Goal: Contribute content: Contribute content

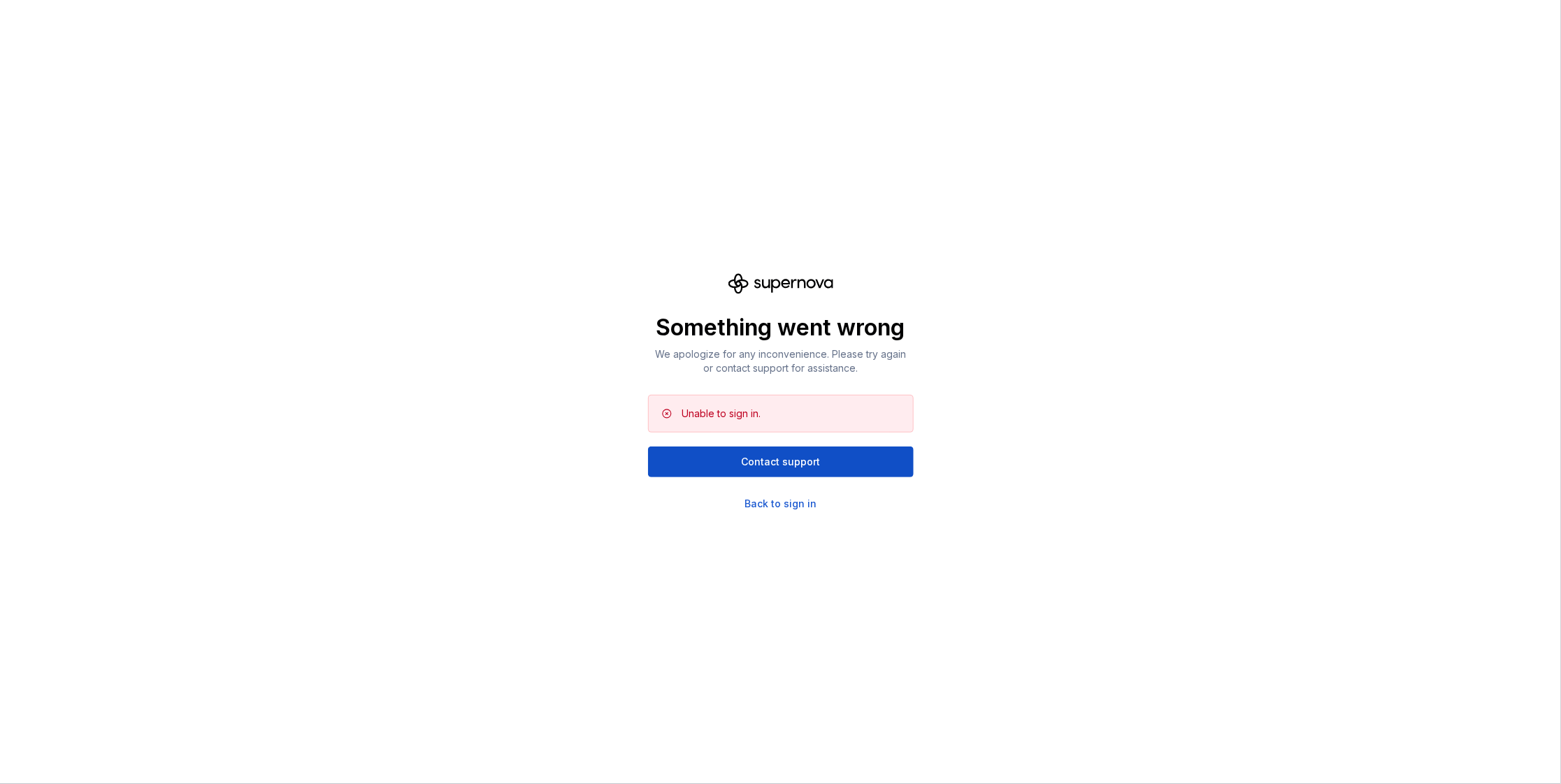
click at [434, 341] on div "Something went wrong We apologize for any inconvenience. Please try again or co…" at bounding box center [780, 392] width 1561 height 784
click at [435, 189] on div "Something went wrong We apologize for any inconvenience. Please try again or co…" at bounding box center [780, 392] width 1561 height 784
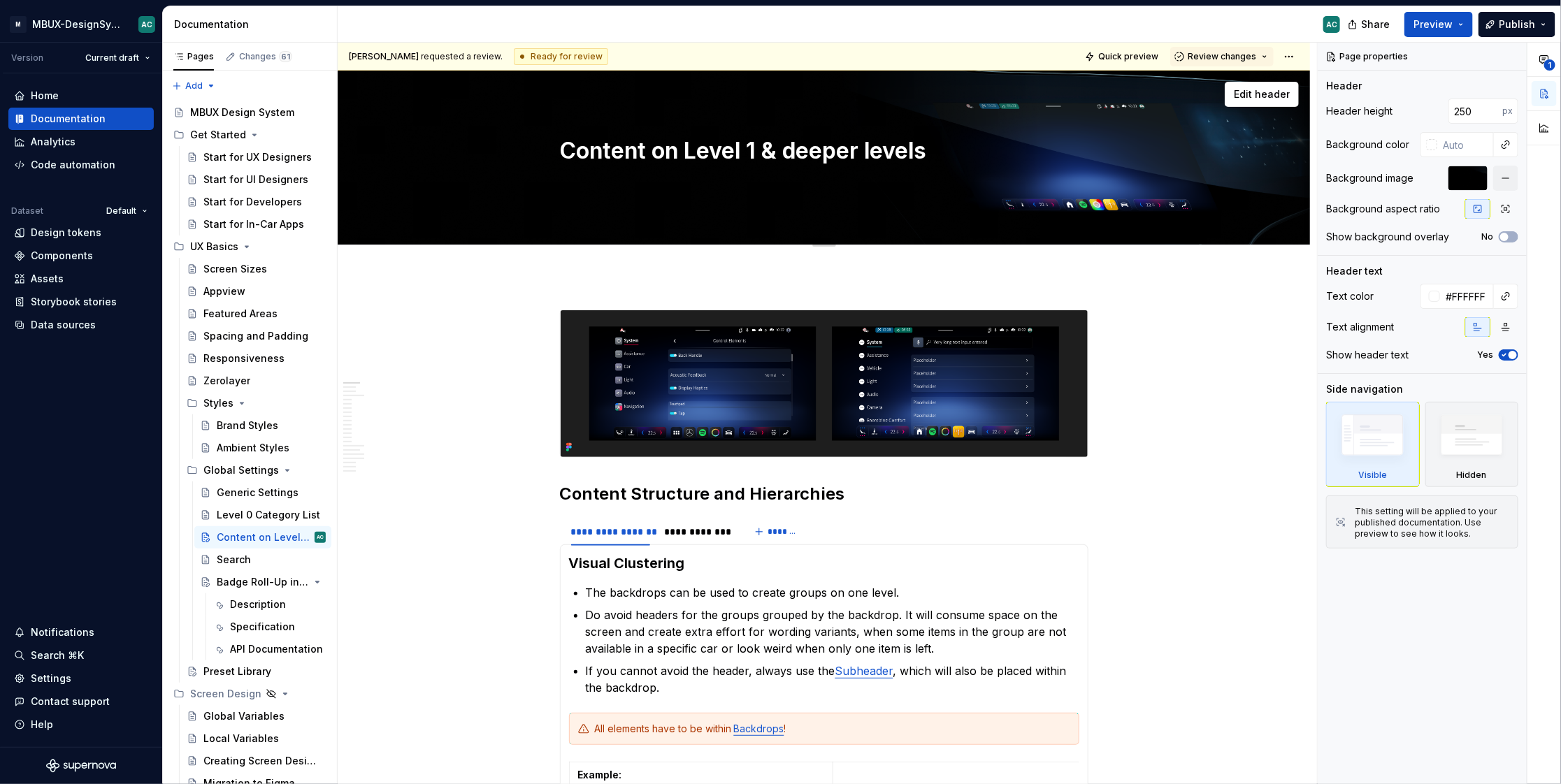
type textarea "*"
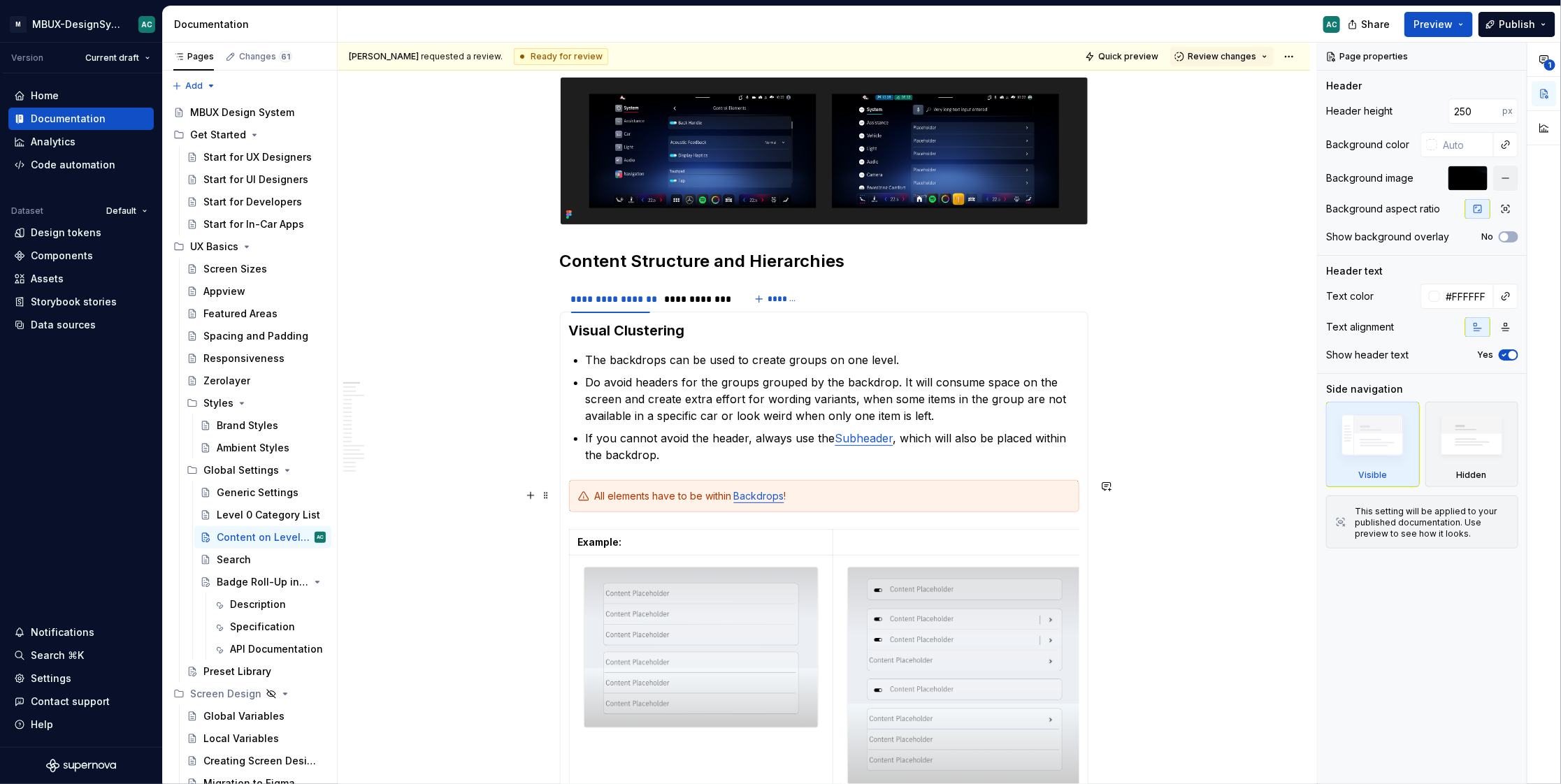
scroll to position [235, 0]
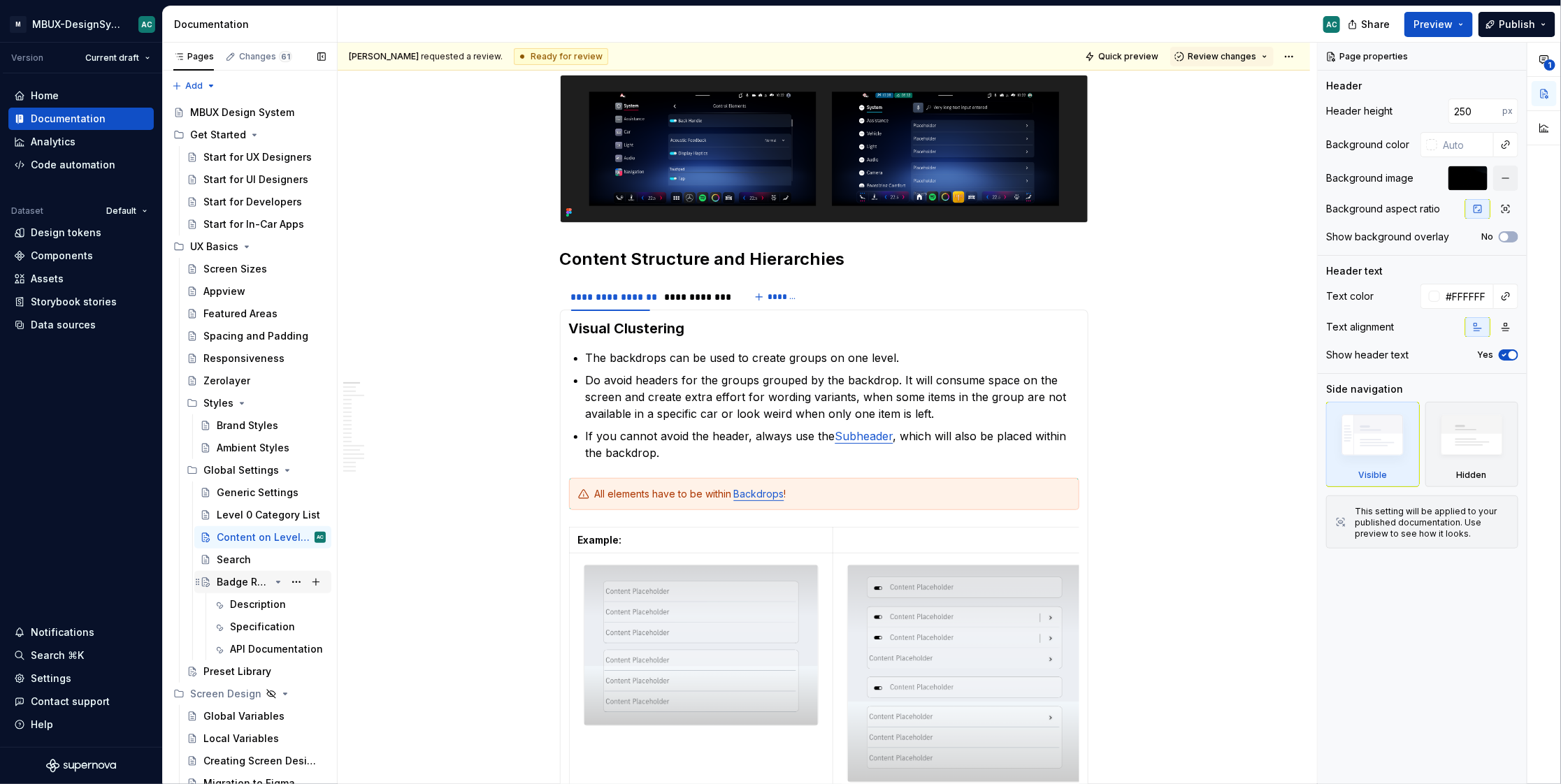
click at [254, 579] on div "Badge Roll-Up in Settings" at bounding box center [242, 582] width 53 height 14
click at [223, 585] on div "Badge Roll-Up in Settings" at bounding box center [242, 582] width 53 height 14
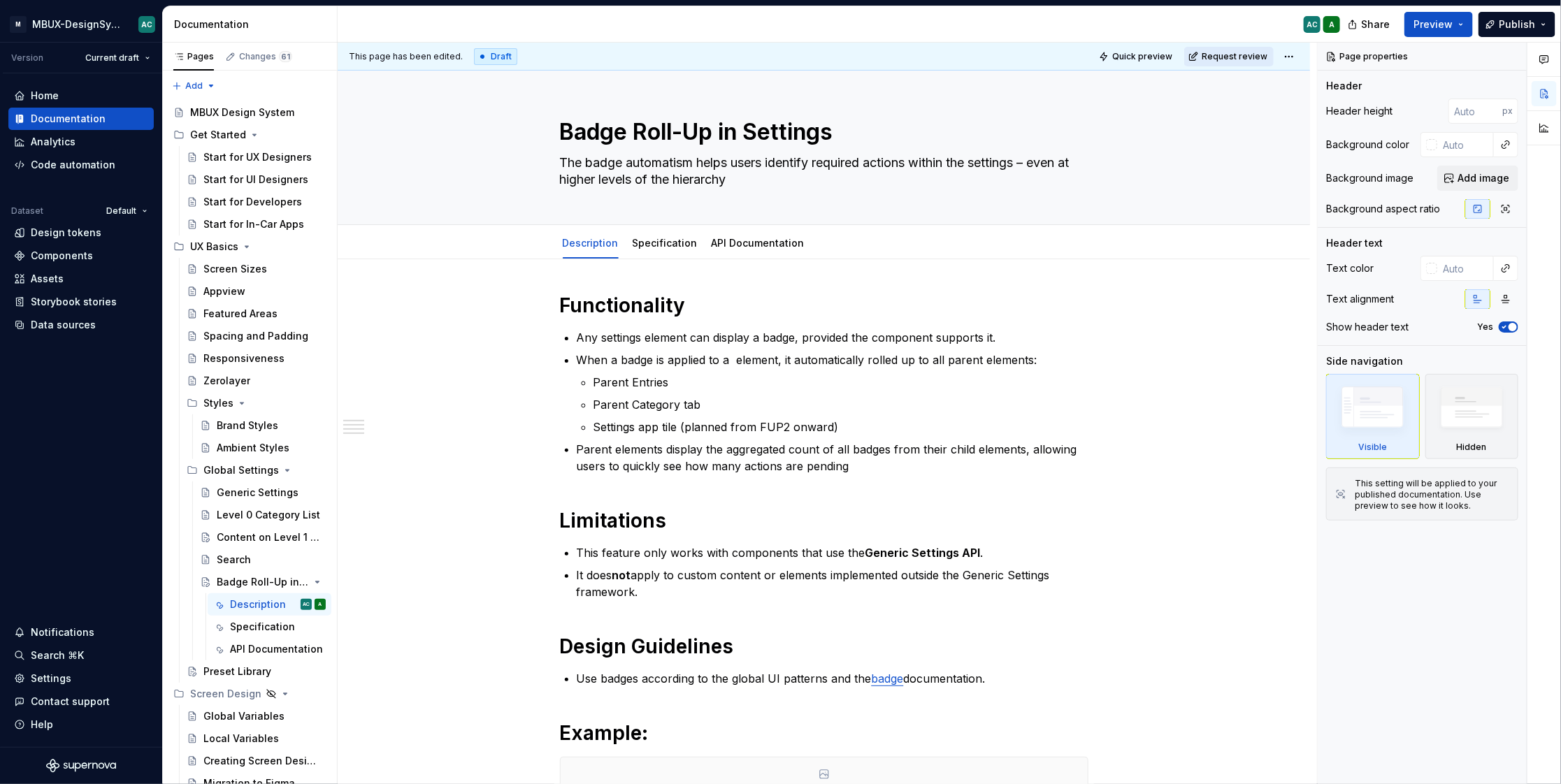
click at [1230, 61] on span "Request review" at bounding box center [1234, 56] width 65 height 12
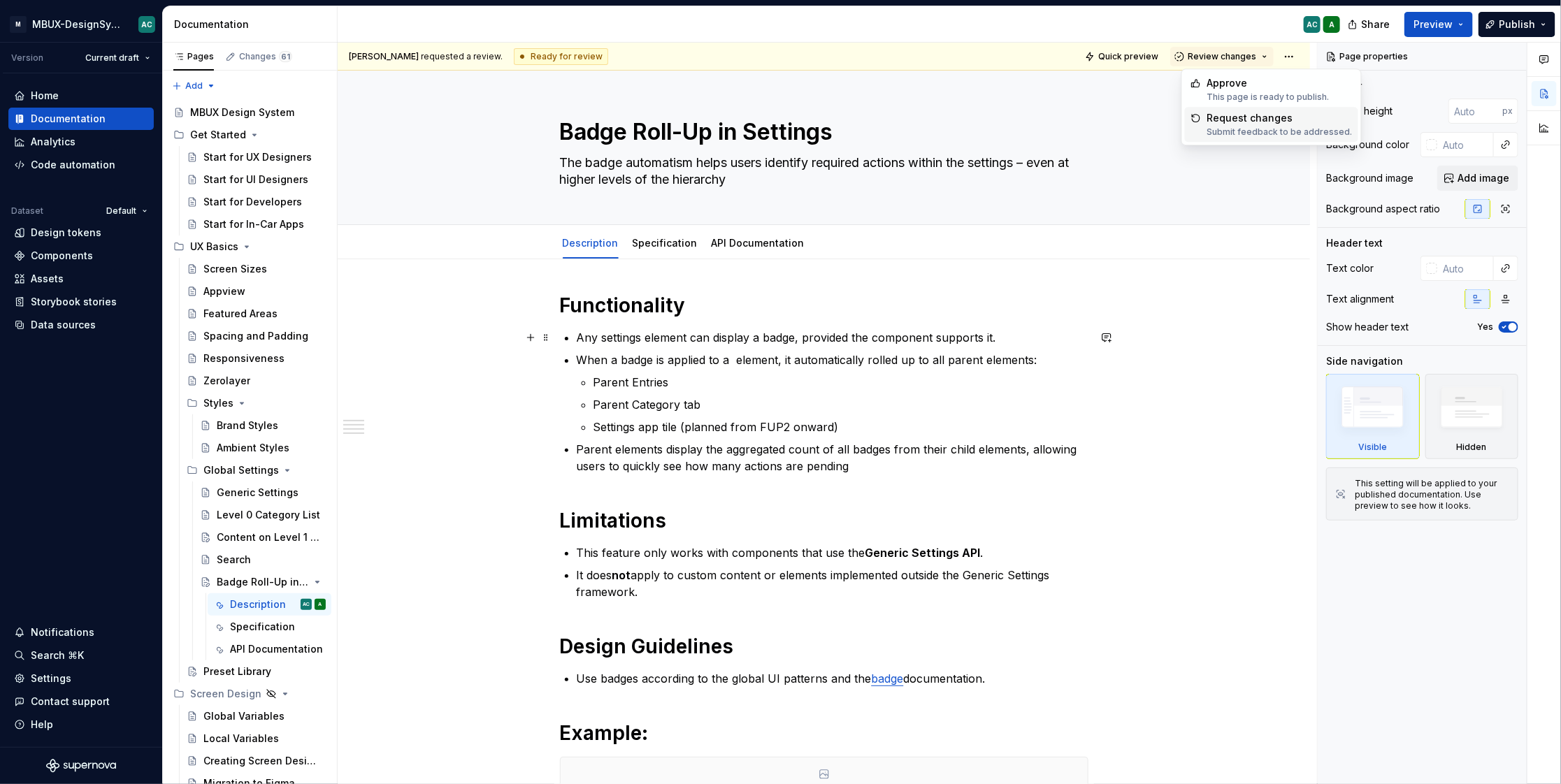
click at [1149, 344] on div "Functionality Any settings element can display a badge, provided the component …" at bounding box center [824, 682] width 973 height 847
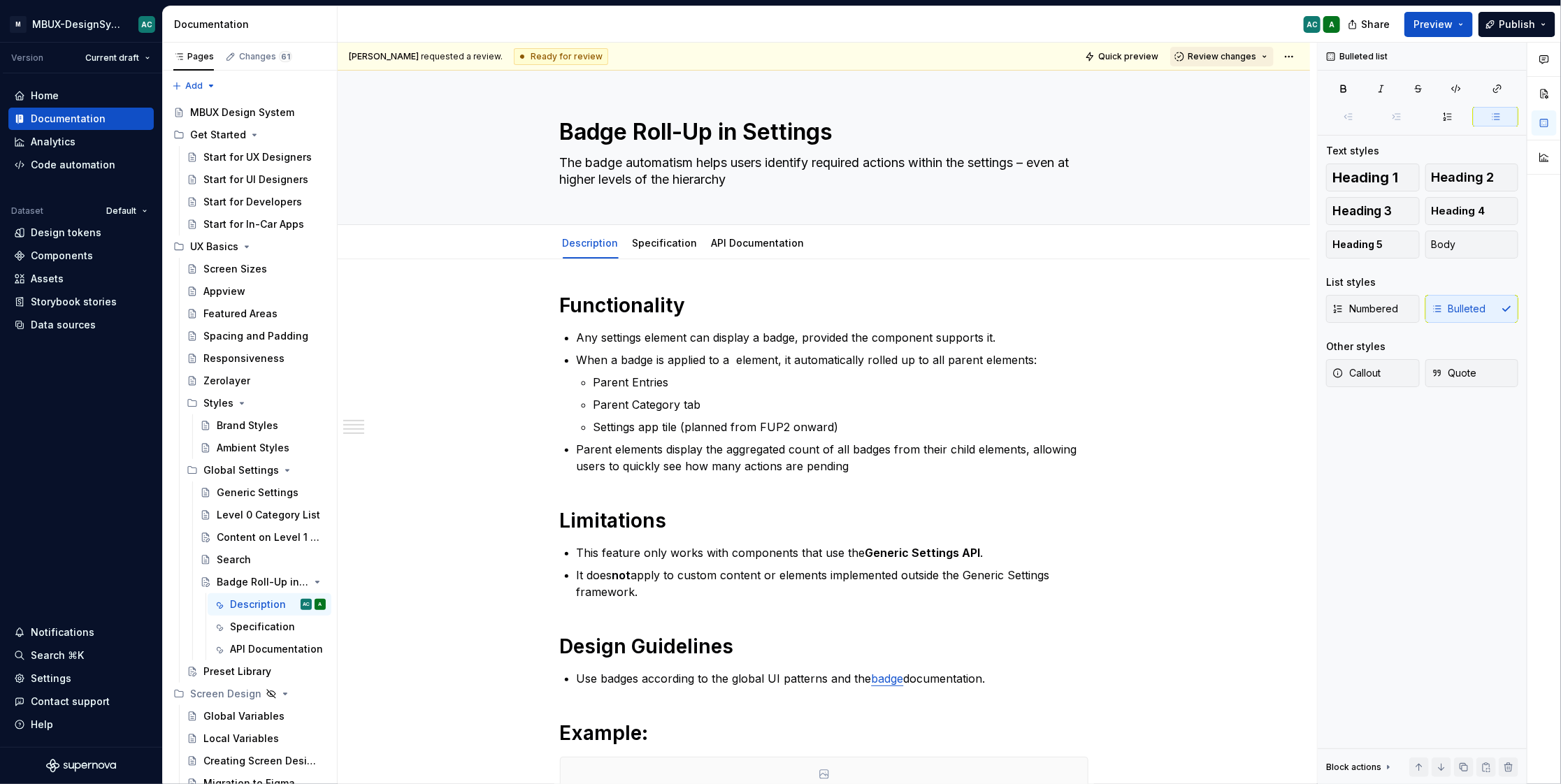
click at [1256, 59] on span "Review changes" at bounding box center [1221, 56] width 69 height 12
click at [979, 415] on ul "Parent Entries Parent Category tab Settings app tile (planned from FUP2 onward)" at bounding box center [841, 404] width 495 height 62
click at [1267, 54] on button "Review changes" at bounding box center [1222, 56] width 104 height 20
click at [1258, 13] on div "AC A" at bounding box center [845, 24] width 1014 height 37
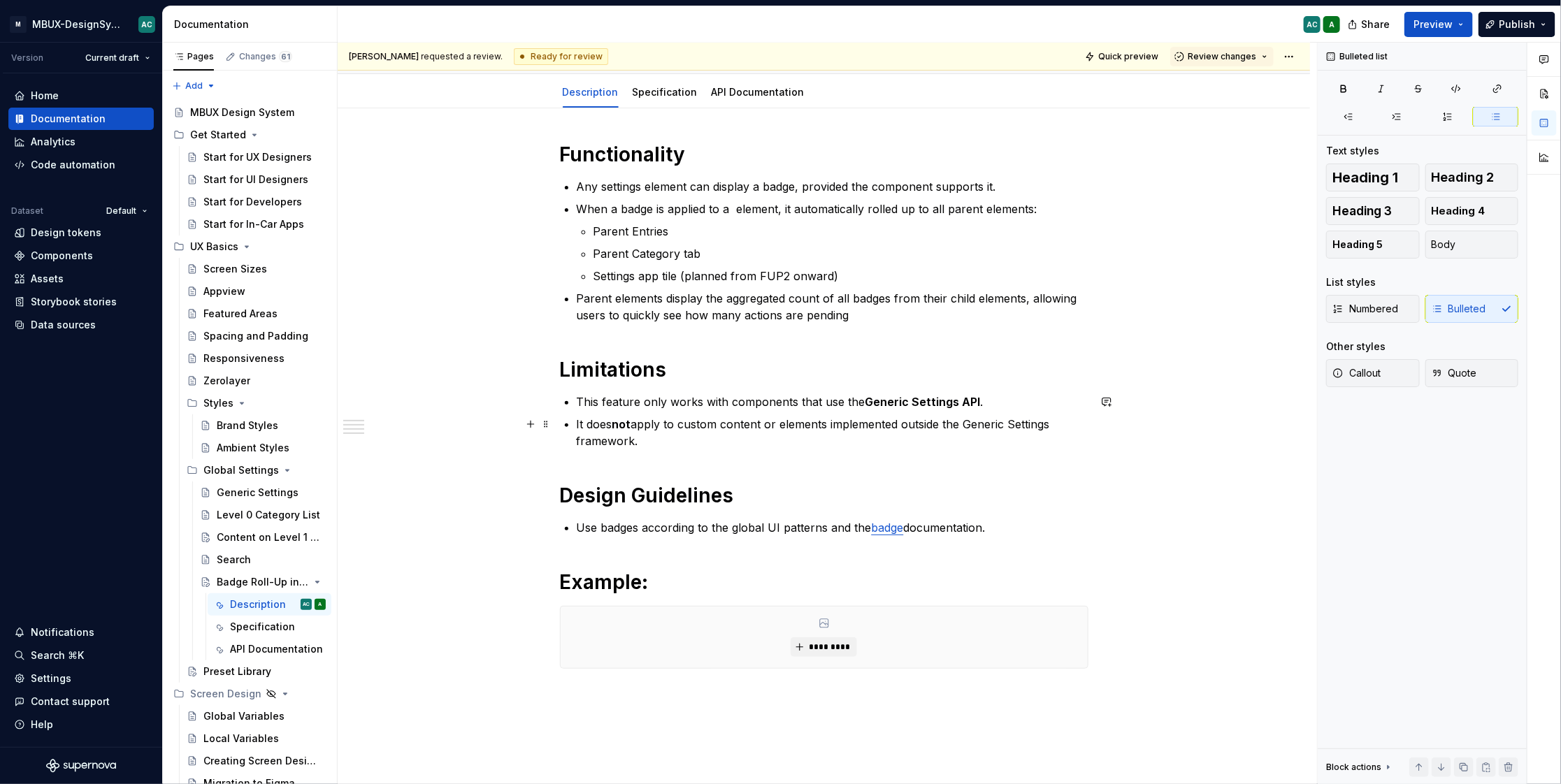
scroll to position [65, 0]
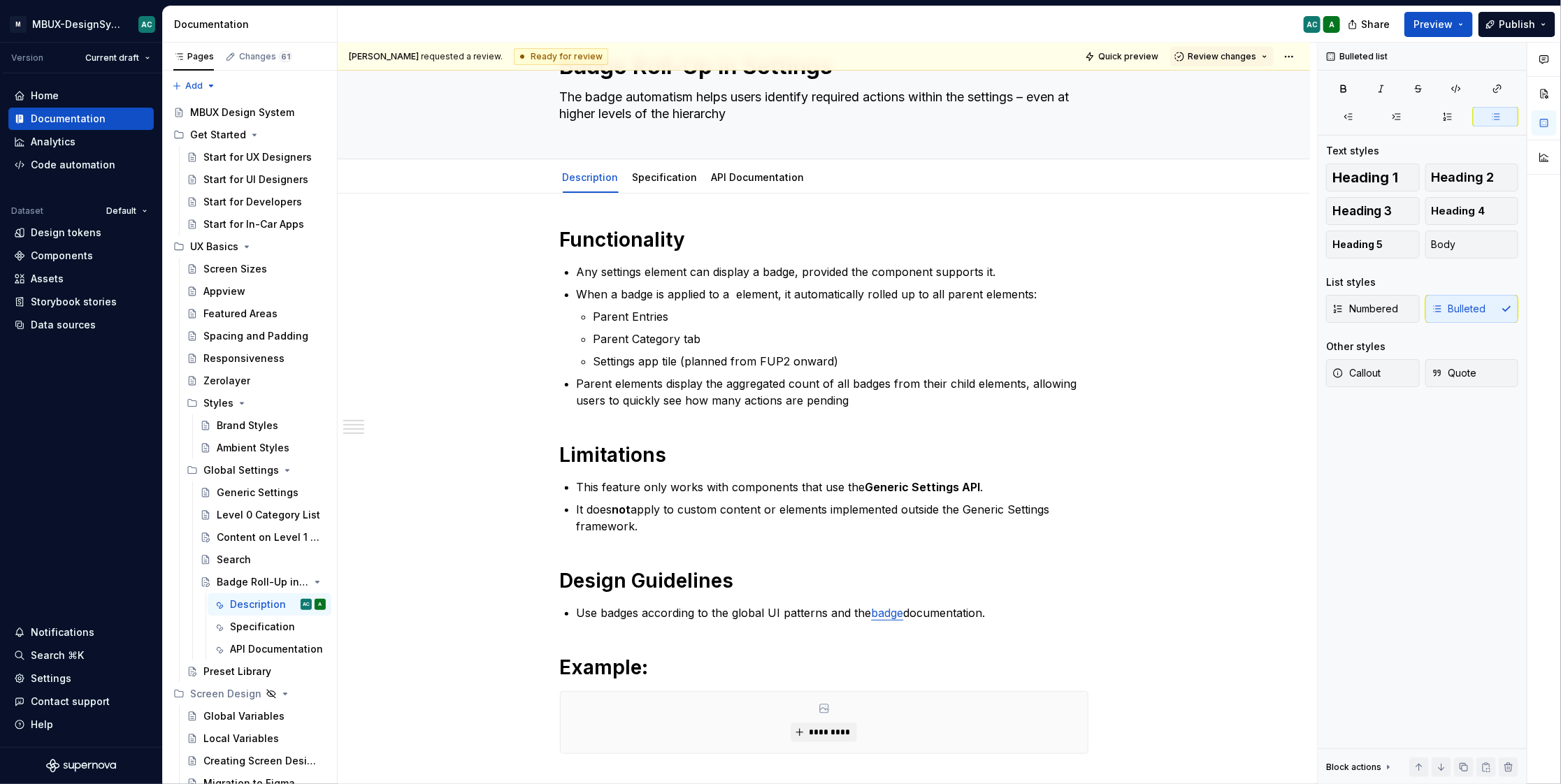
click at [581, 55] on div "Ready for review" at bounding box center [561, 56] width 95 height 17
click at [1263, 64] on button "Review changes" at bounding box center [1222, 56] width 104 height 20
click at [1210, 251] on div "Functionality Any settings element can display a badge, provided the component …" at bounding box center [824, 617] width 973 height 847
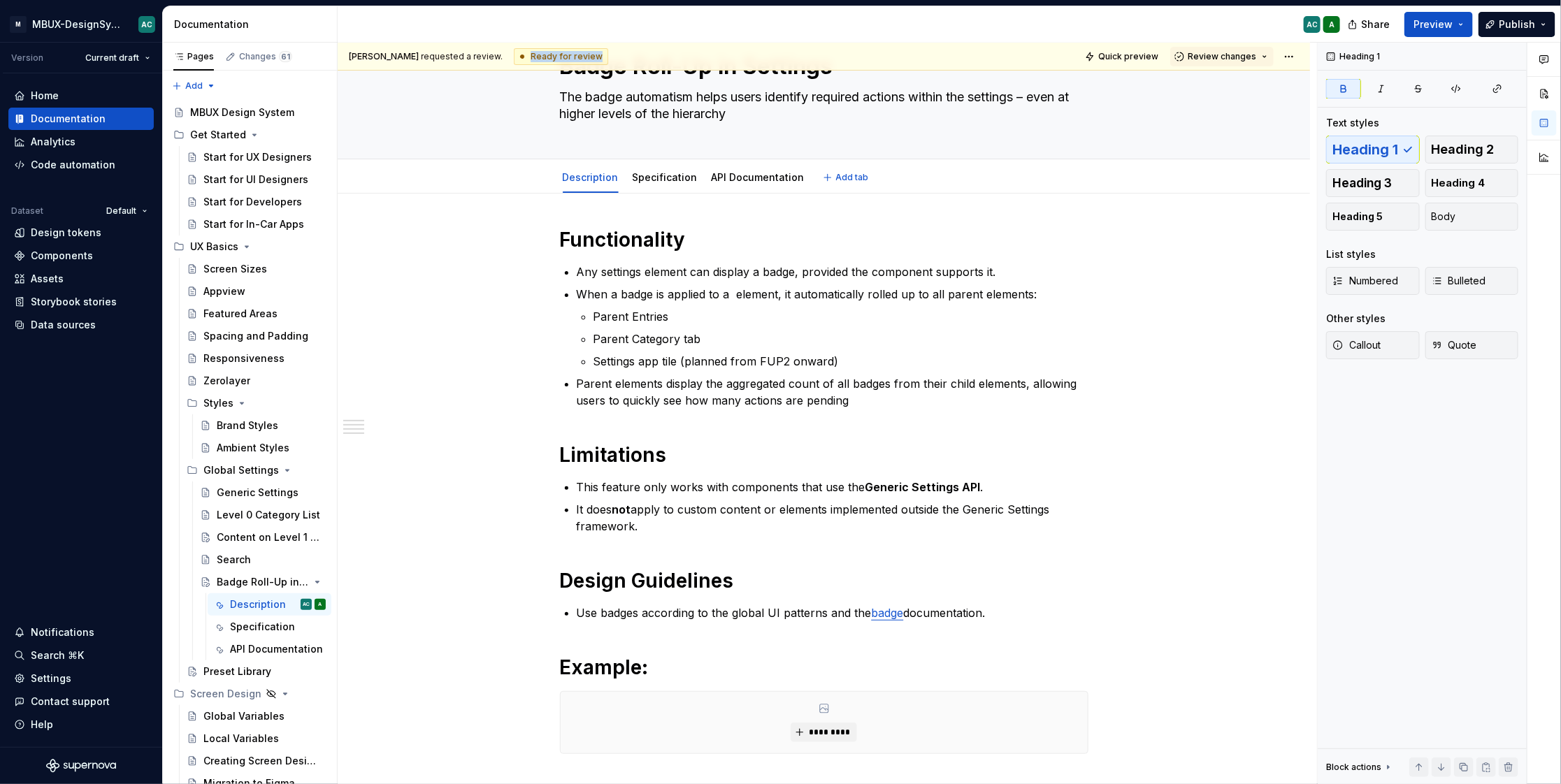
scroll to position [0, 0]
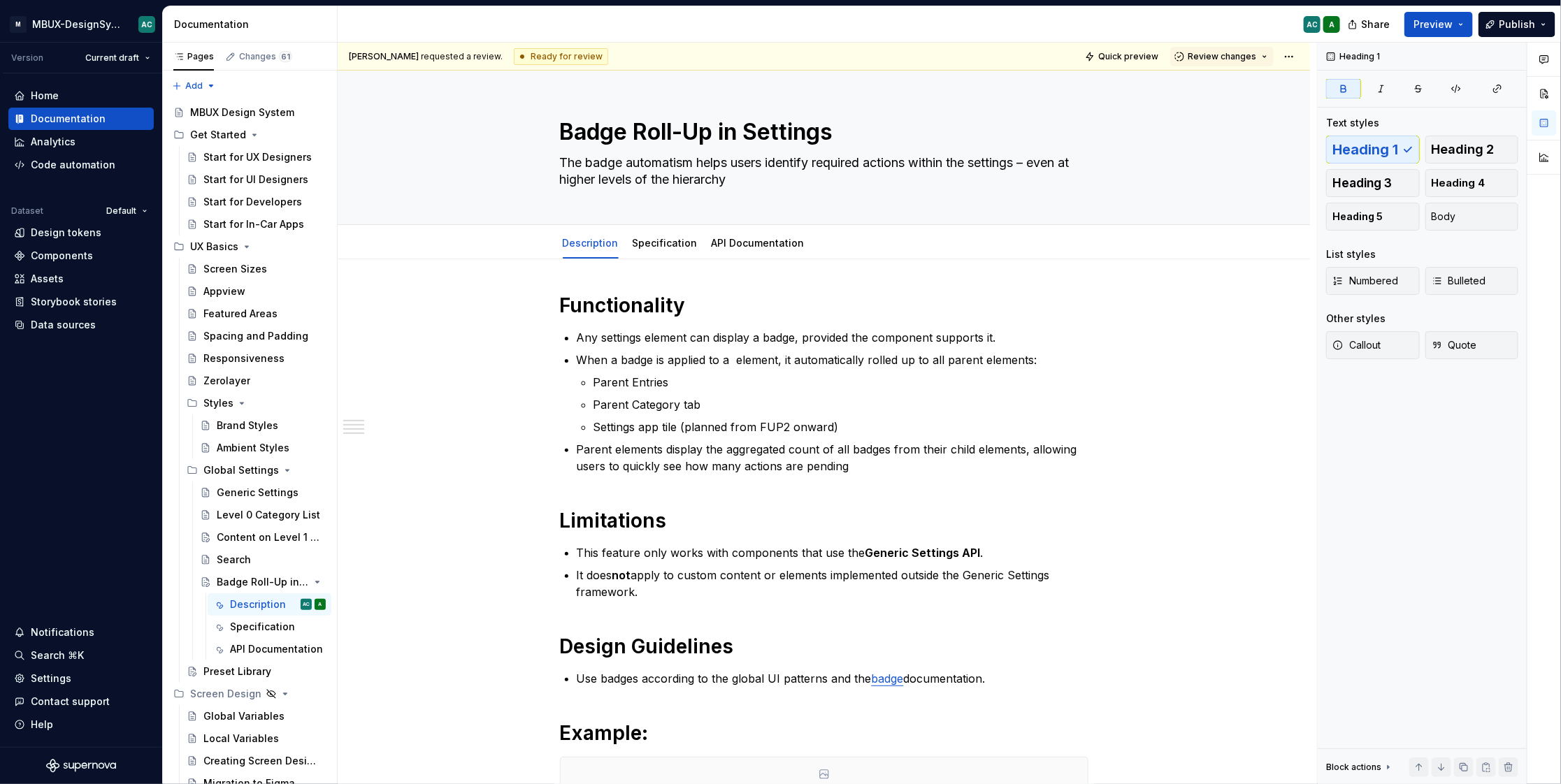
click at [560, 57] on div "Ready for review" at bounding box center [561, 56] width 95 height 17
click at [479, 54] on span "Anika Cerkowniak requested a review." at bounding box center [426, 56] width 154 height 12
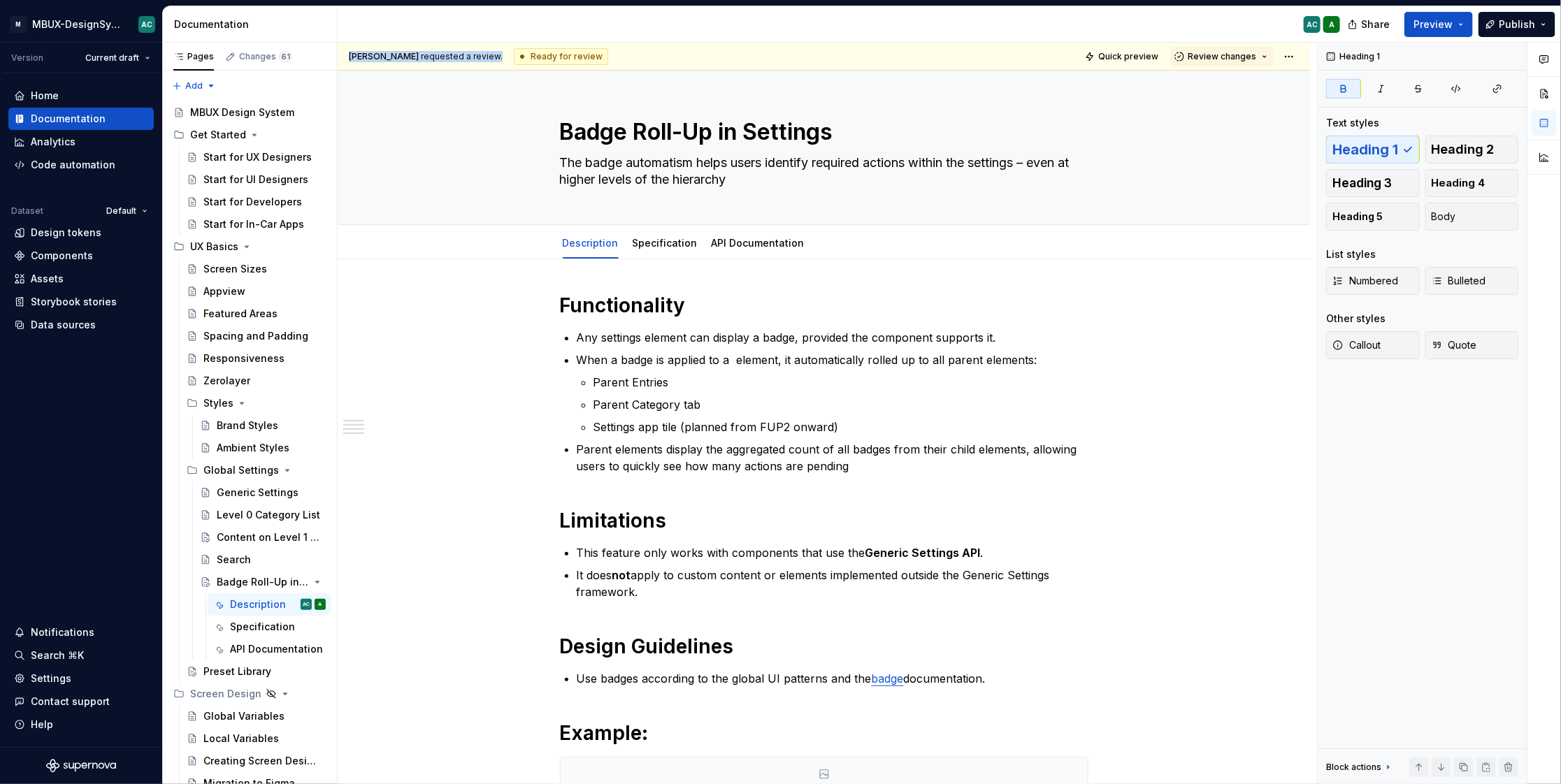
click at [479, 54] on span "Anika Cerkowniak requested a review." at bounding box center [426, 56] width 154 height 12
click at [1299, 59] on html "M MBUX-DesignSystem AC Version Current draft Home Documentation Analytics Code …" at bounding box center [780, 392] width 1561 height 784
click at [1486, 85] on div "Draft" at bounding box center [1500, 87] width 97 height 14
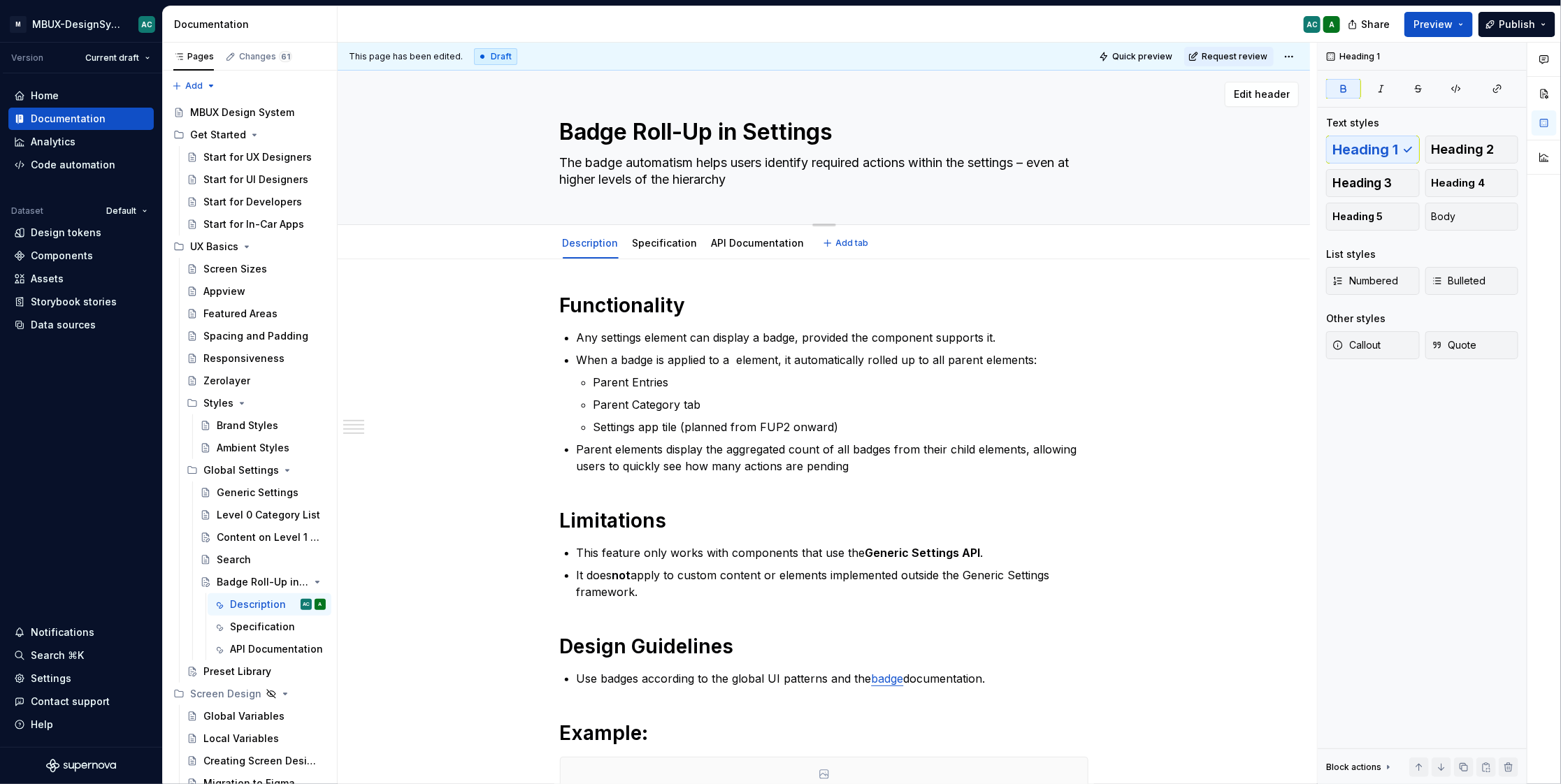
click at [523, 155] on div "Badge Roll-Up in Settings The badge automatism helps users identify required ac…" at bounding box center [823, 148] width 860 height 154
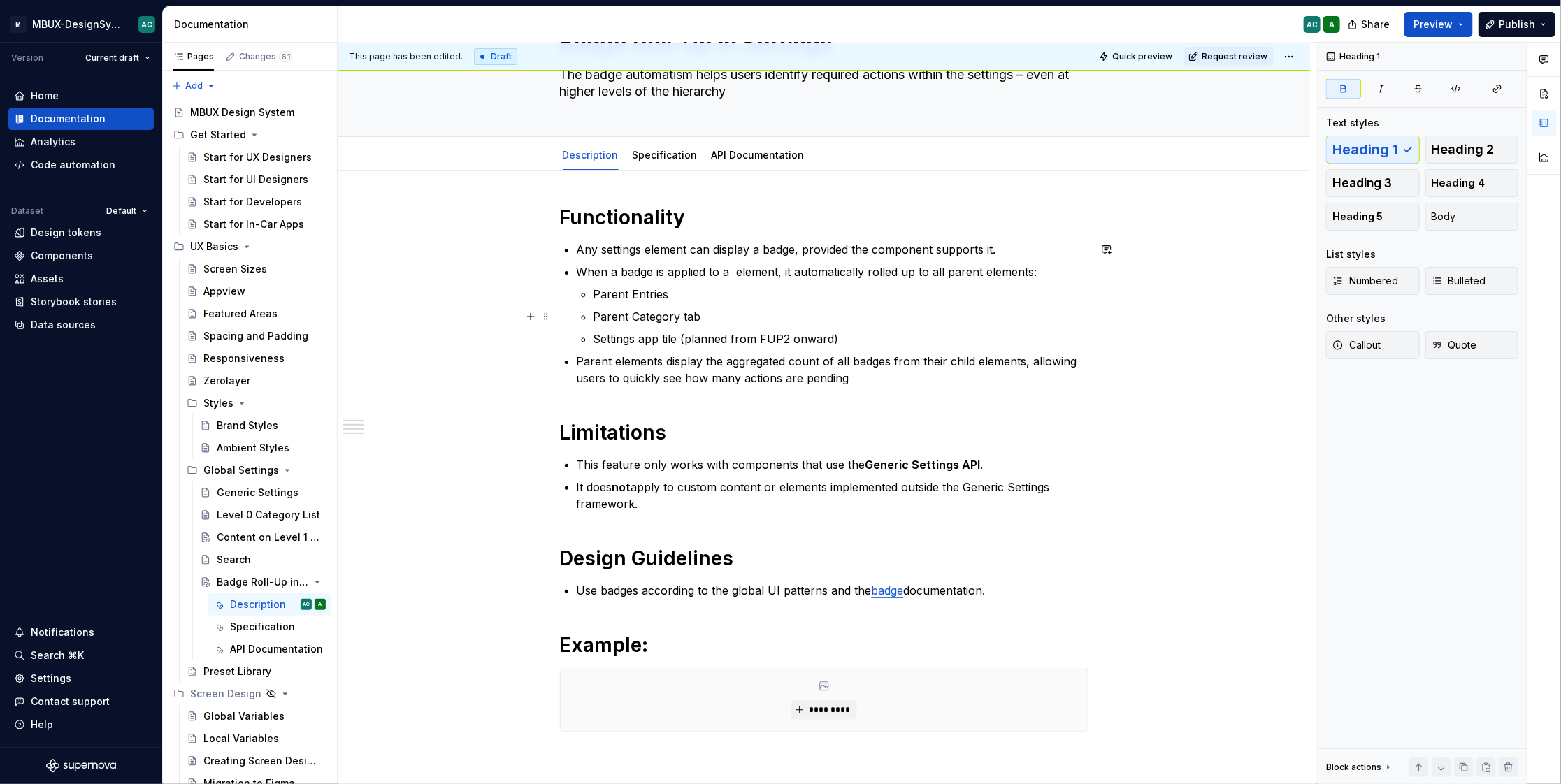
scroll to position [59, 0]
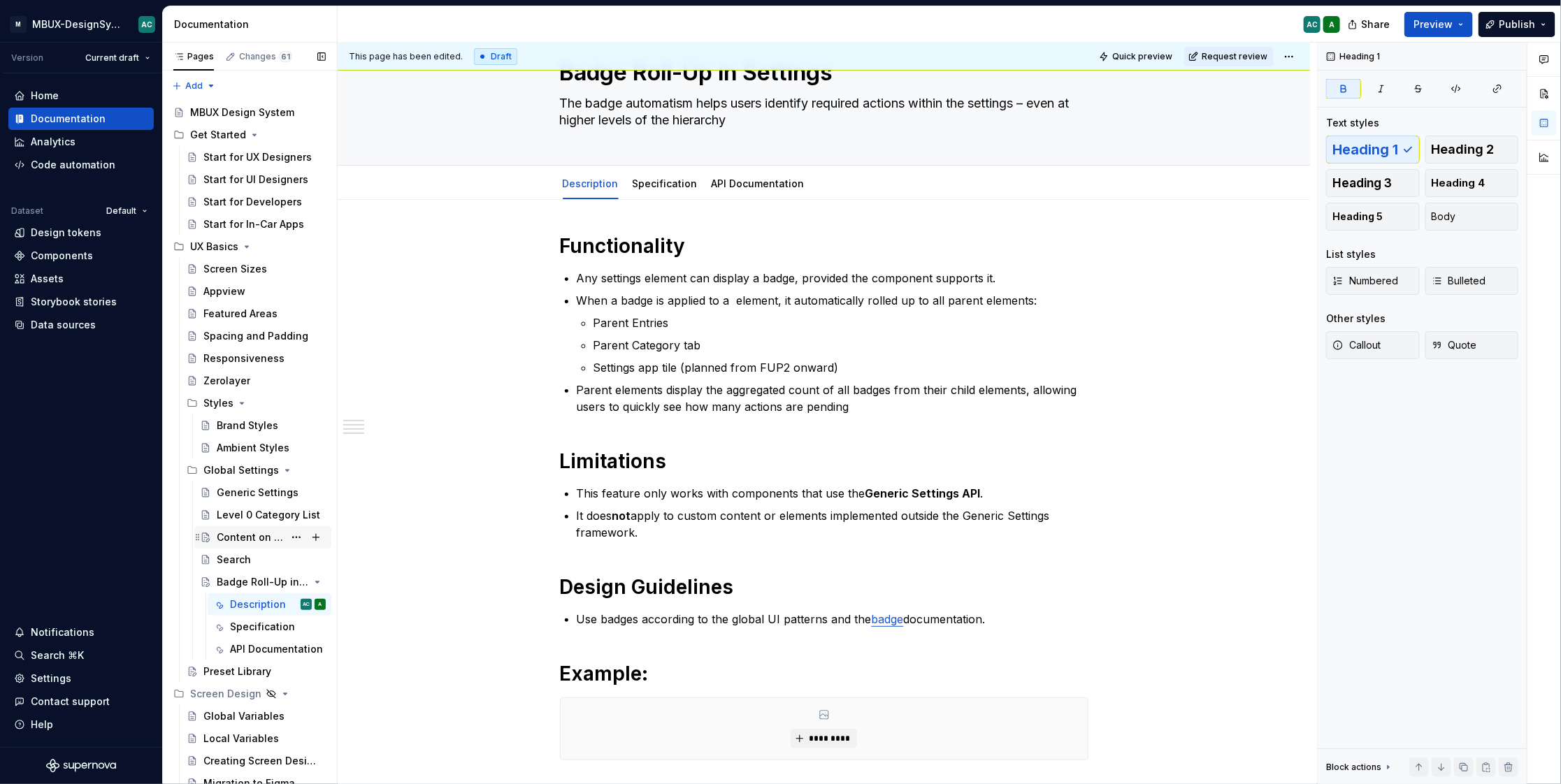
click at [249, 535] on div "Content on Level 1 & deeper levels" at bounding box center [249, 537] width 67 height 14
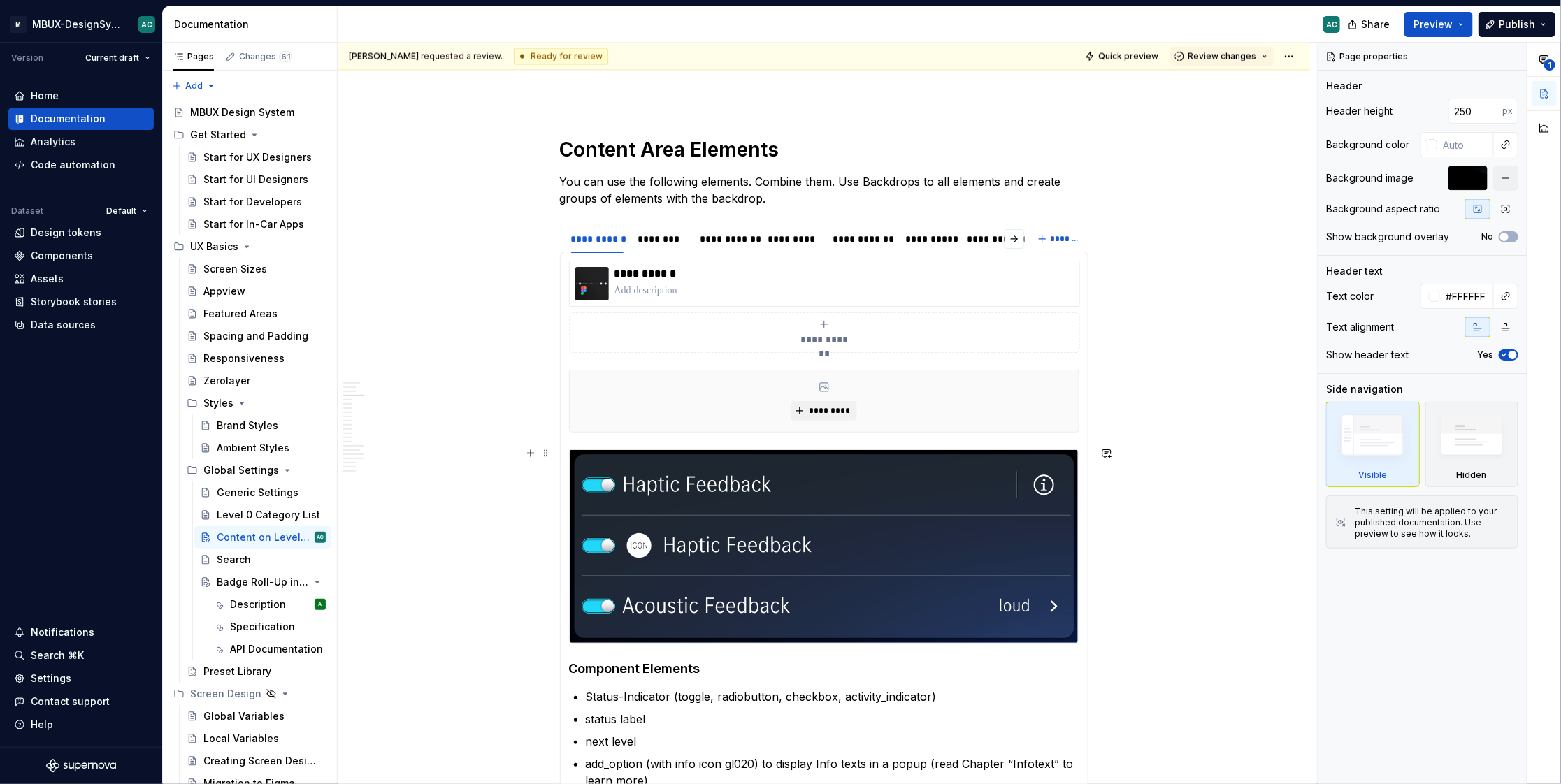
scroll to position [1480, 0]
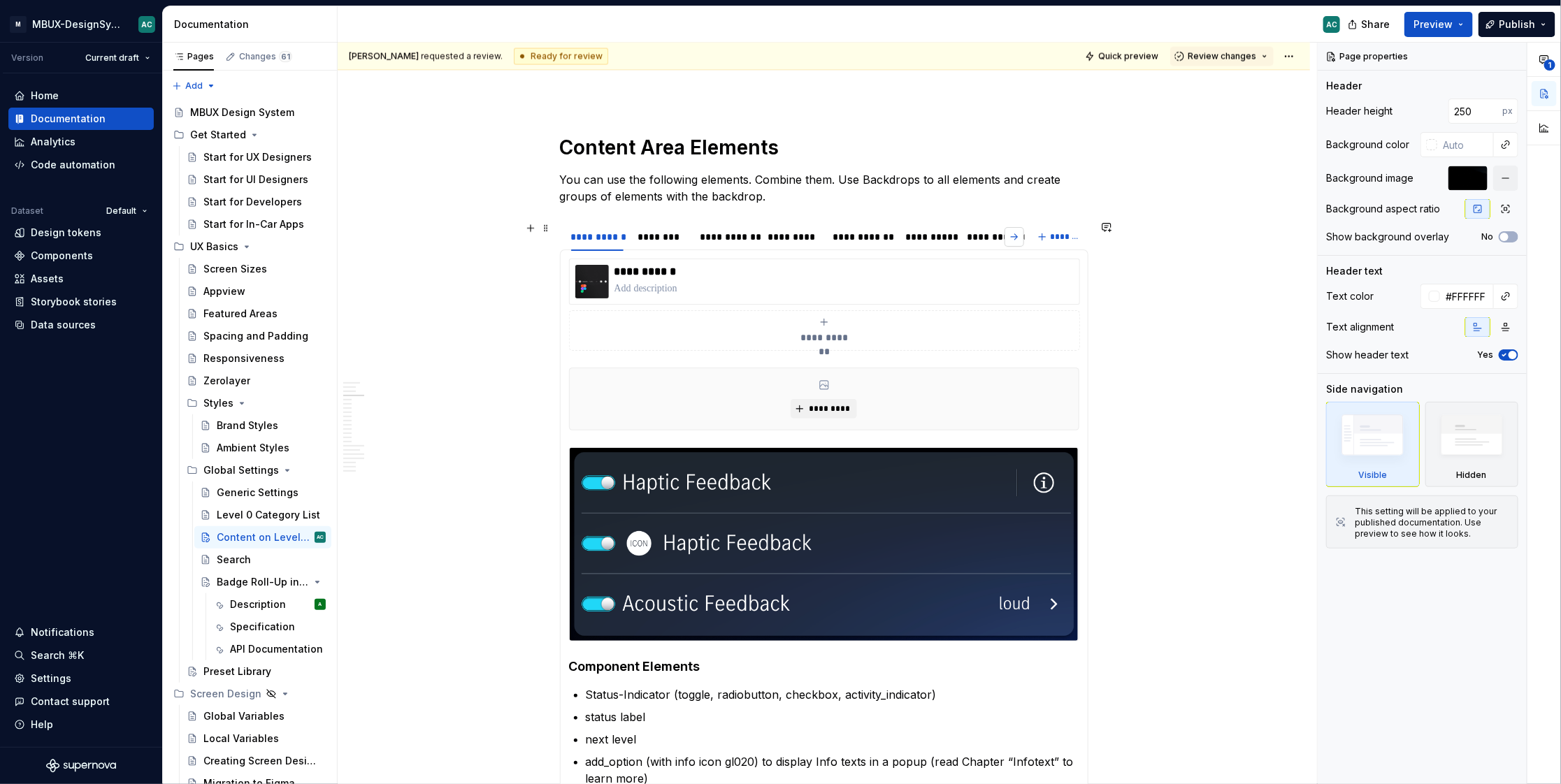
click at [1024, 237] on button "button" at bounding box center [1014, 237] width 20 height 20
click at [1020, 235] on button "button" at bounding box center [1014, 237] width 20 height 20
click at [1017, 238] on button "button" at bounding box center [1014, 237] width 20 height 20
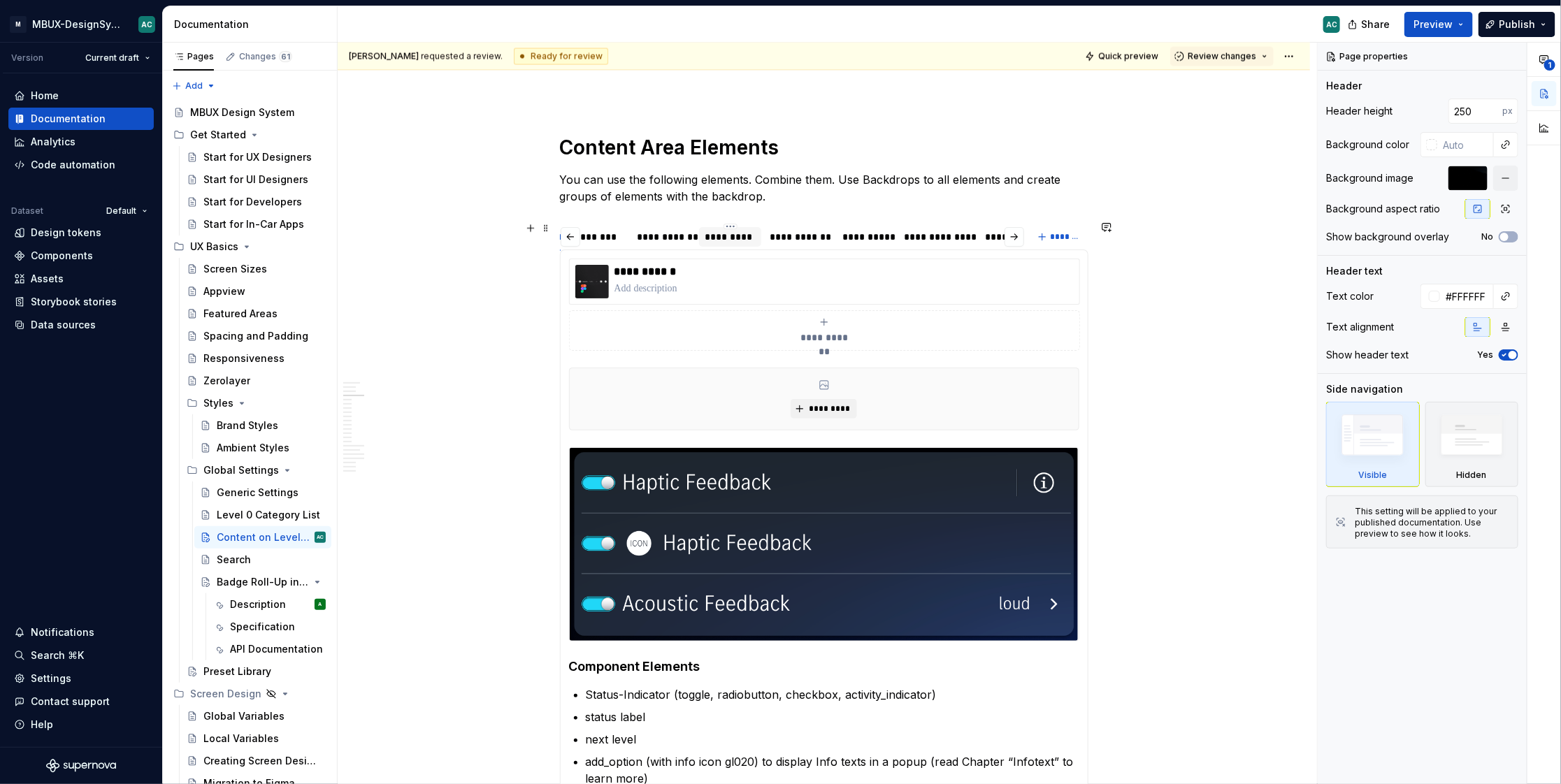
click at [753, 231] on div "*********" at bounding box center [730, 237] width 51 height 14
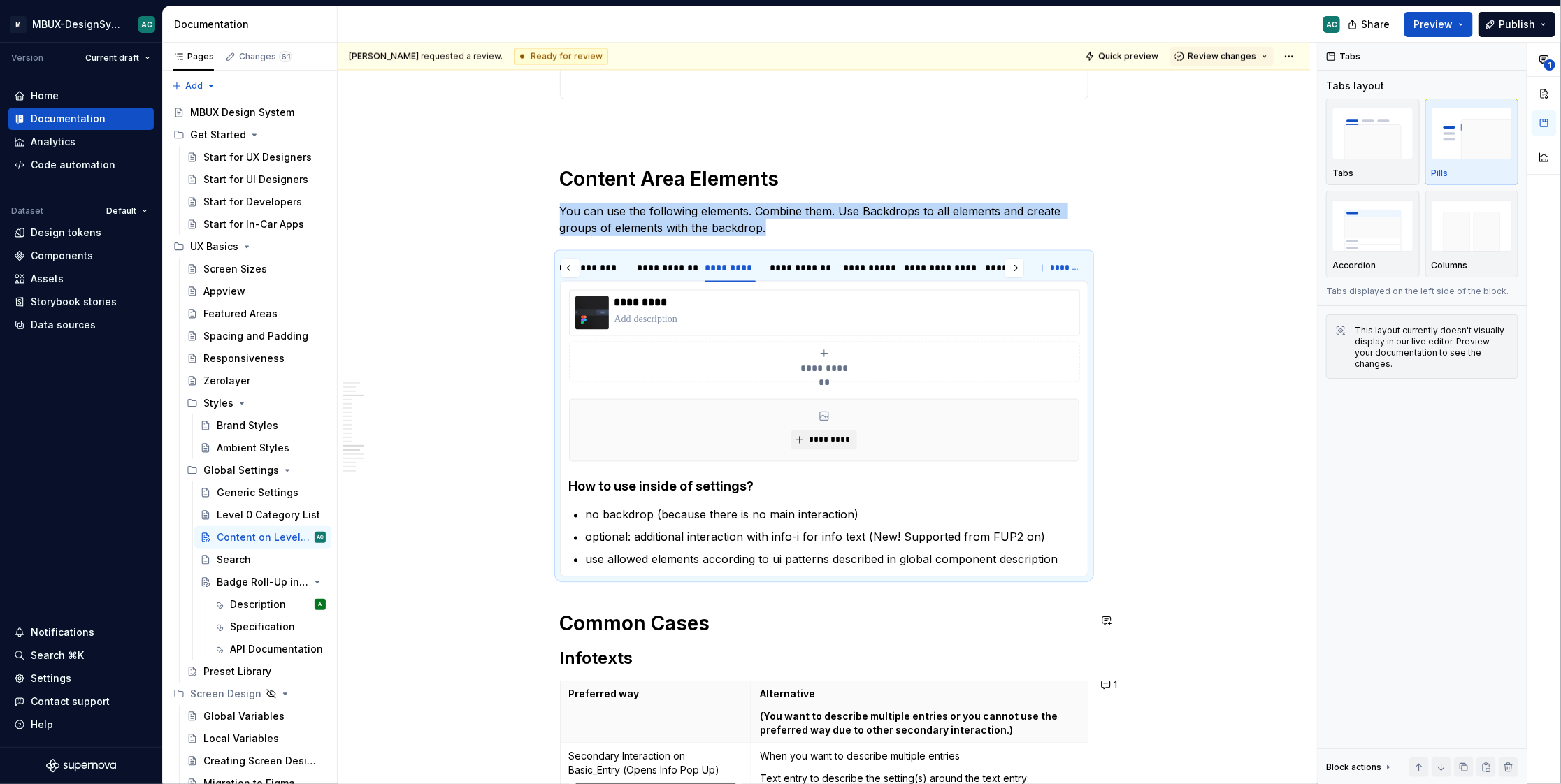
scroll to position [1449, 0]
click at [606, 514] on p "no backdrop (because there is no main interaction)" at bounding box center [832, 514] width 494 height 17
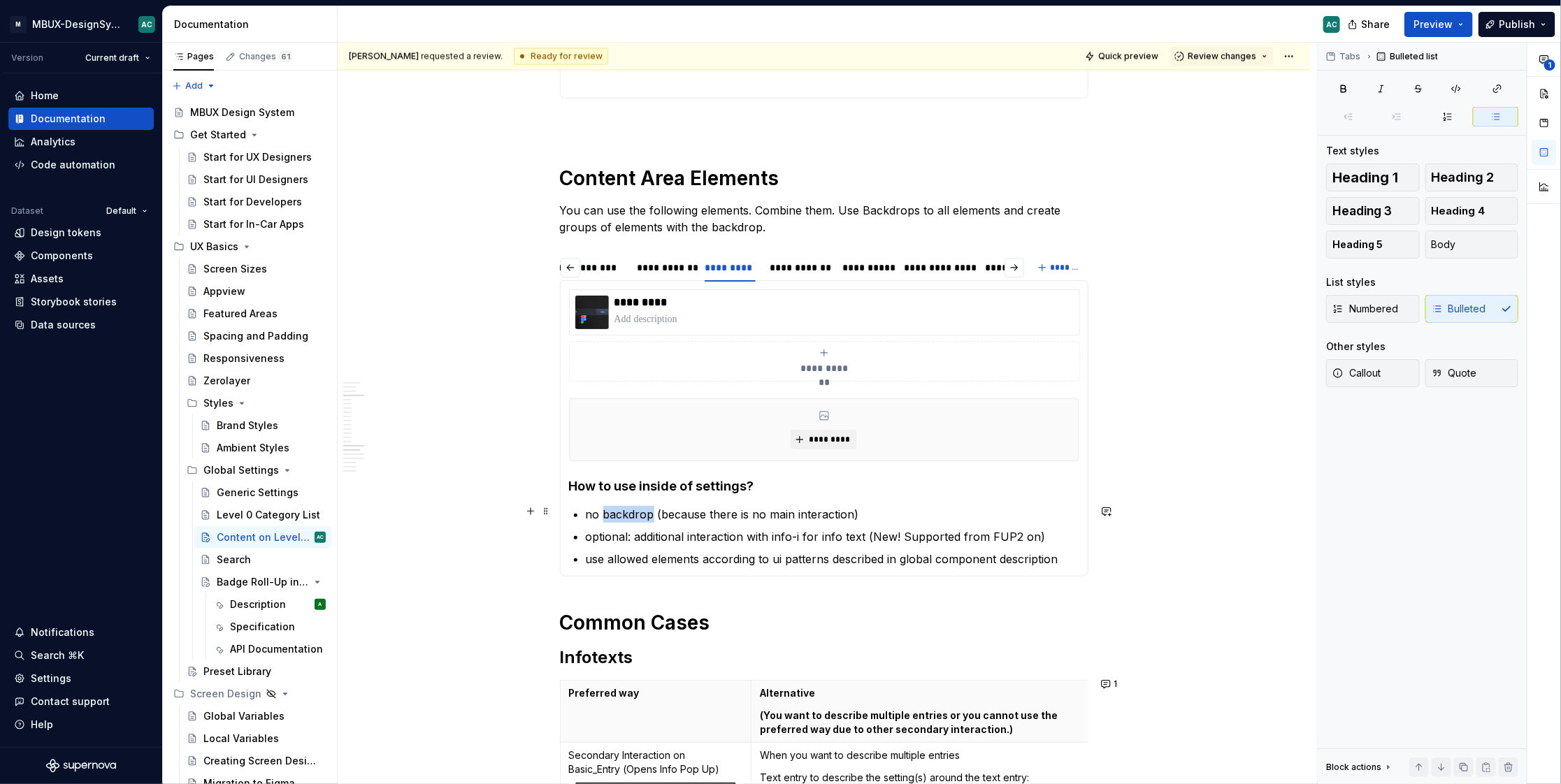
click at [606, 514] on p "no backdrop (because there is no main interaction)" at bounding box center [832, 514] width 494 height 17
click at [813, 524] on ul "no backdrop (because there is no main interaction) optional: additional interac…" at bounding box center [832, 536] width 494 height 62
drag, startPoint x: 583, startPoint y: 535, endPoint x: 786, endPoint y: 539, distance: 203.0
click at [787, 539] on section-item-column "**********" at bounding box center [823, 428] width 510 height 278
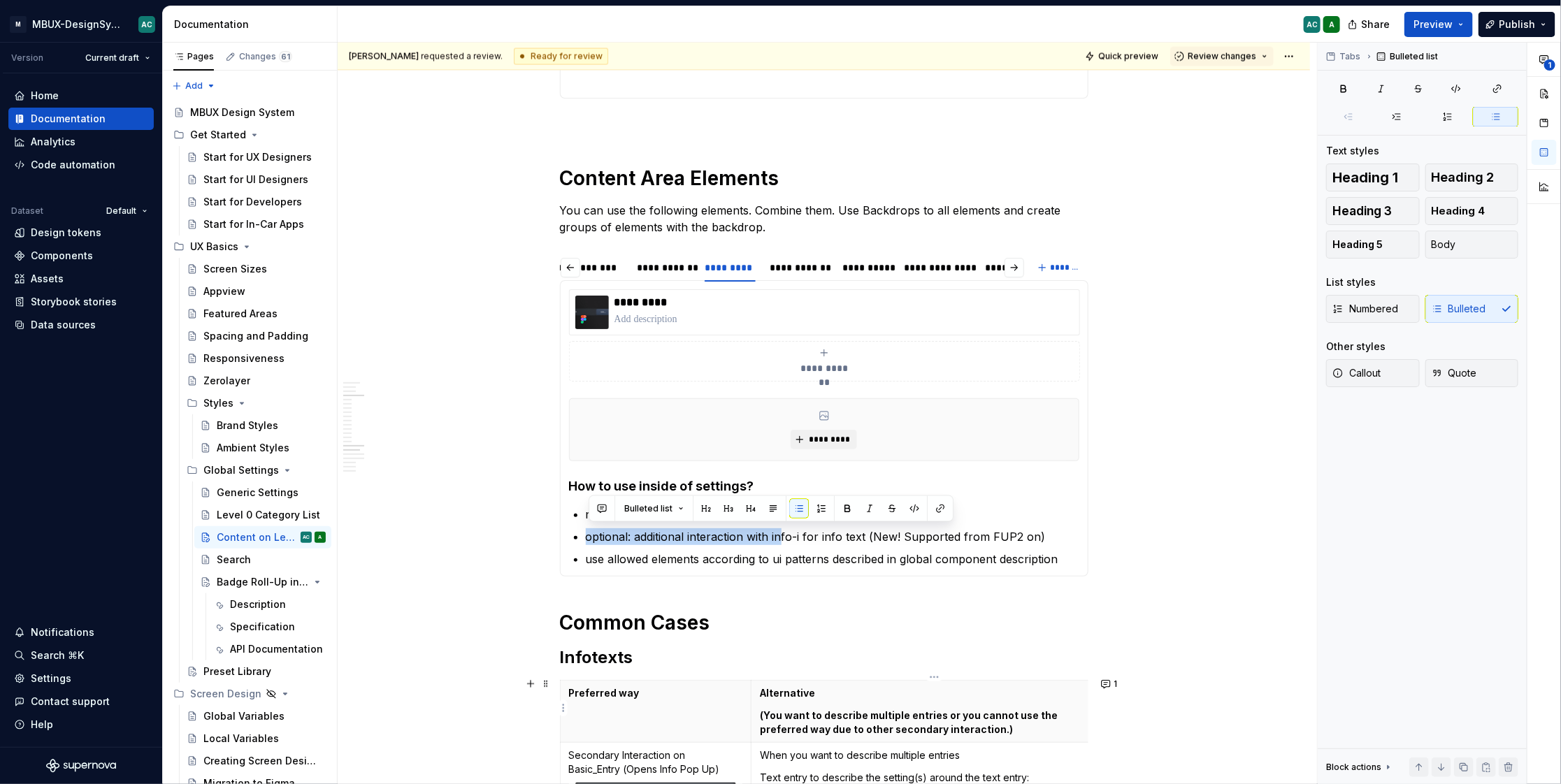
click at [954, 617] on h1 "Common Cases" at bounding box center [823, 623] width 528 height 25
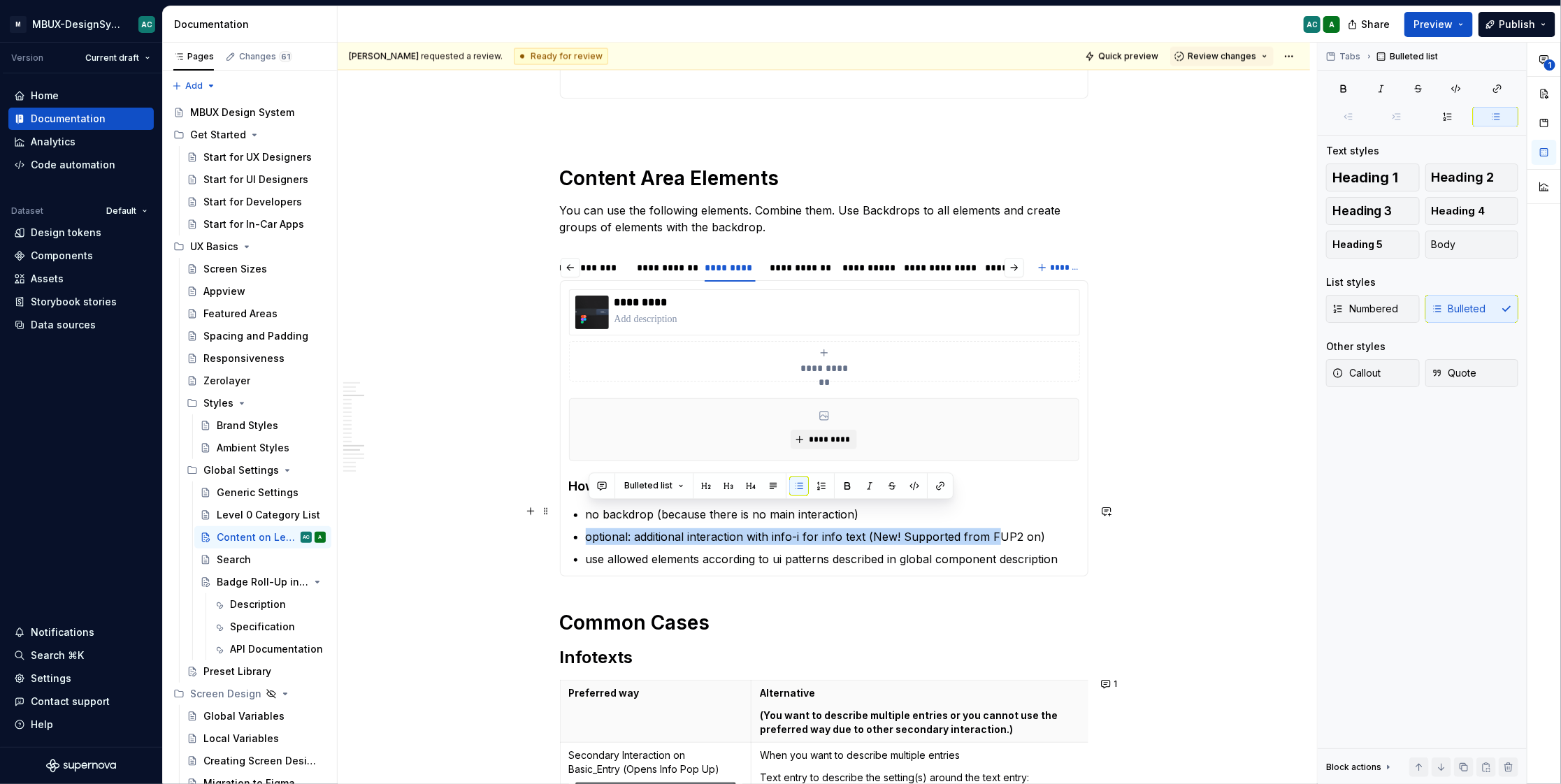
drag, startPoint x: 753, startPoint y: 521, endPoint x: 998, endPoint y: 527, distance: 245.1
click at [998, 529] on ul "no backdrop (because there is no main interaction) optional: additional interac…" at bounding box center [832, 536] width 494 height 62
click at [1049, 537] on p "optional: additional interaction with info-i for info text (New! Supported from…" at bounding box center [832, 536] width 494 height 17
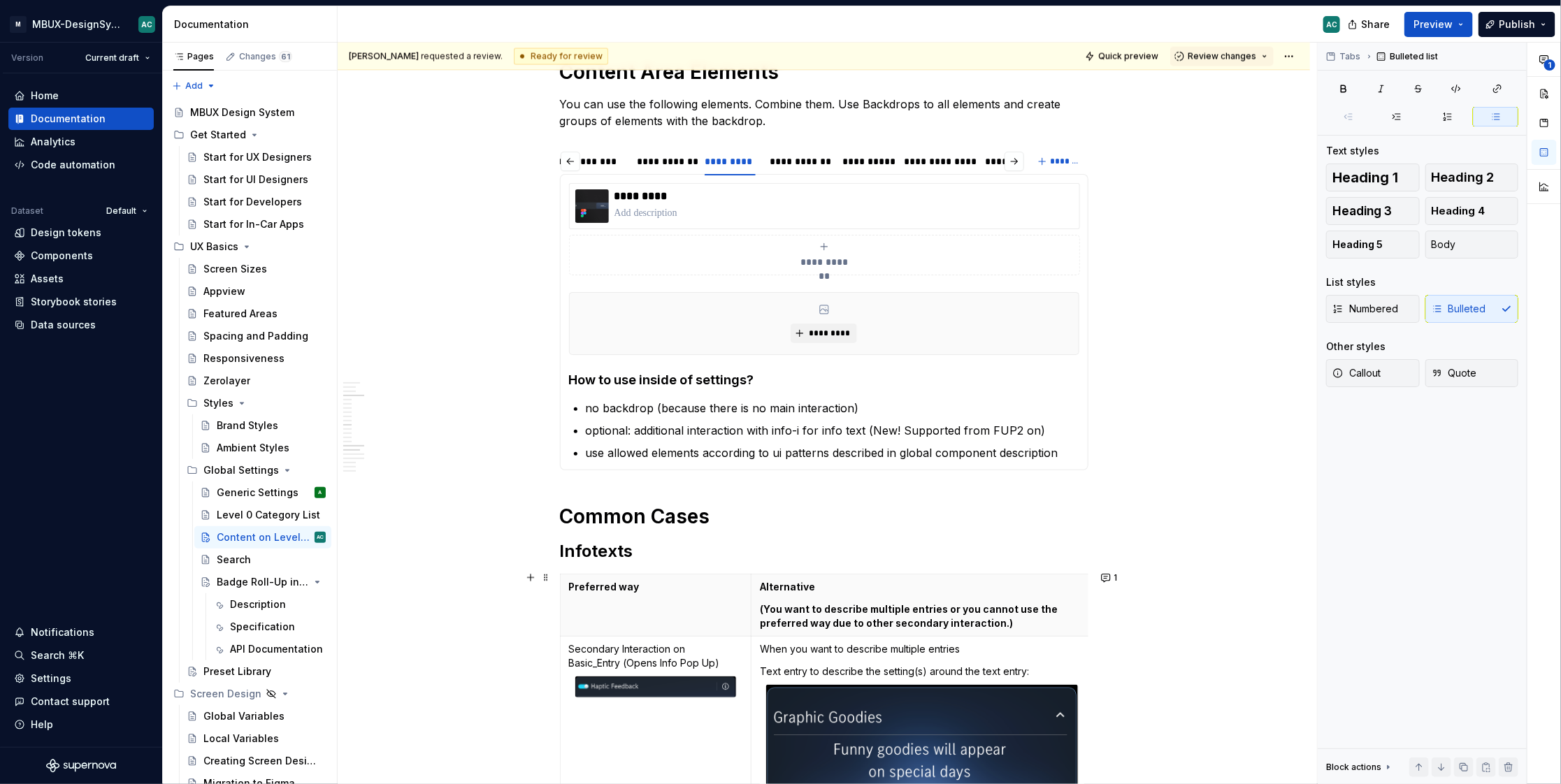
scroll to position [1539, 0]
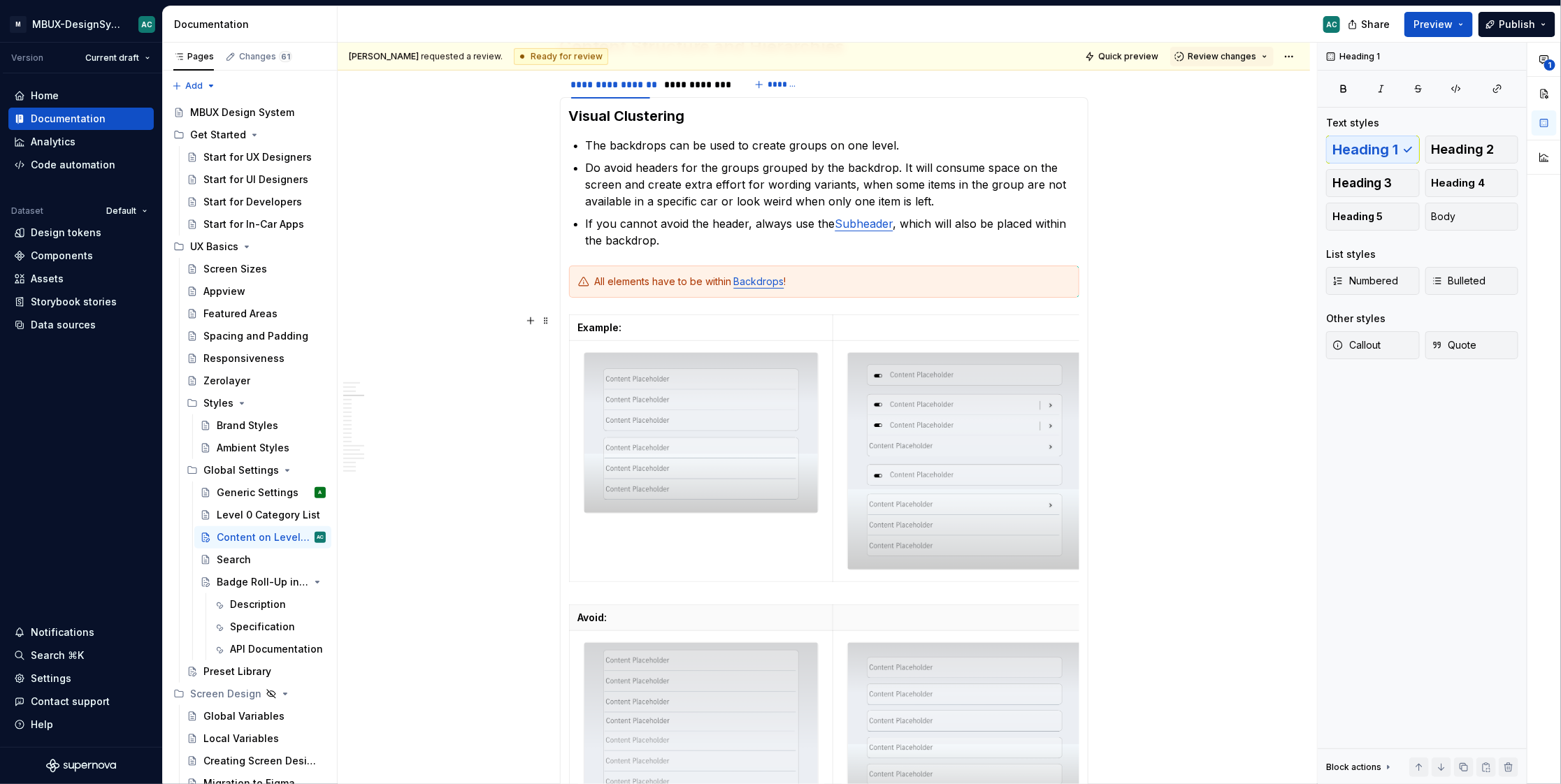
scroll to position [0, 0]
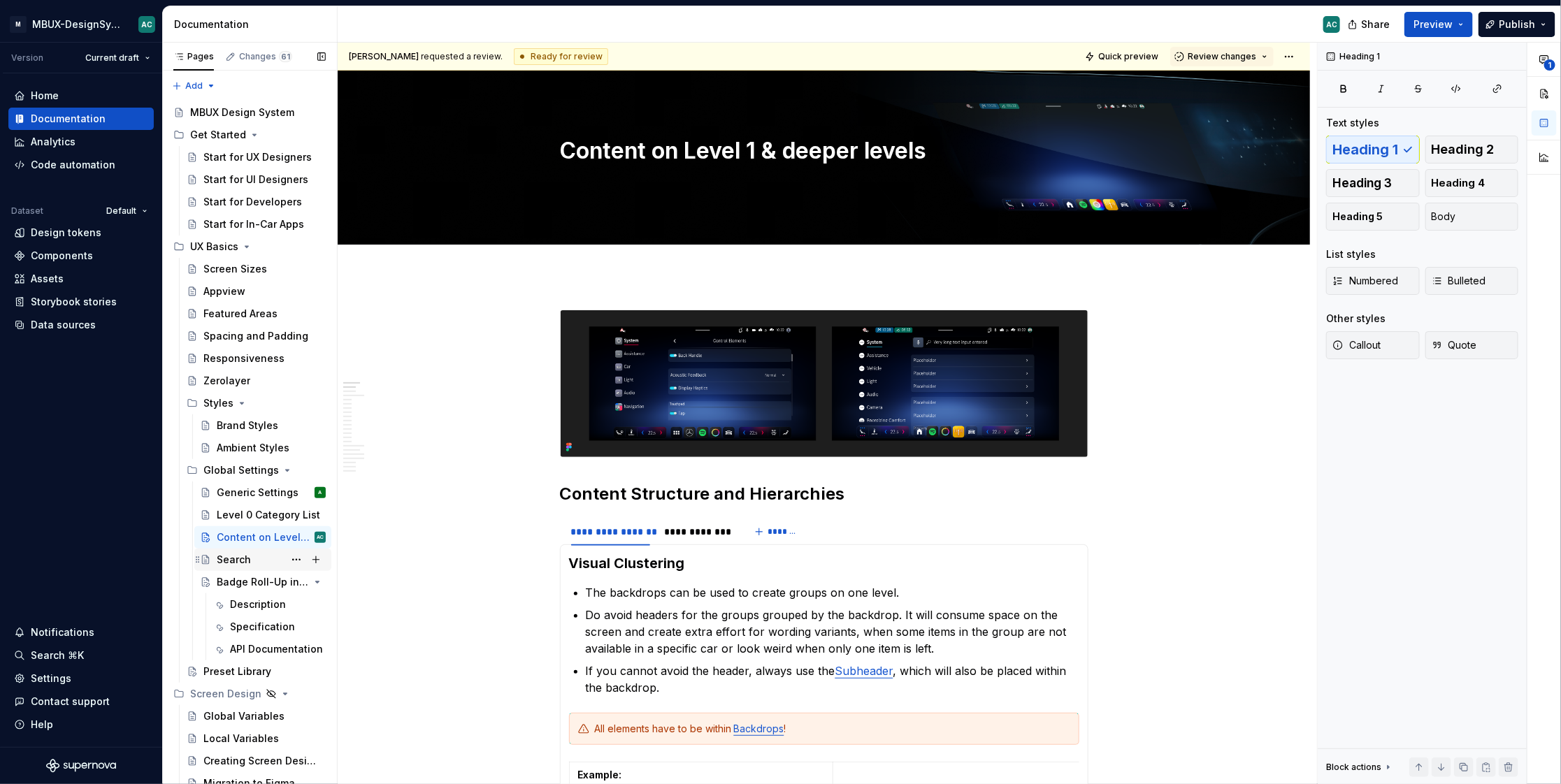
click at [240, 559] on div "Search" at bounding box center [233, 560] width 34 height 14
click at [231, 561] on div "Search" at bounding box center [233, 560] width 34 height 14
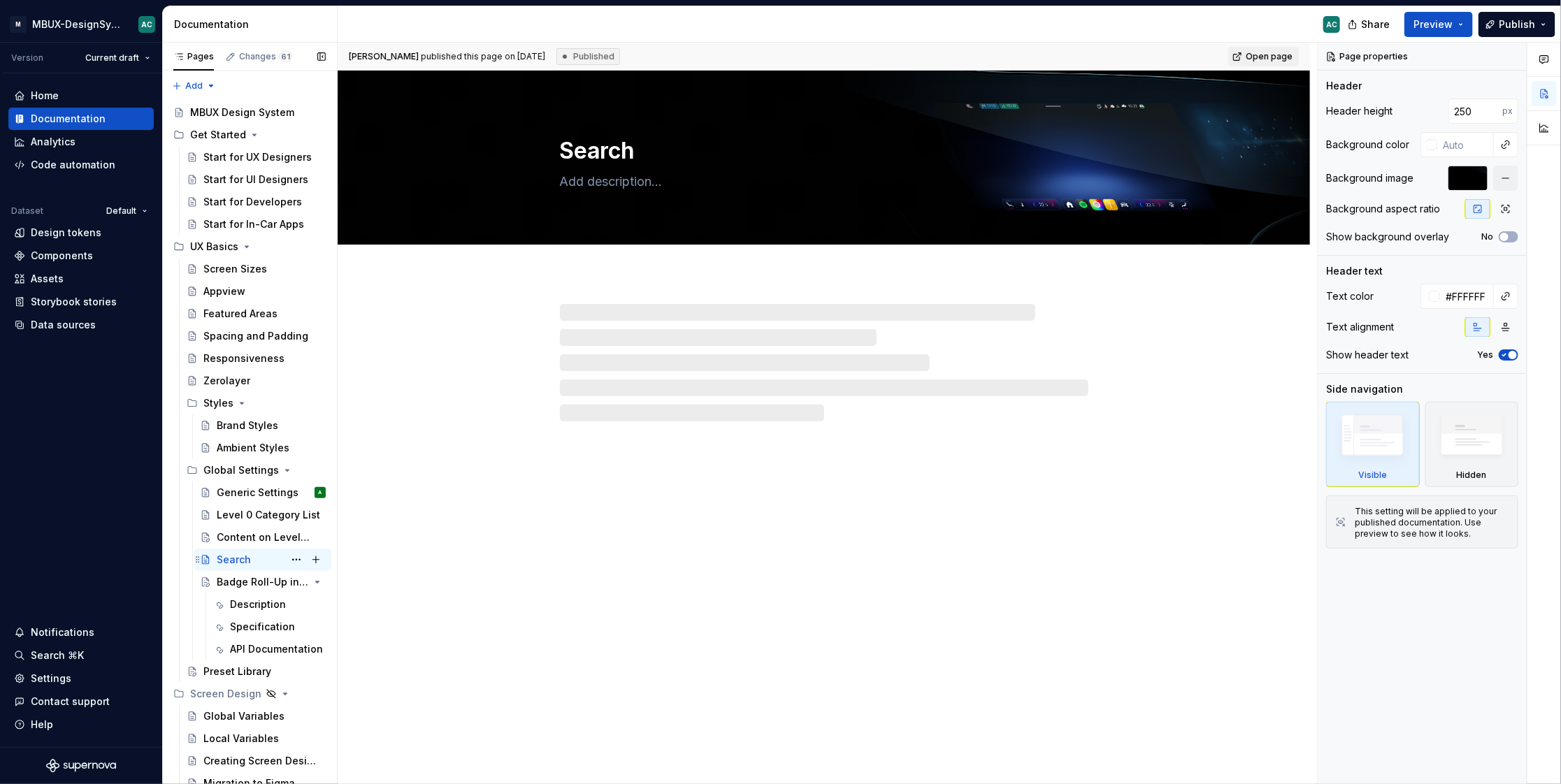
click at [231, 561] on div "Search" at bounding box center [233, 560] width 34 height 14
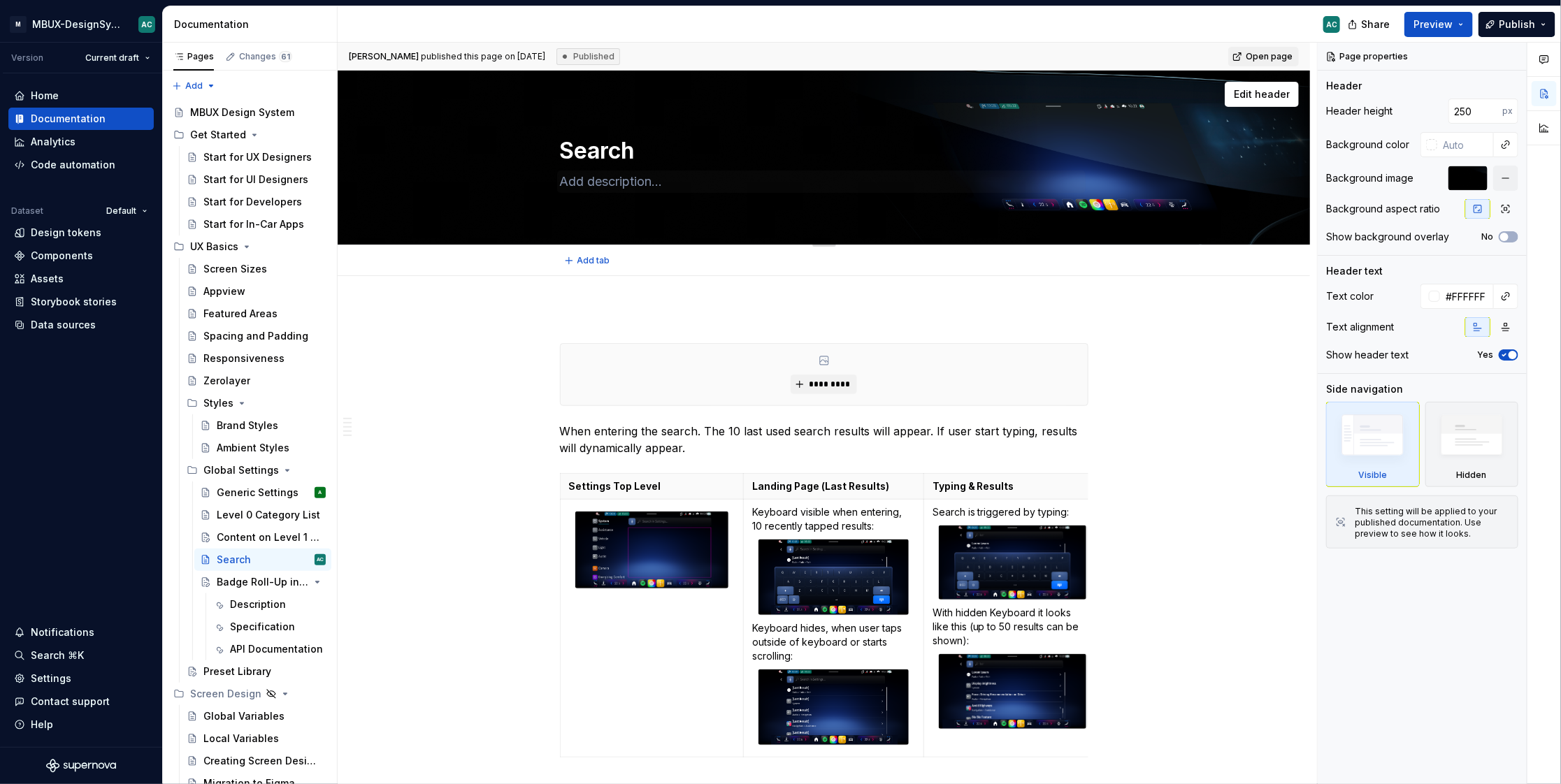
click at [607, 162] on textarea "Search" at bounding box center [821, 151] width 528 height 34
click at [591, 137] on textarea "Search" at bounding box center [821, 151] width 528 height 34
click at [624, 154] on textarea "Search" at bounding box center [821, 151] width 528 height 34
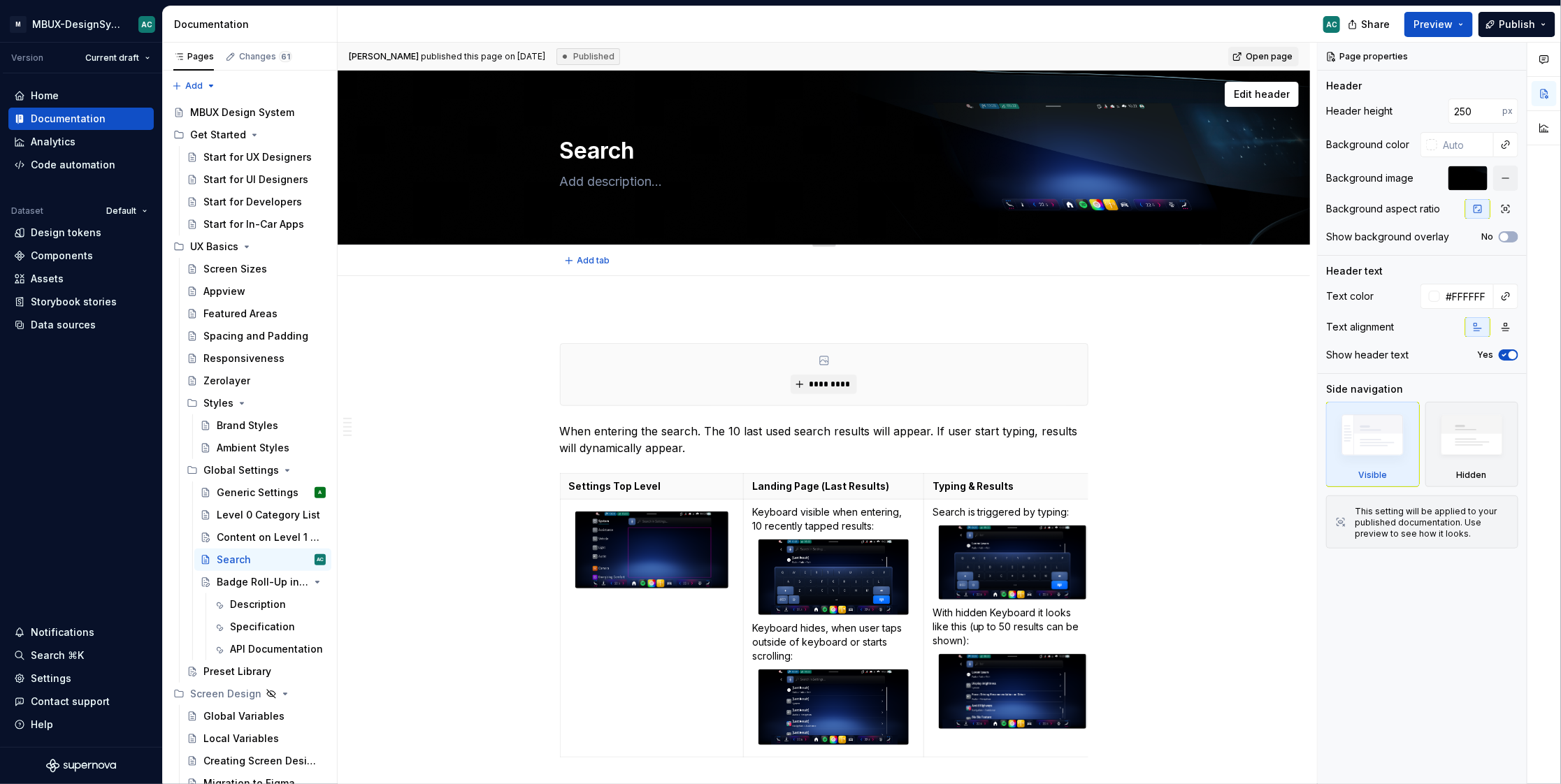
click at [641, 153] on textarea "Search" at bounding box center [821, 151] width 528 height 34
type textarea "*"
type textarea "Search"
type textarea "*"
type textarea "Search i"
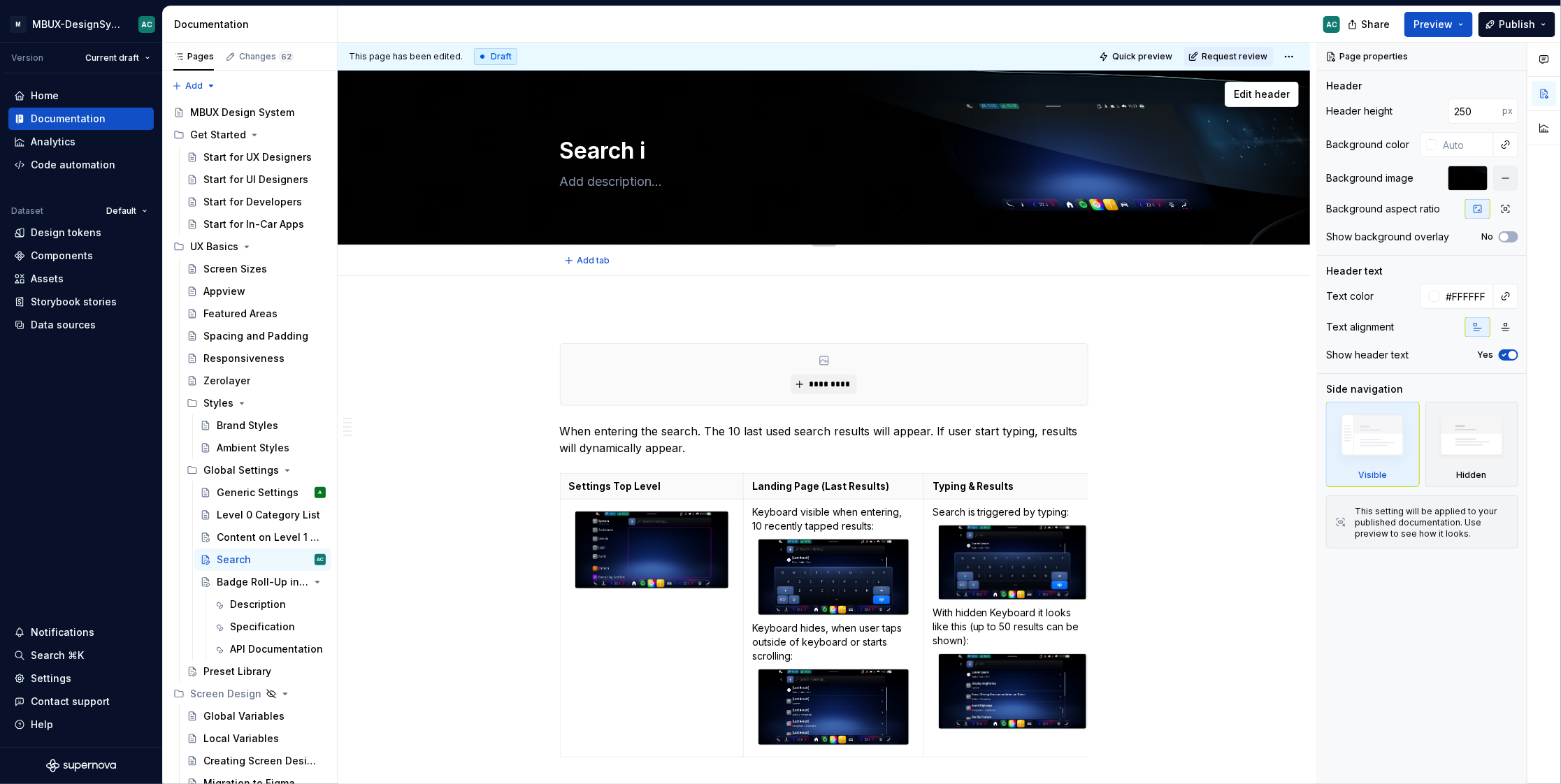
type textarea "*"
type textarea "Search in"
type textarea "*"
type textarea "Search in"
type textarea "*"
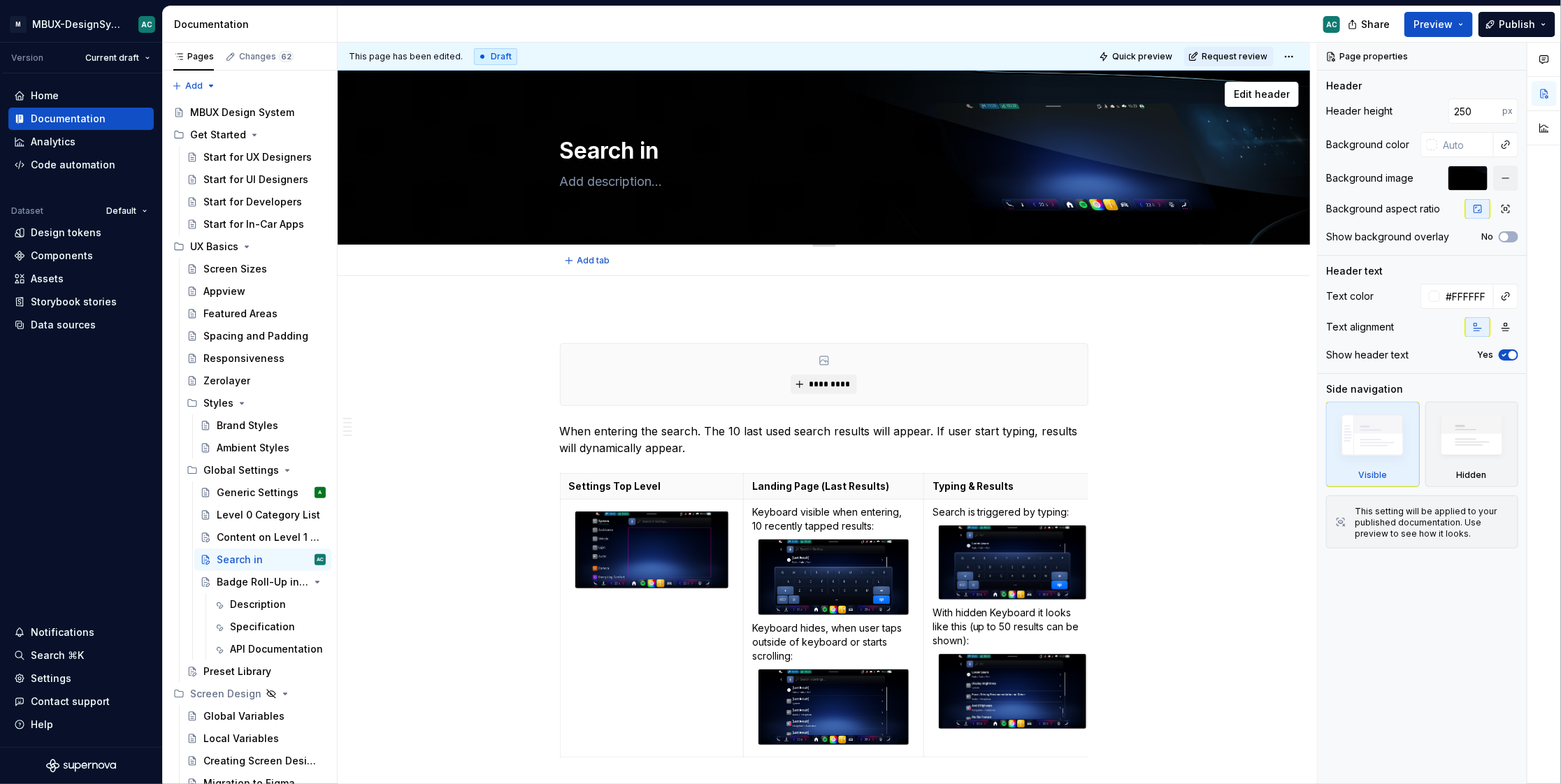
type textarea "Search in S"
type textarea "*"
type textarea "Search in Se"
type textarea "*"
type textarea "Search in Set"
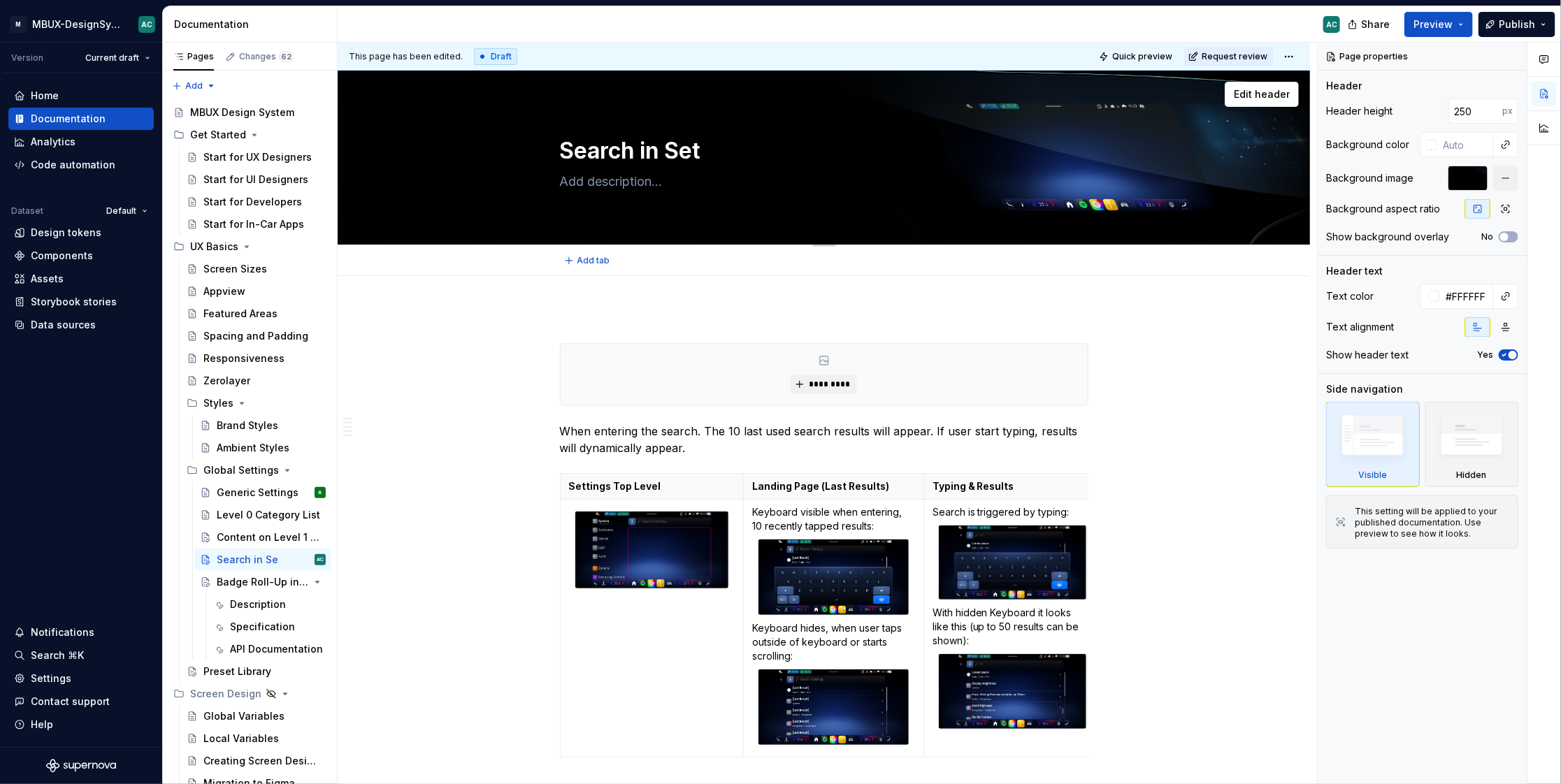
type textarea "*"
type textarea "Search in Sett"
type textarea "*"
type textarea "Search in Se"
type textarea "*"
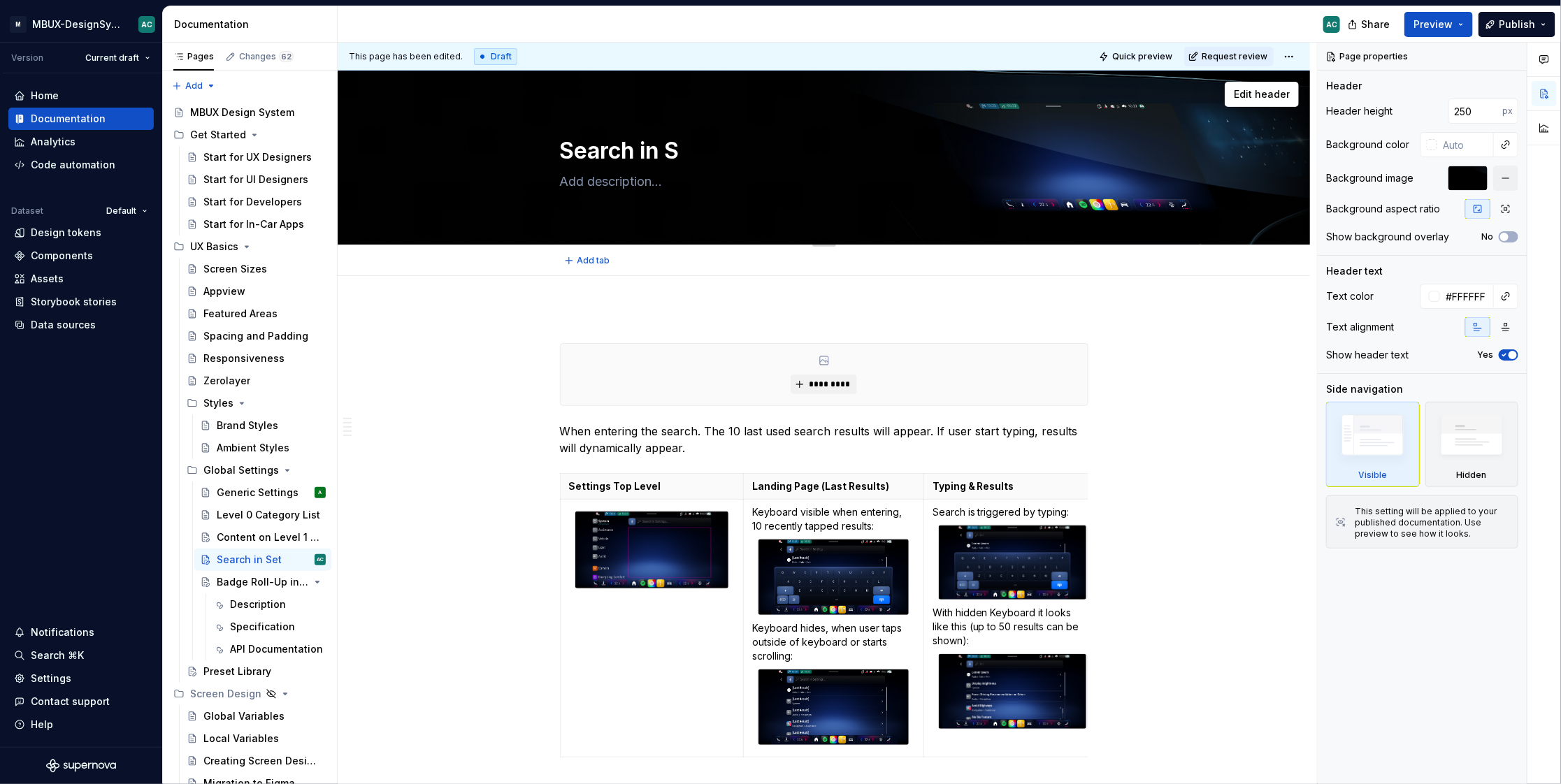
type textarea "Search in"
type textarea "*"
type textarea "Search in G"
type textarea "*"
type textarea "Search in Ge"
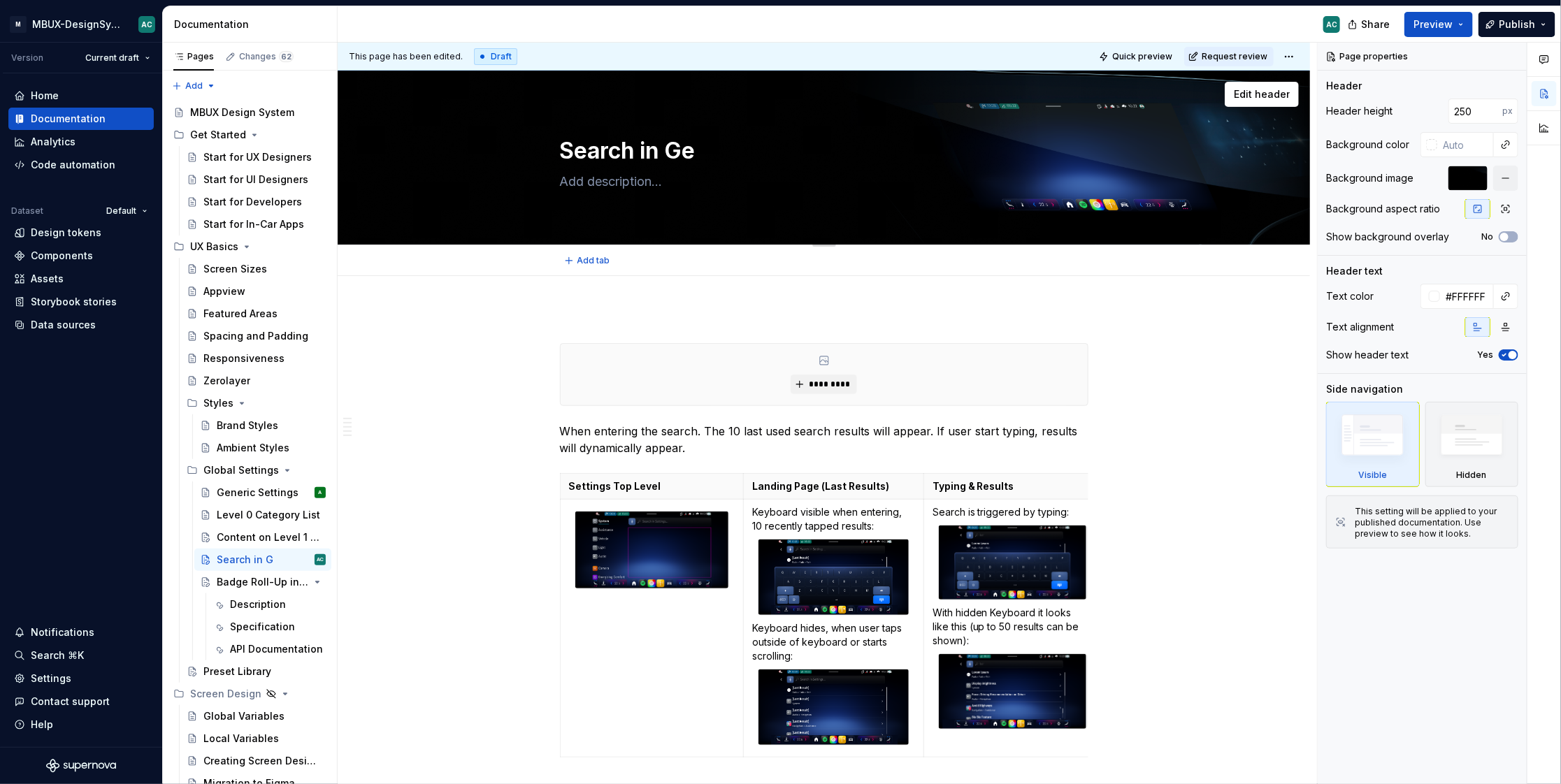
type textarea "*"
type textarea "Search in Gener"
type textarea "*"
type textarea "Search in Generi"
type textarea "*"
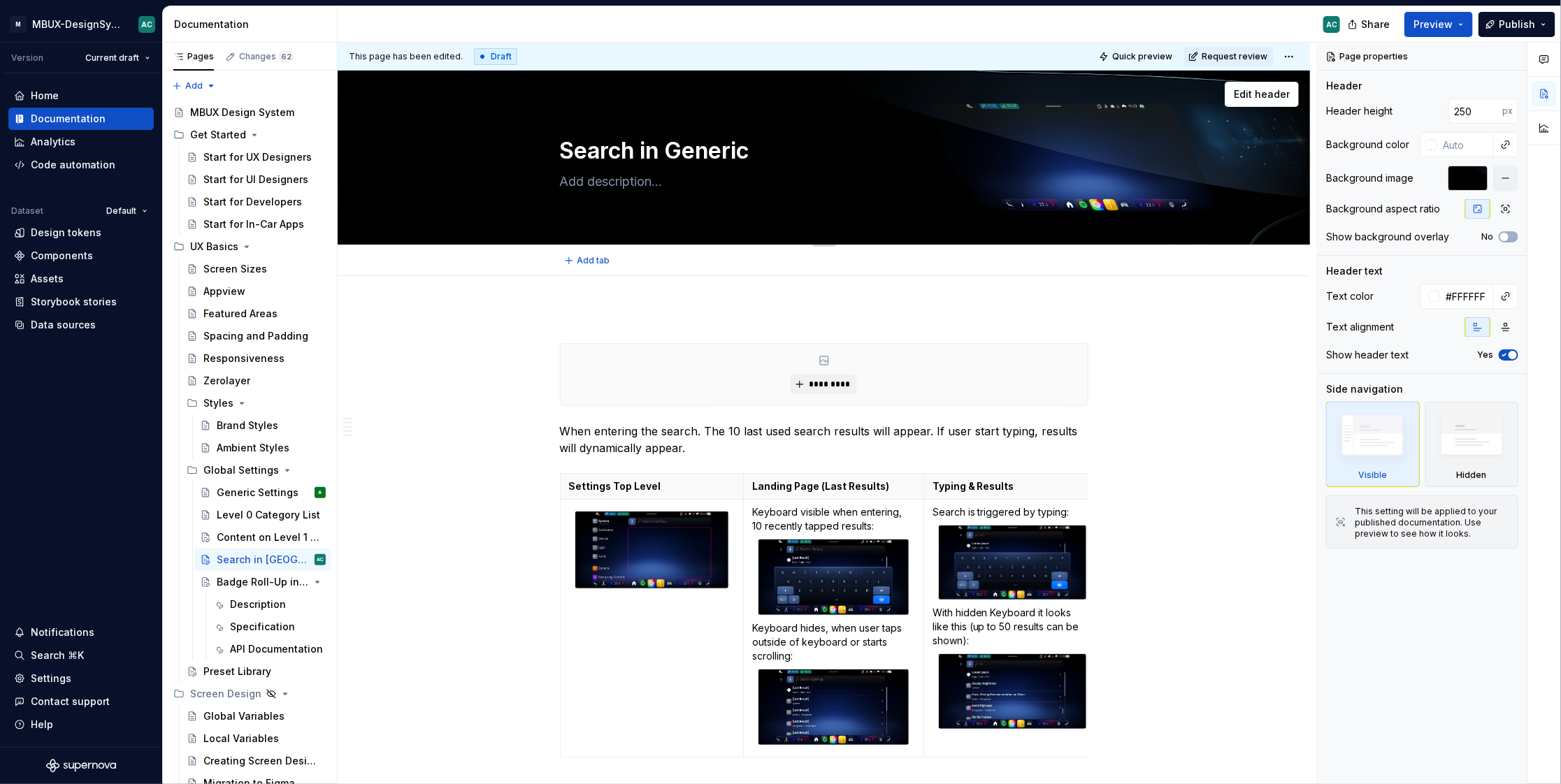
type textarea "Search in Generic"
type textarea "*"
type textarea "Search in Generic S"
type textarea "*"
type textarea "Search in Generic Se"
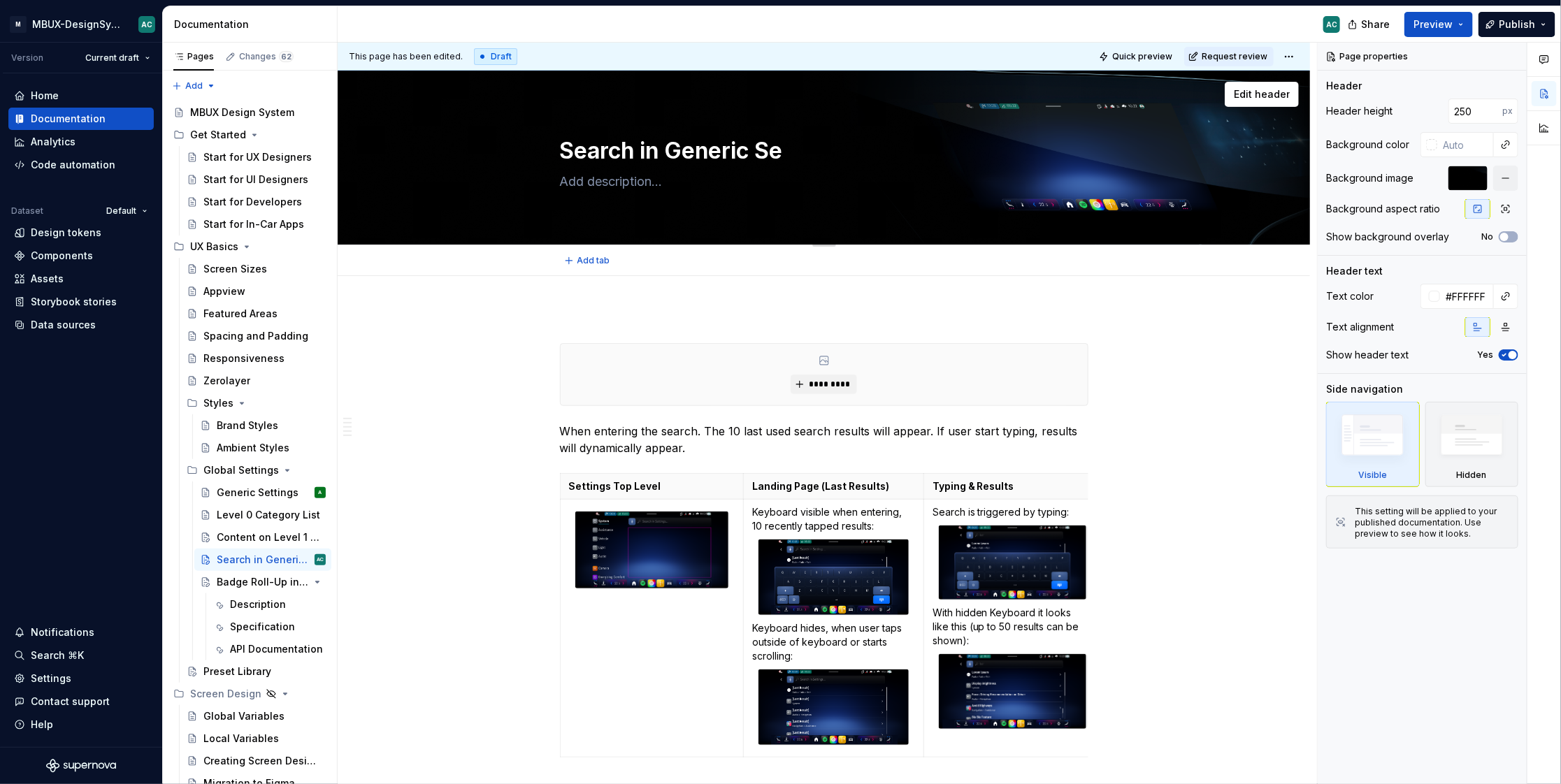
type textarea "*"
type textarea "Search in Generic Set"
type textarea "*"
type textarea "Search in Generic Sett"
type textarea "*"
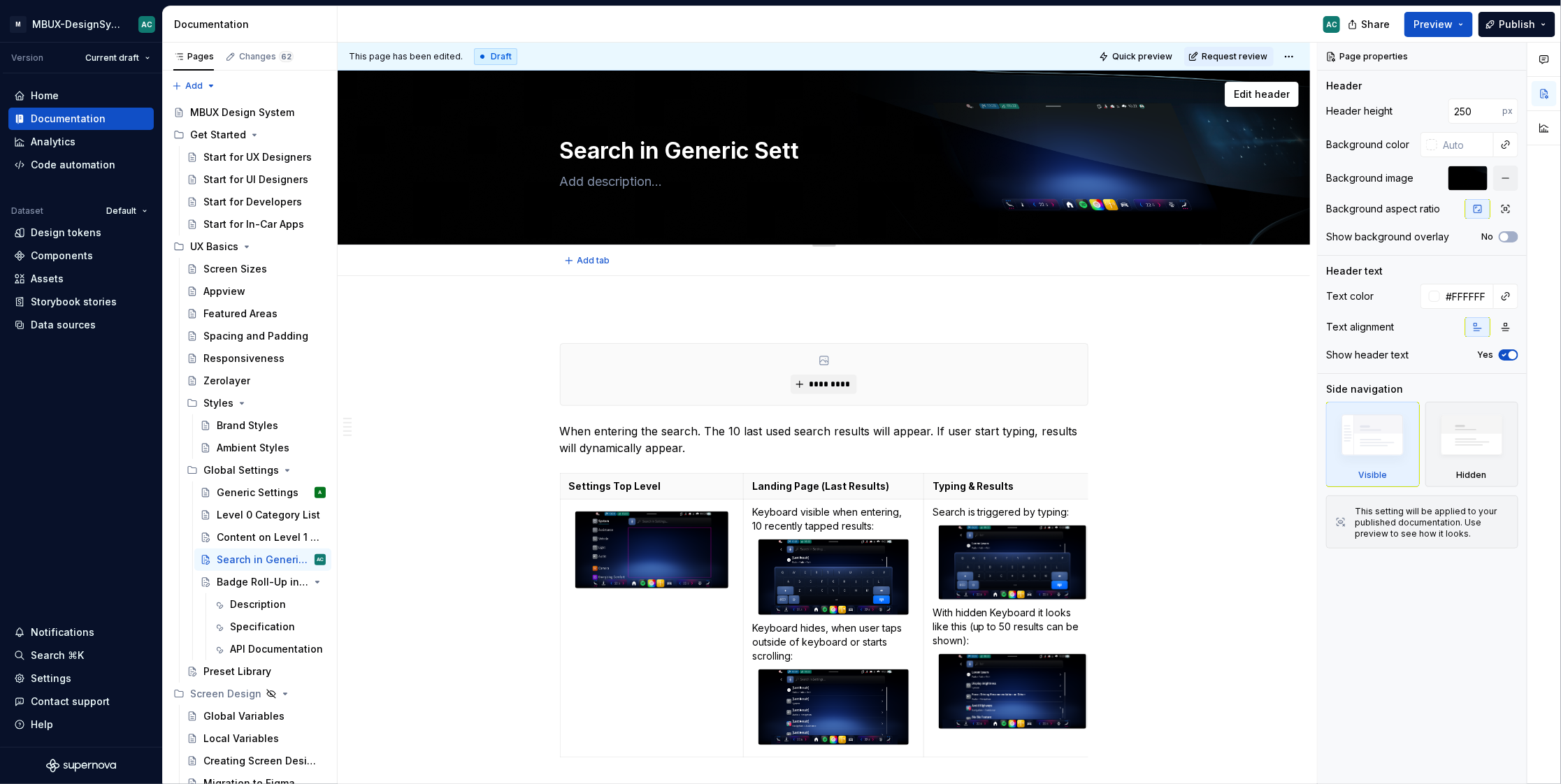
type textarea "Search in Generic Setti"
type textarea "*"
type textarea "Search in Generic Settin"
type textarea "*"
type textarea "Search in Generic Setting"
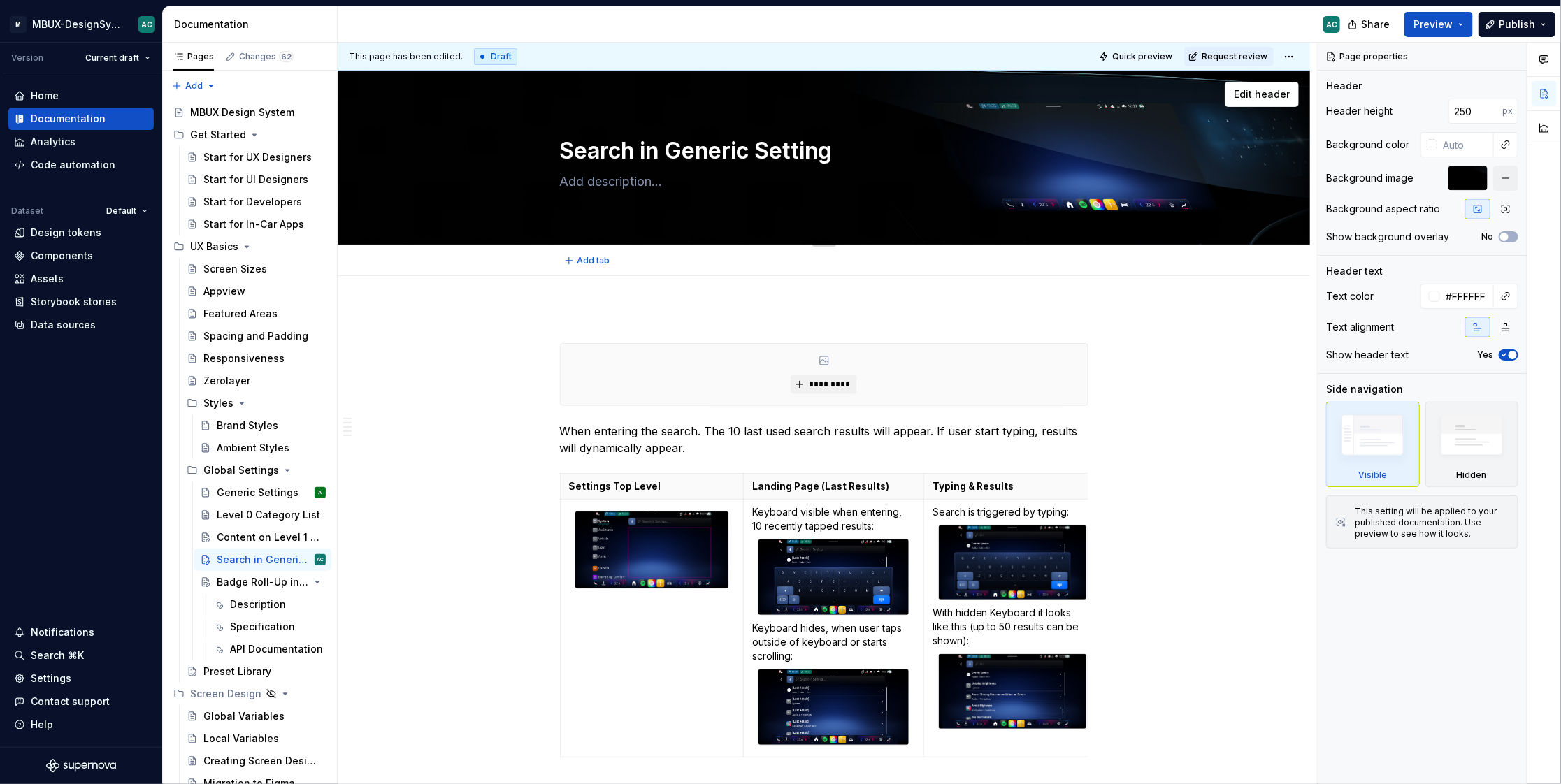
type textarea "*"
type textarea "Search in Generic Settings"
type textarea "*"
type textarea "Search in Generic Settings"
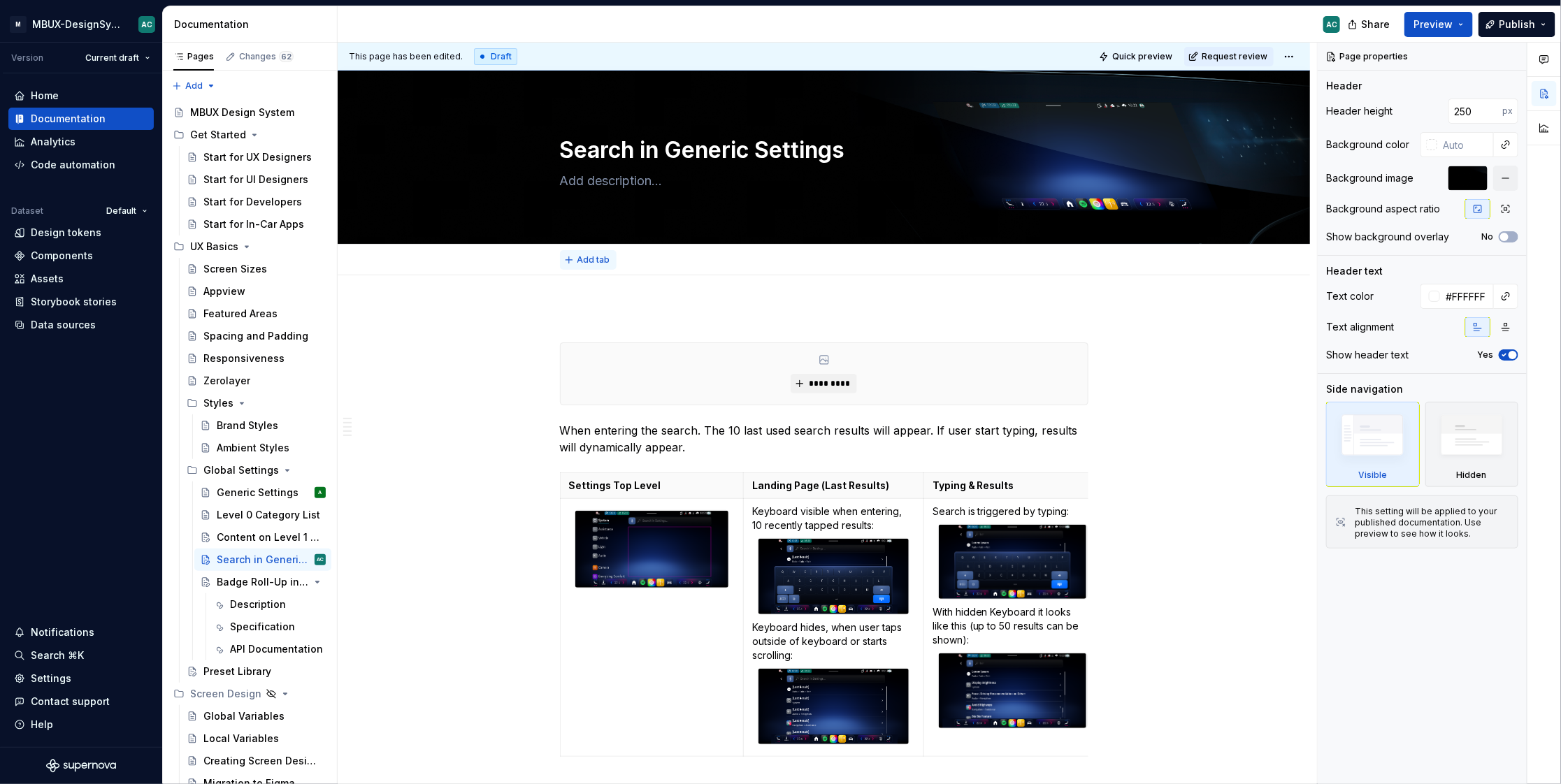
click at [588, 259] on span "Add tab" at bounding box center [594, 260] width 33 height 12
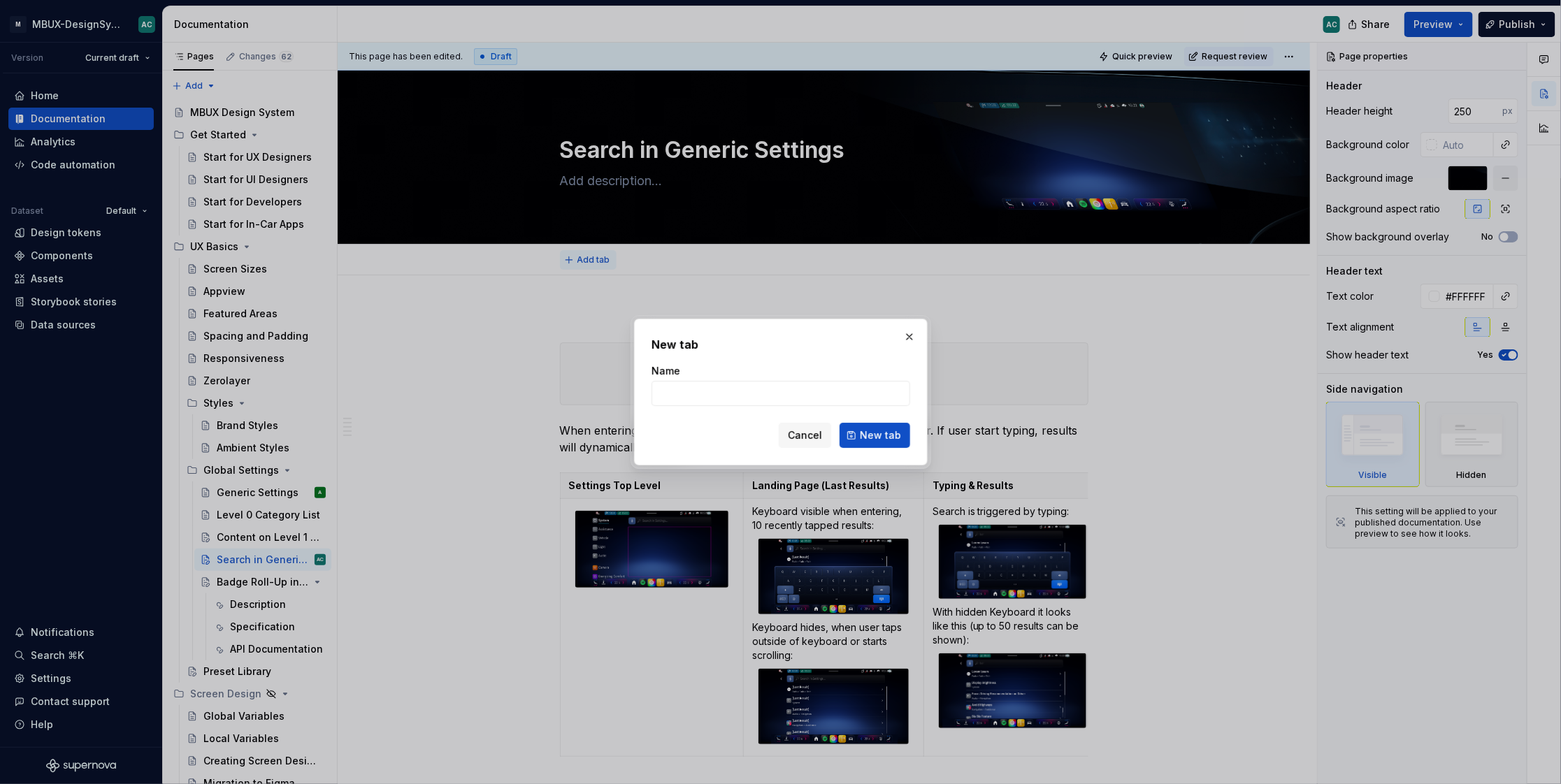
type textarea "*"
type input "D"
type textarea "*"
type input "Description"
click at [889, 438] on span "New tab" at bounding box center [881, 435] width 41 height 14
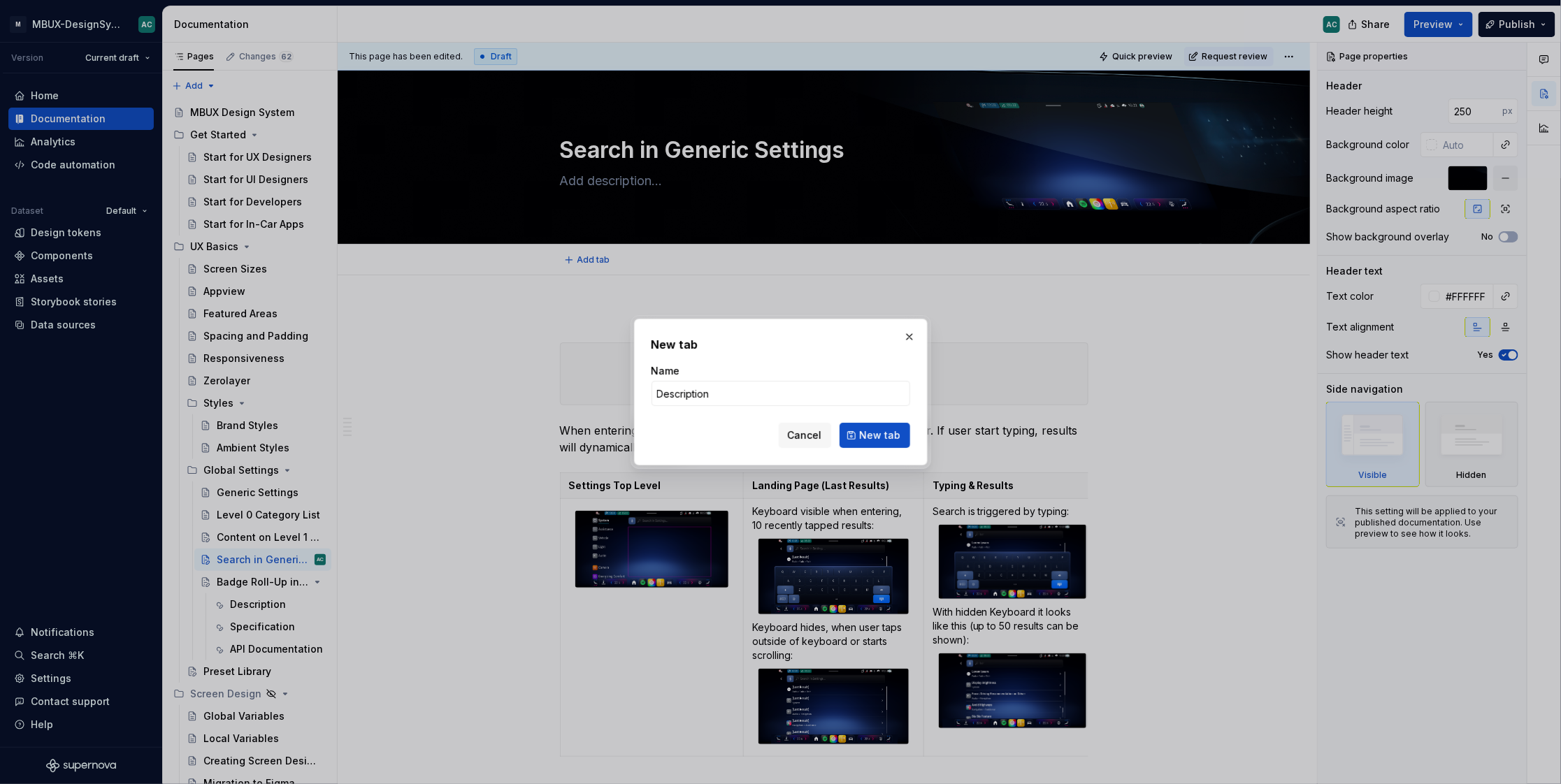
click at [869, 434] on p "When entering the search. The 10 last used search results will appear. If user …" at bounding box center [823, 439] width 528 height 34
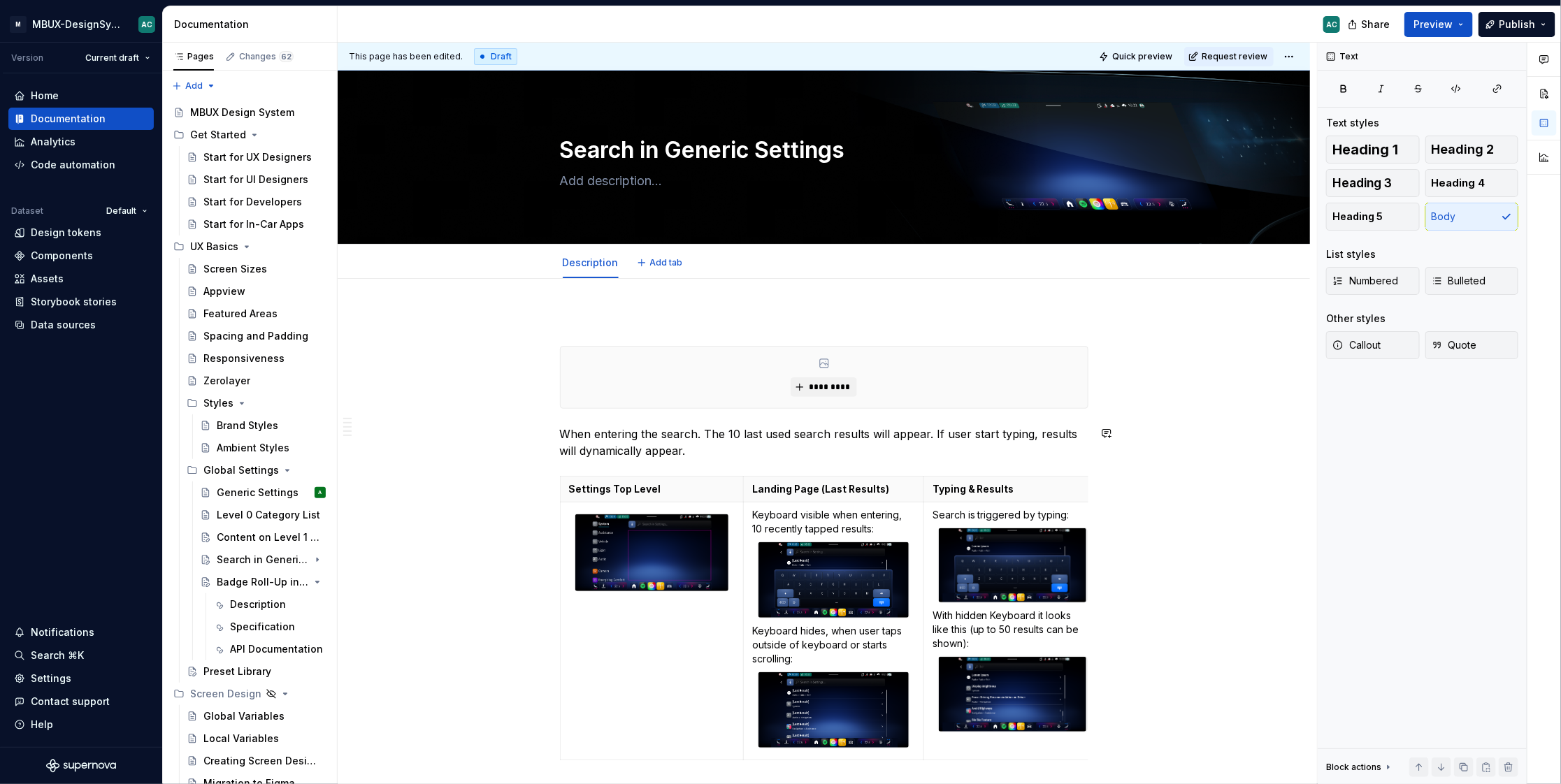
scroll to position [0, 0]
click at [662, 264] on span "Add tab" at bounding box center [666, 263] width 33 height 12
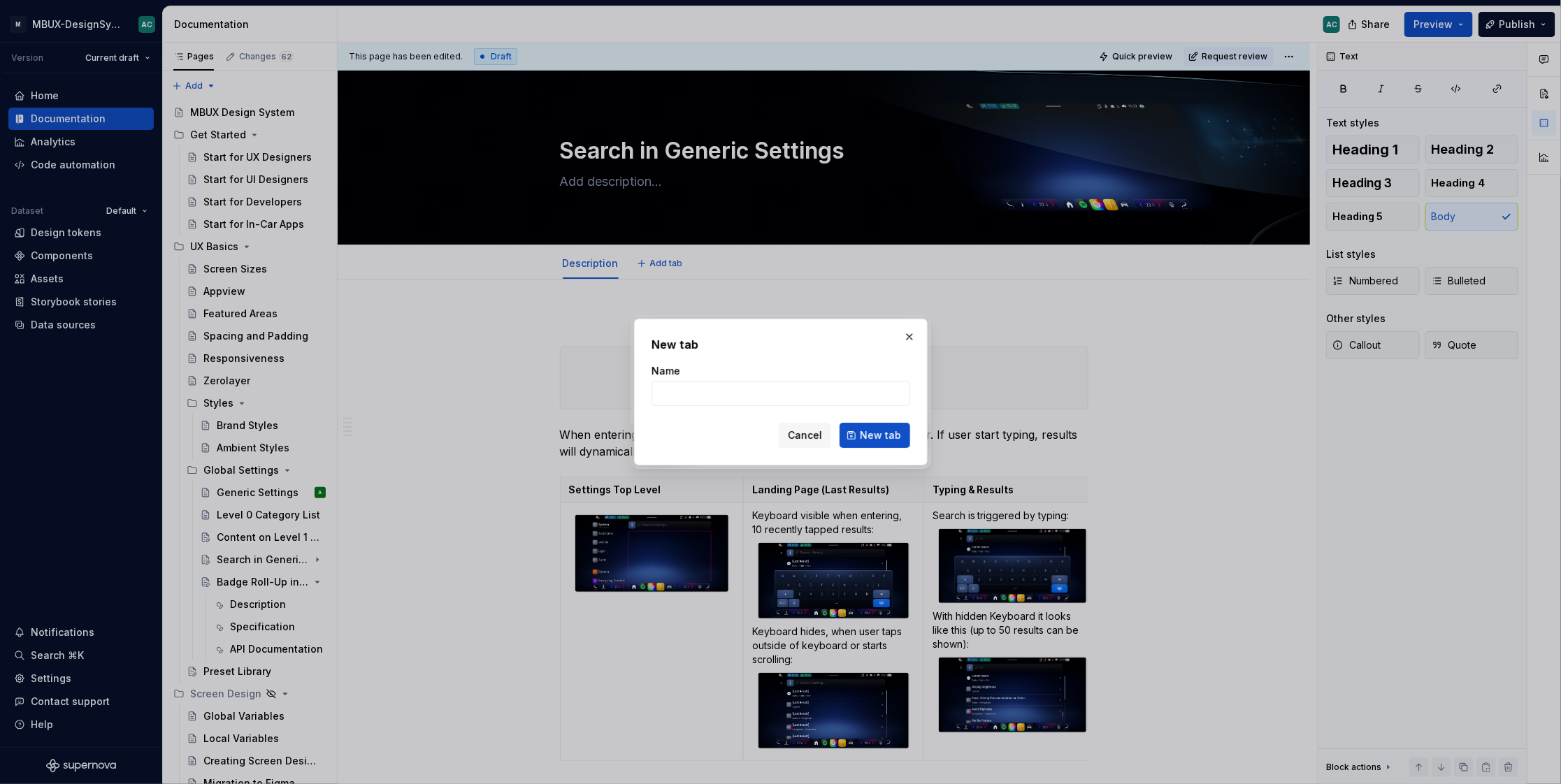
type textarea "*"
type input "Spe"
type textarea "*"
type input "Specification"
click at [890, 436] on span "New tab" at bounding box center [881, 435] width 41 height 14
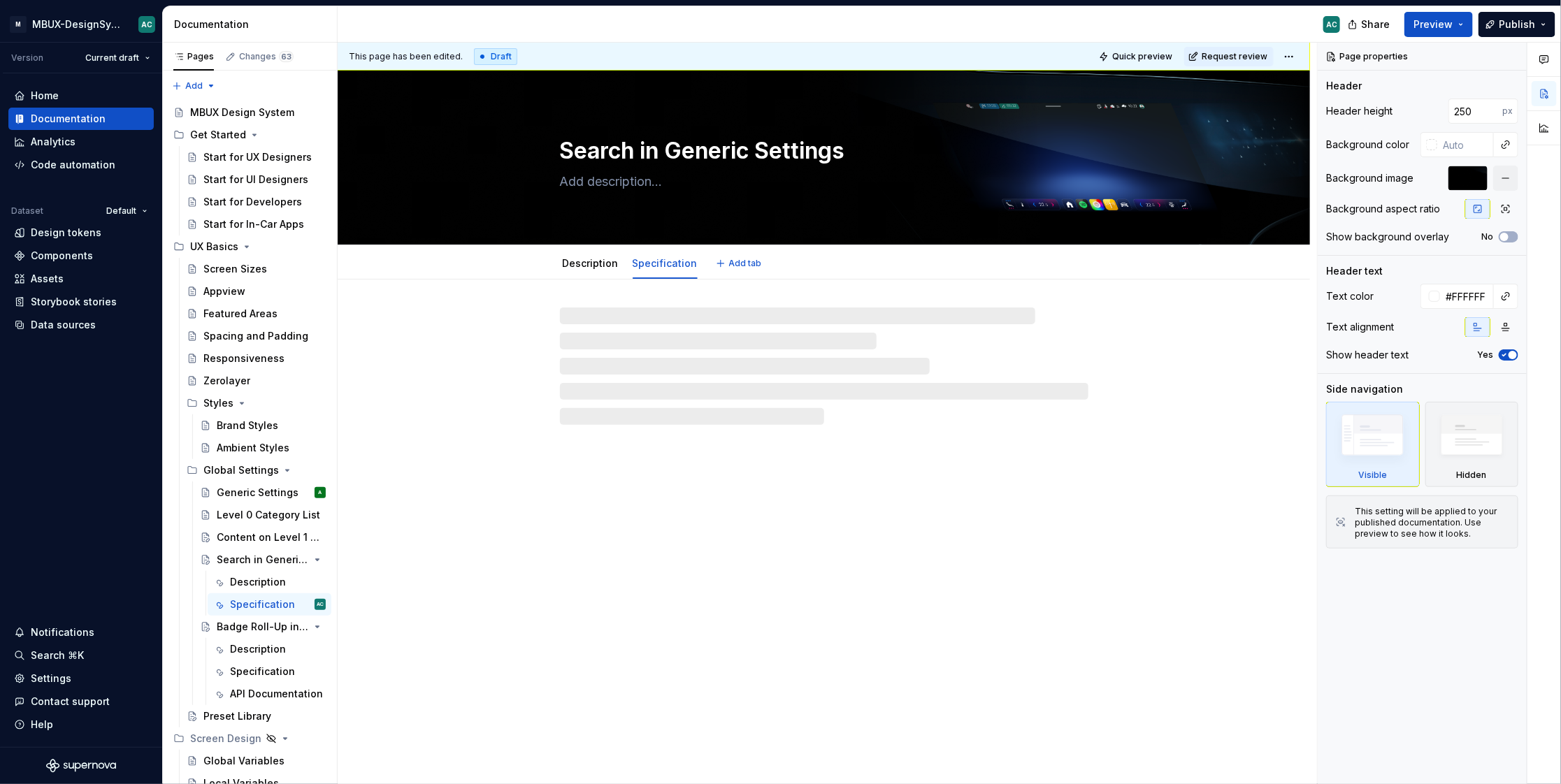
click at [738, 259] on span "Add tab" at bounding box center [745, 263] width 33 height 12
type textarea "*"
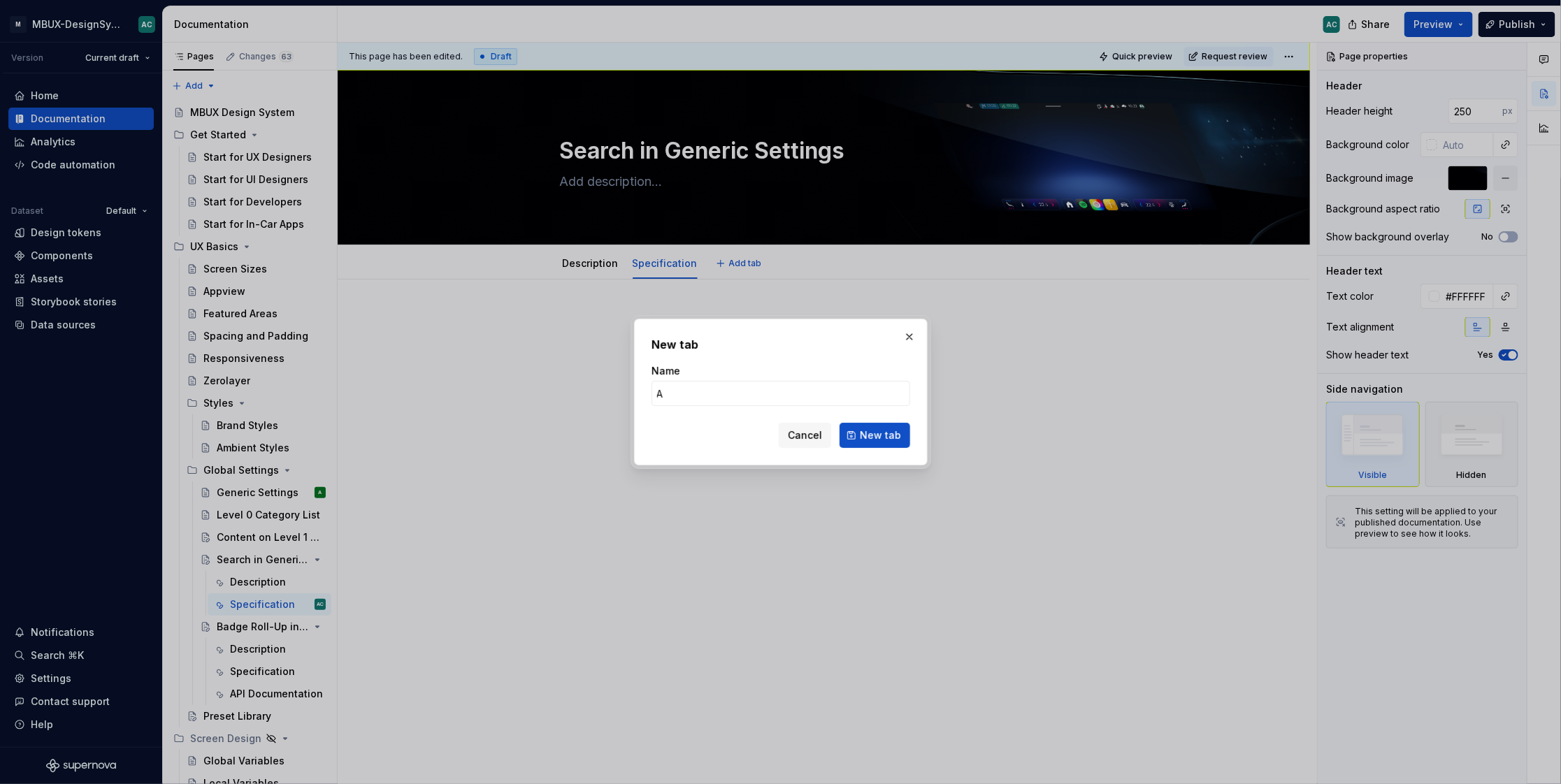
type input "A"
type textarea "*"
type input "AP"
type textarea "*"
type input "API Documentation"
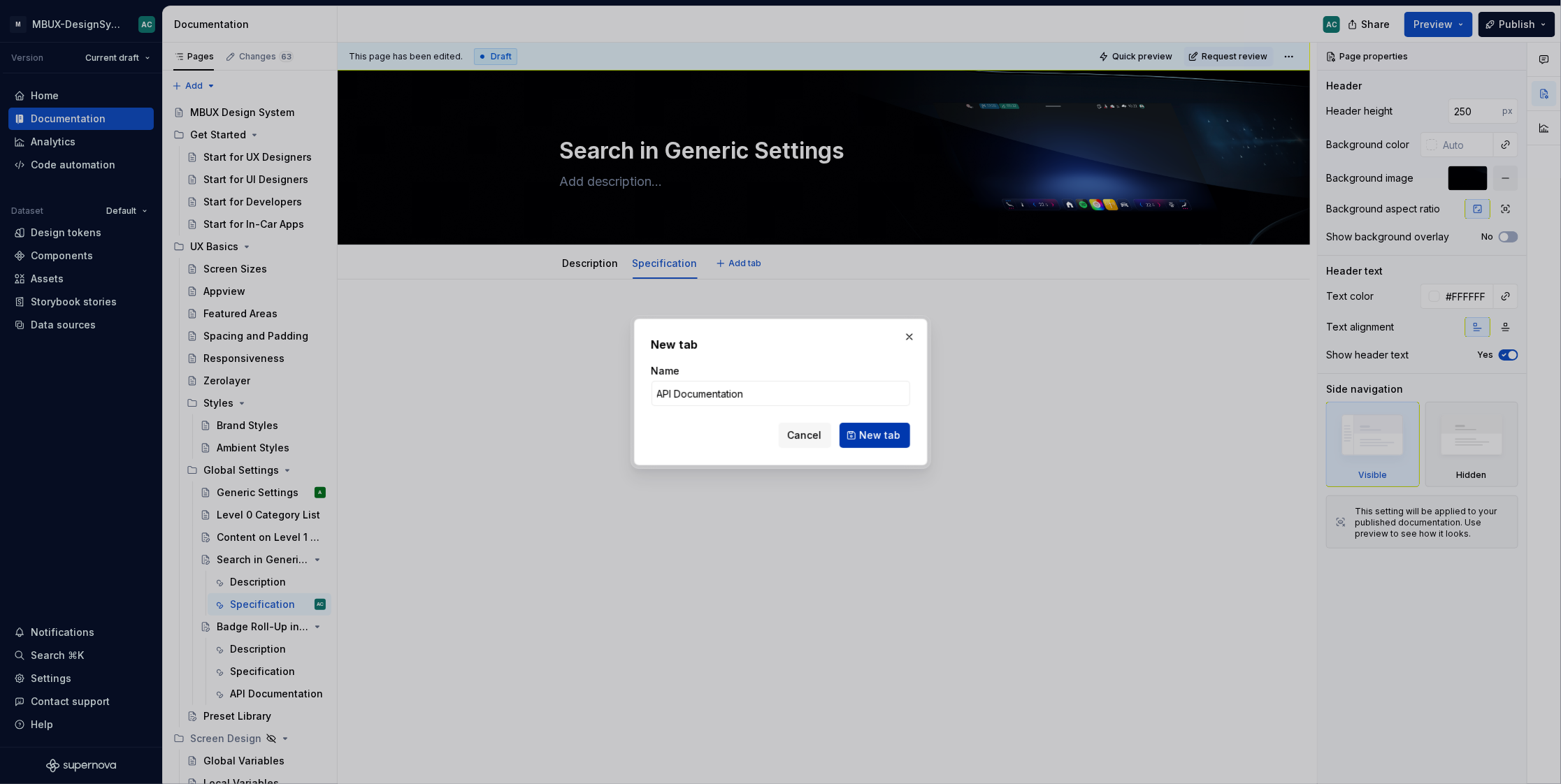
click at [897, 426] on button "New tab" at bounding box center [874, 435] width 71 height 25
click at [897, 426] on div at bounding box center [824, 449] width 973 height 339
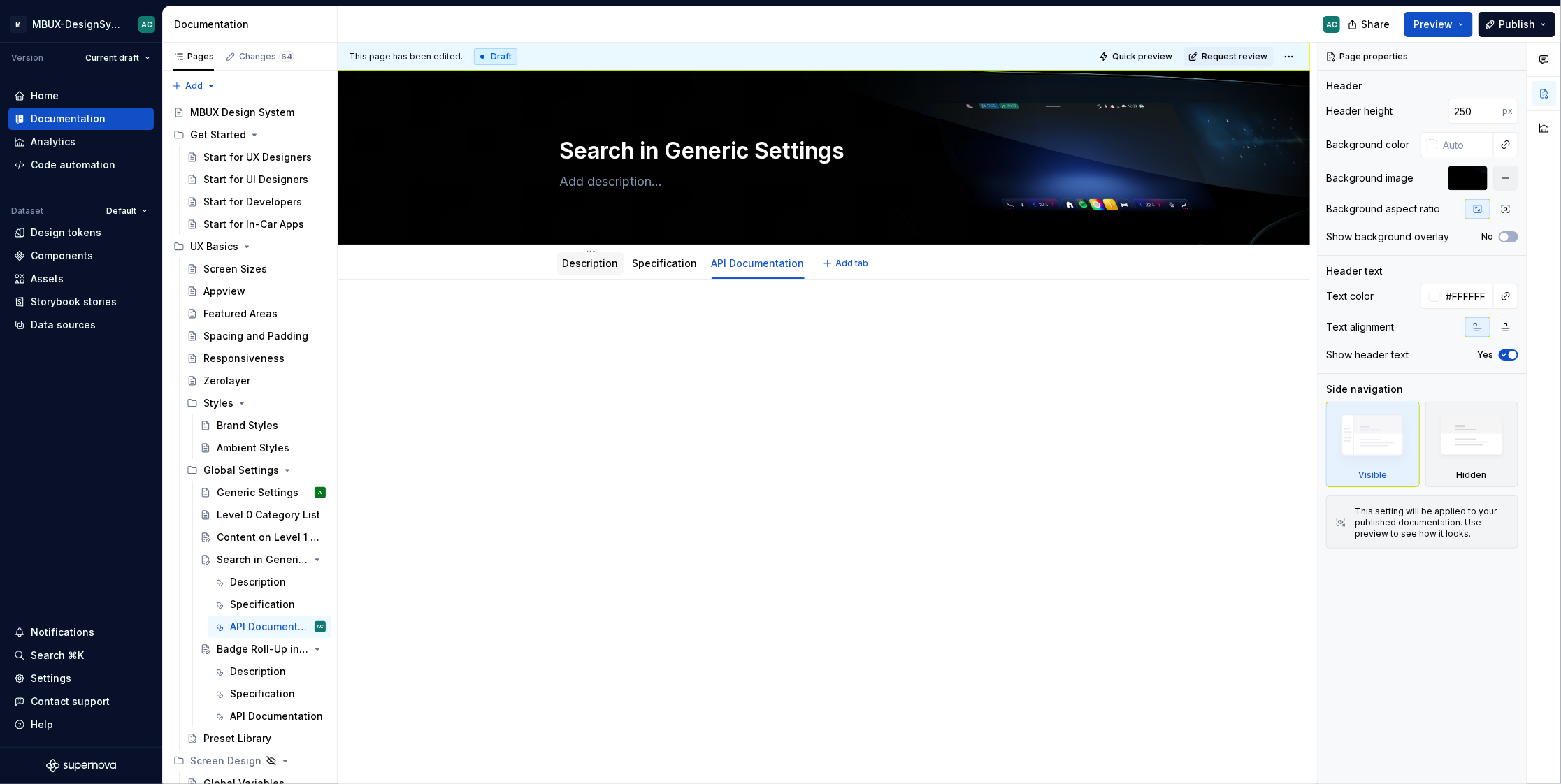
click at [599, 274] on div "Description" at bounding box center [590, 264] width 67 height 25
click at [595, 258] on link "Description" at bounding box center [590, 263] width 56 height 12
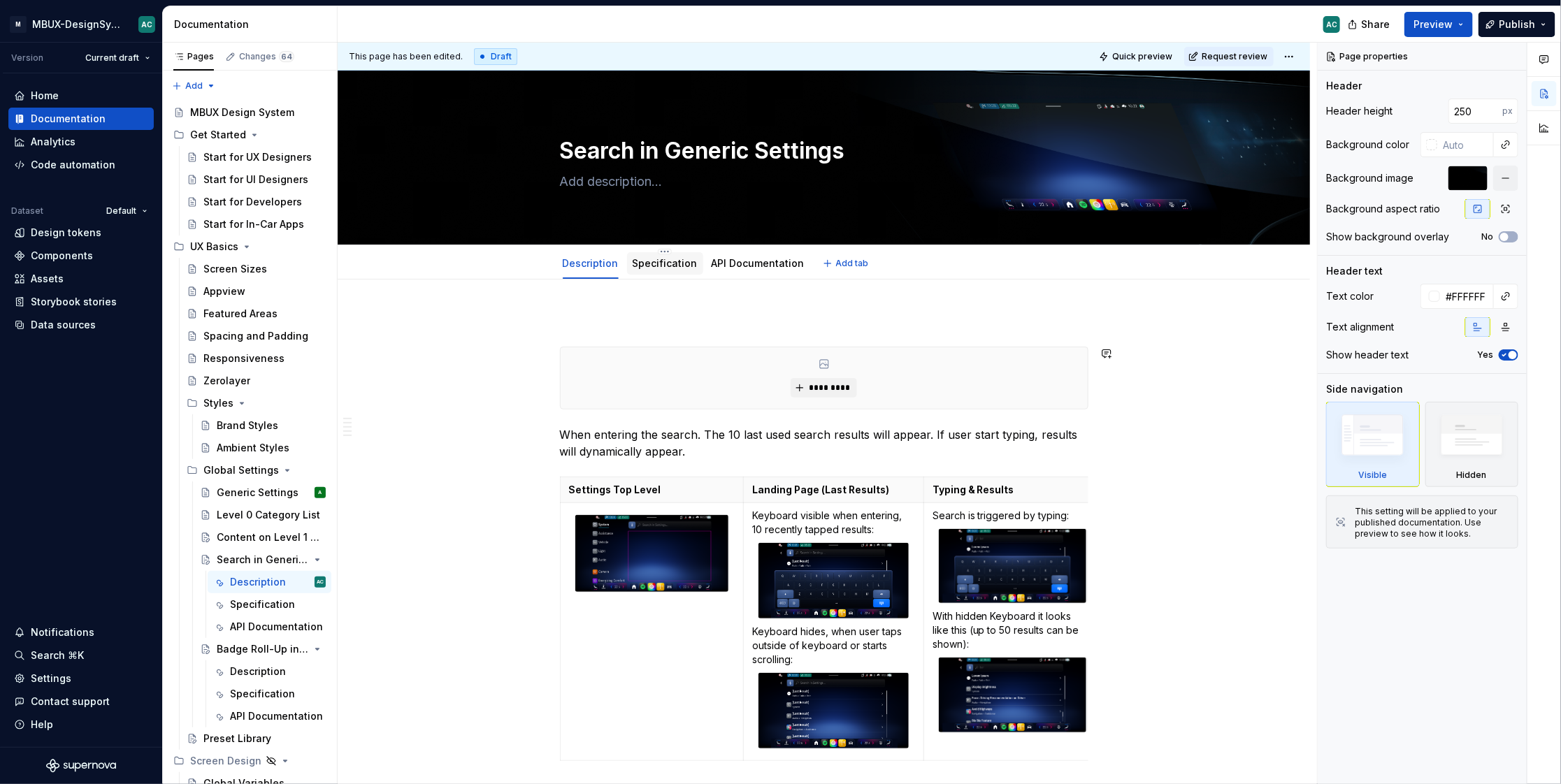
click at [655, 249] on div "Specification" at bounding box center [664, 263] width 76 height 30
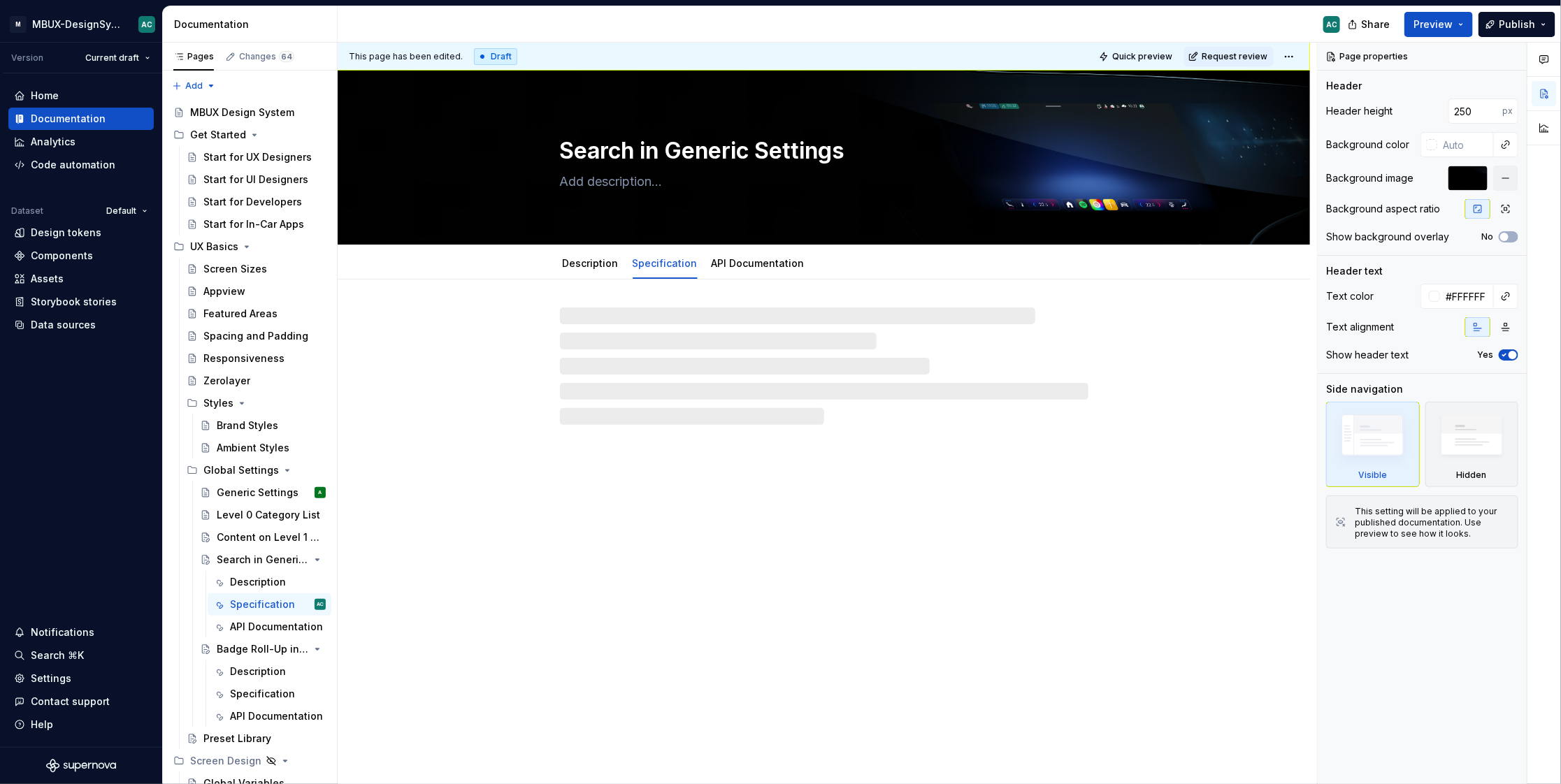
type textarea "*"
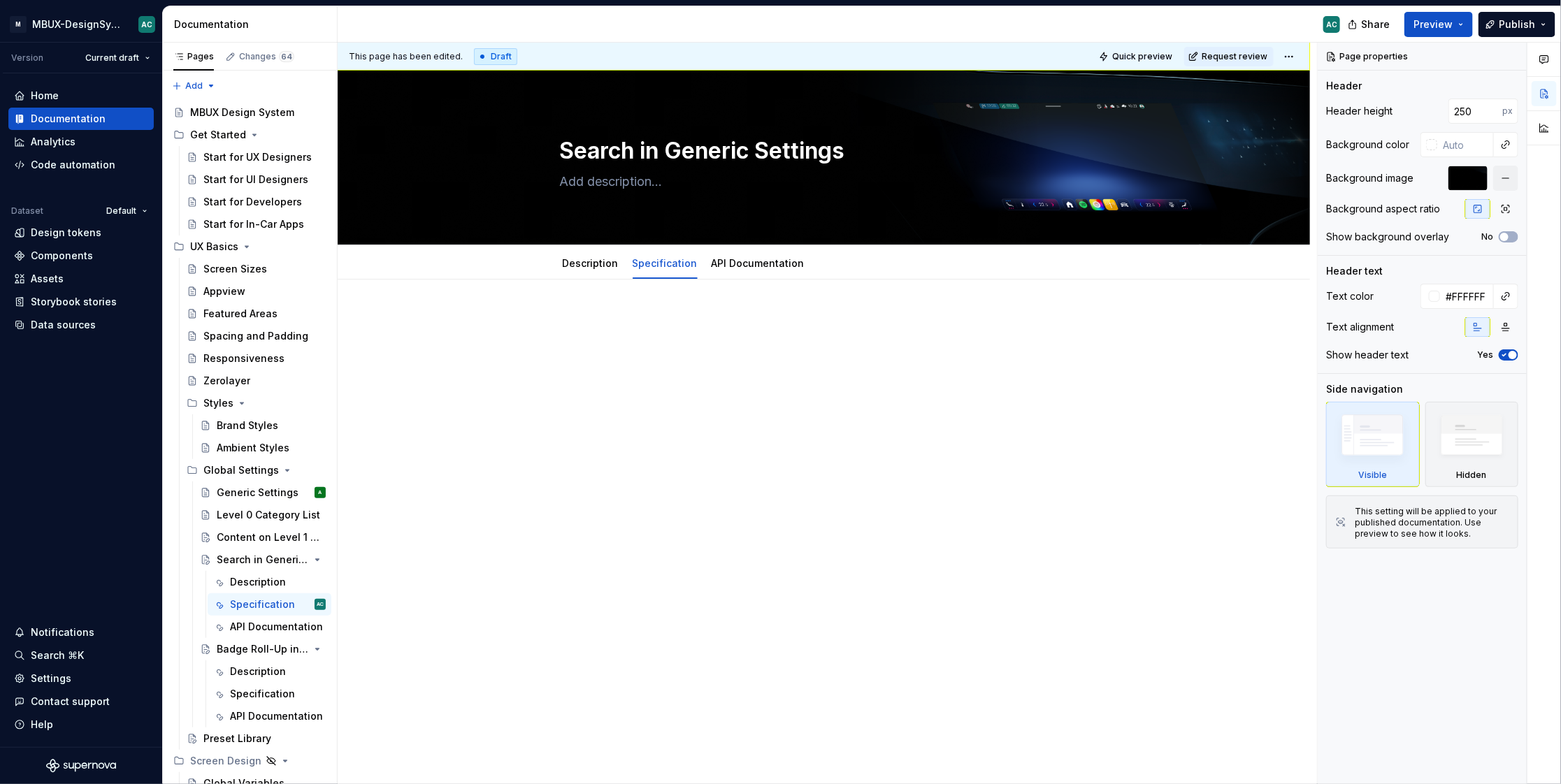
click at [581, 397] on div "This page has been edited. Draft Quick preview Request review Search in Generic…" at bounding box center [827, 414] width 979 height 742
click at [637, 332] on div at bounding box center [823, 339] width 528 height 53
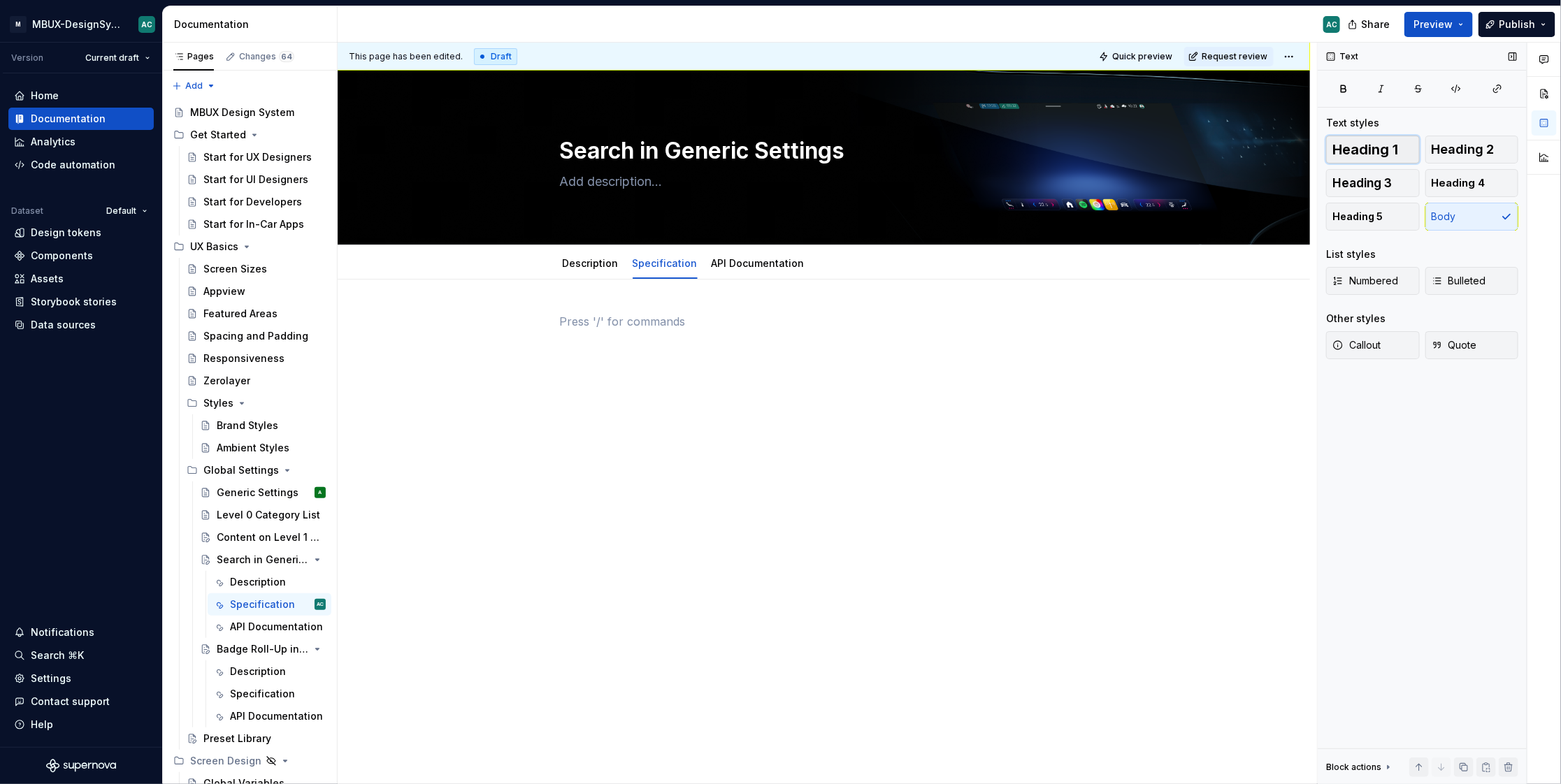
click at [1354, 143] on span "Heading 1" at bounding box center [1364, 149] width 65 height 14
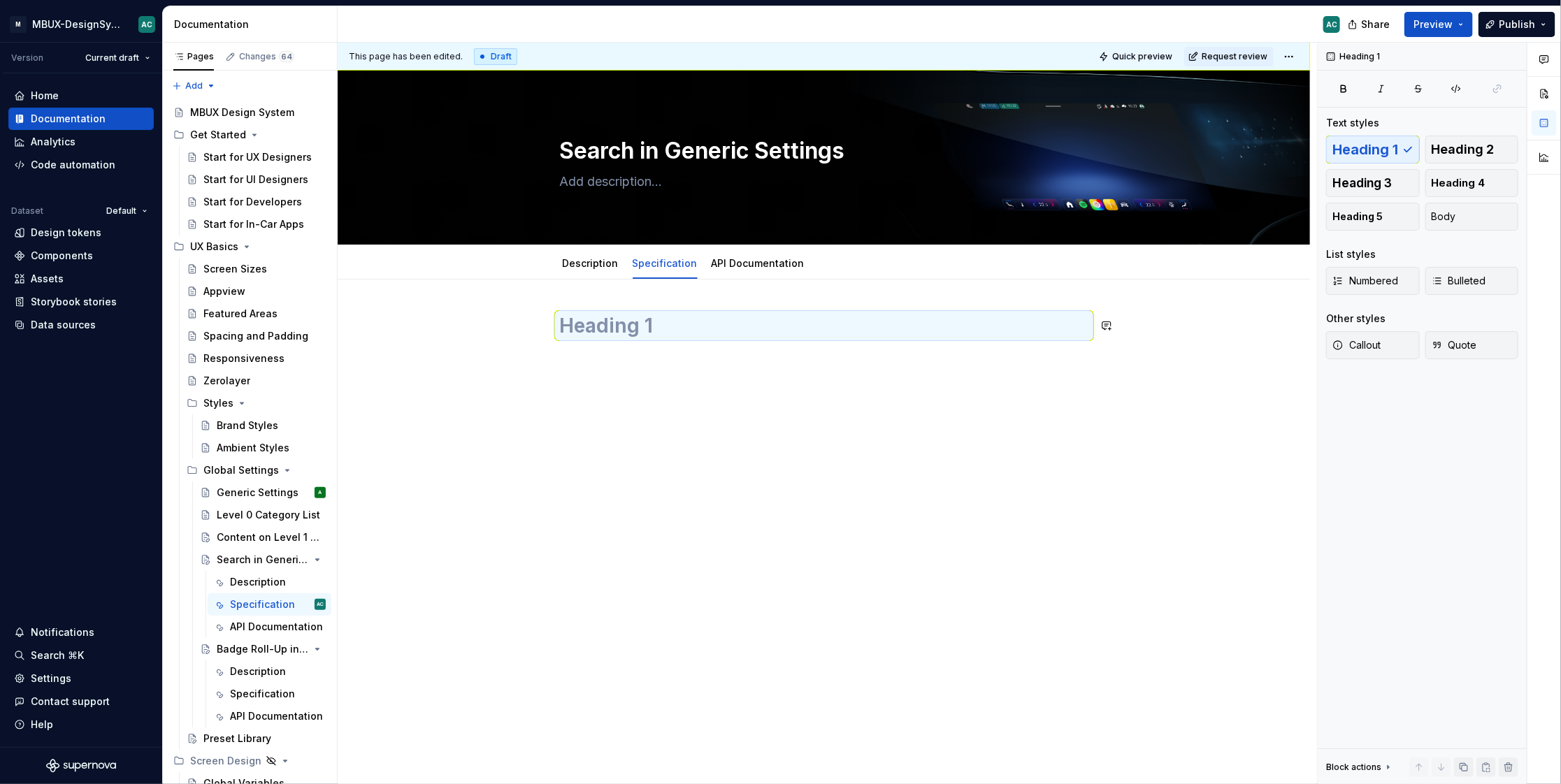
click at [730, 333] on h1 at bounding box center [823, 325] width 528 height 25
click at [675, 381] on div "Internal Search" at bounding box center [823, 348] width 528 height 70
click at [700, 414] on div "Internal Search" at bounding box center [824, 449] width 973 height 339
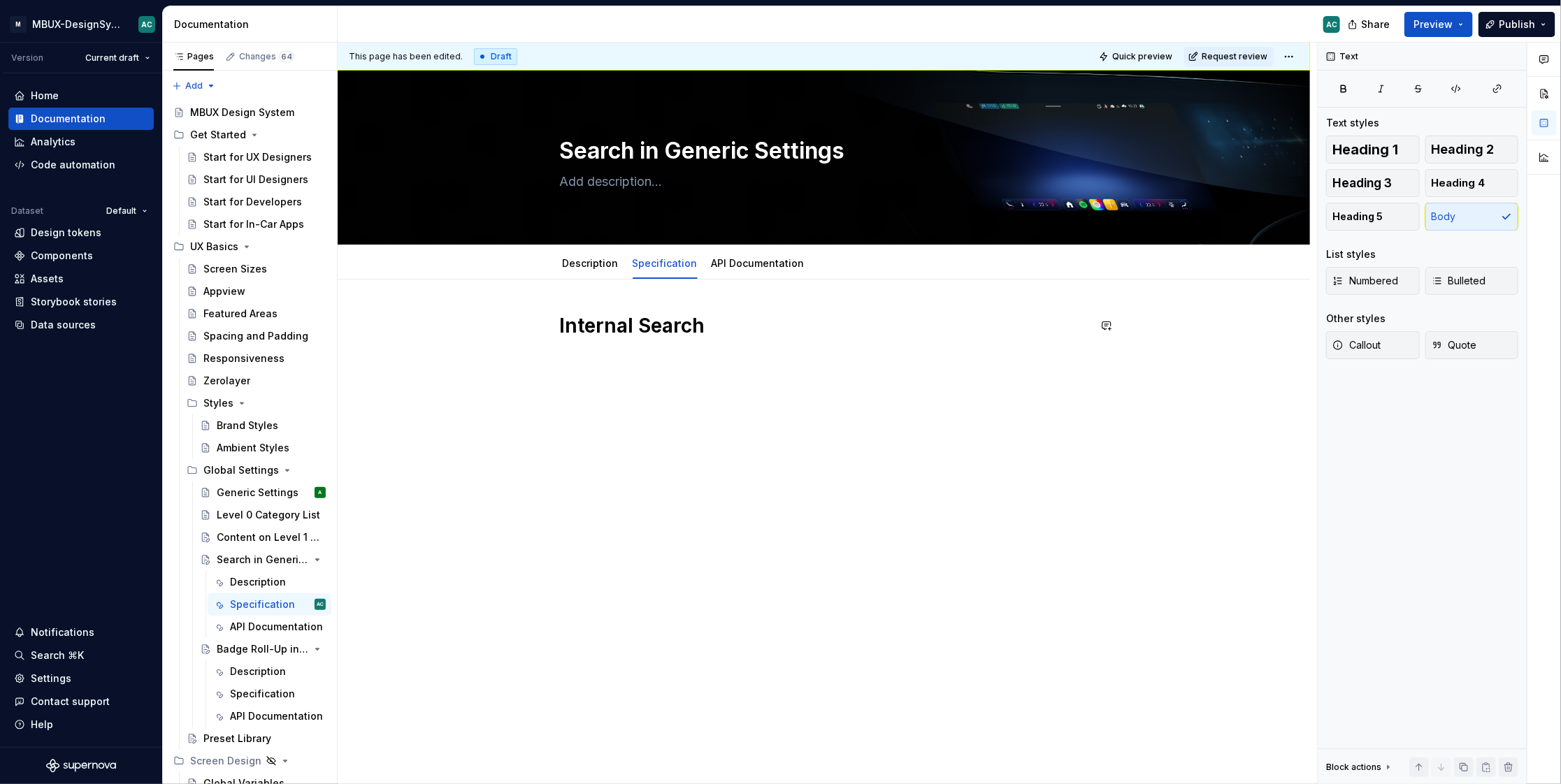
click at [650, 367] on div "Internal Search" at bounding box center [823, 348] width 528 height 70
click at [697, 380] on div "Internal Search" at bounding box center [823, 348] width 528 height 70
click at [697, 333] on h1 "Internal Search" at bounding box center [823, 325] width 528 height 25
click at [624, 377] on div "Internal Search" at bounding box center [823, 348] width 528 height 70
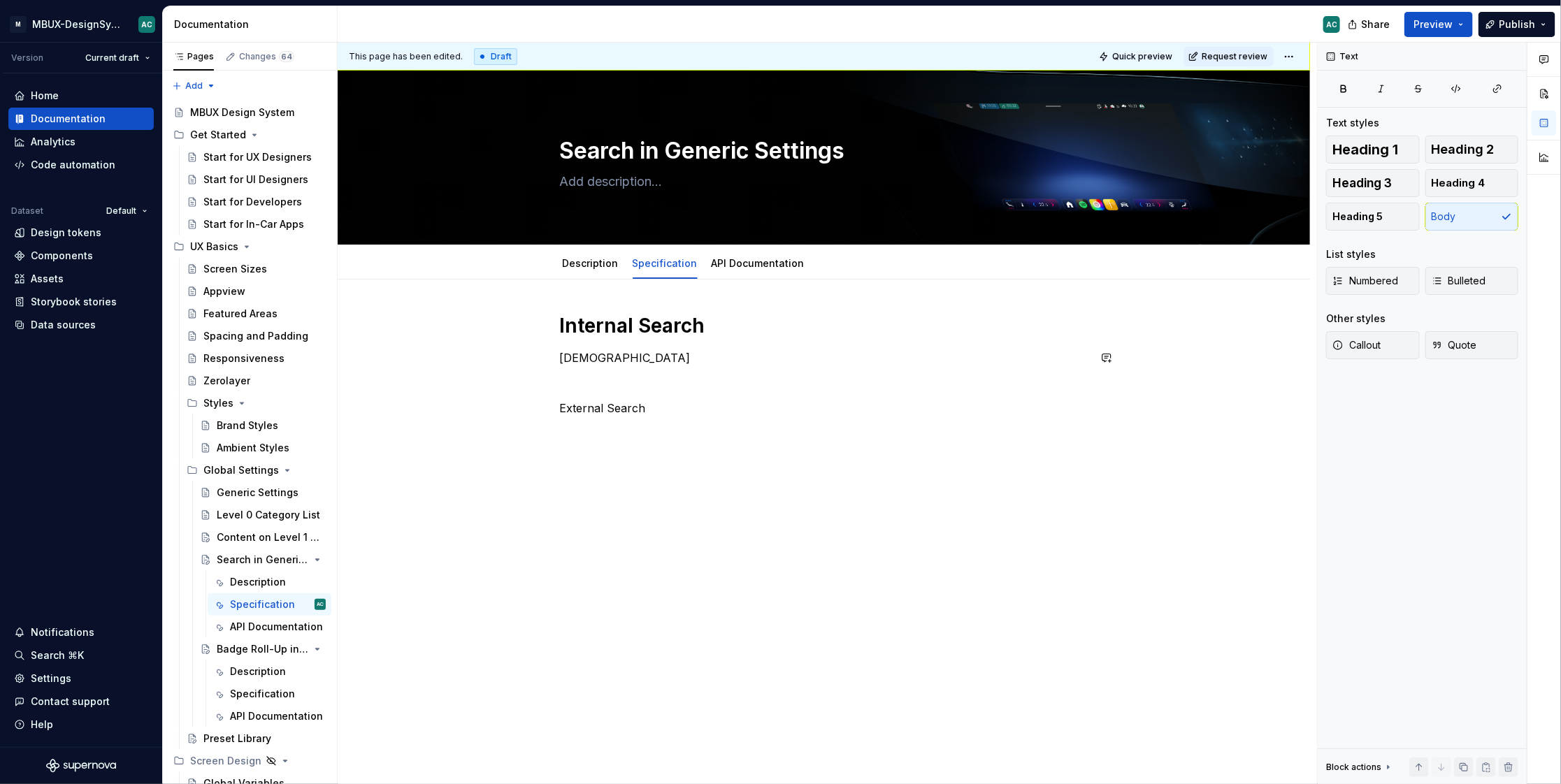
click at [596, 411] on p "External Search" at bounding box center [823, 408] width 528 height 17
click at [1366, 160] on button "Heading 1" at bounding box center [1372, 149] width 94 height 28
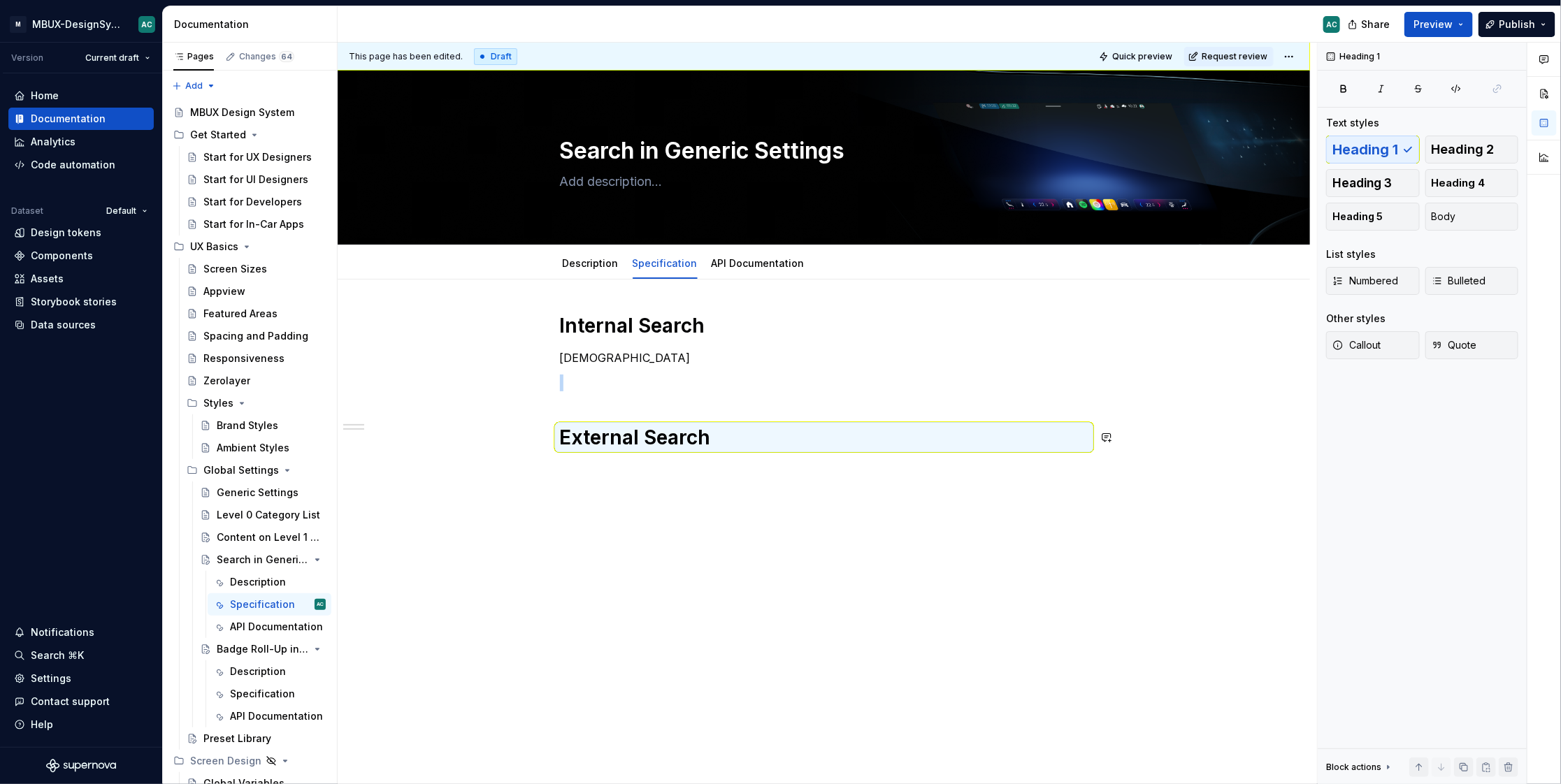
click at [647, 574] on div "Internal Search dsfdfs External Search" at bounding box center [824, 491] width 973 height 423
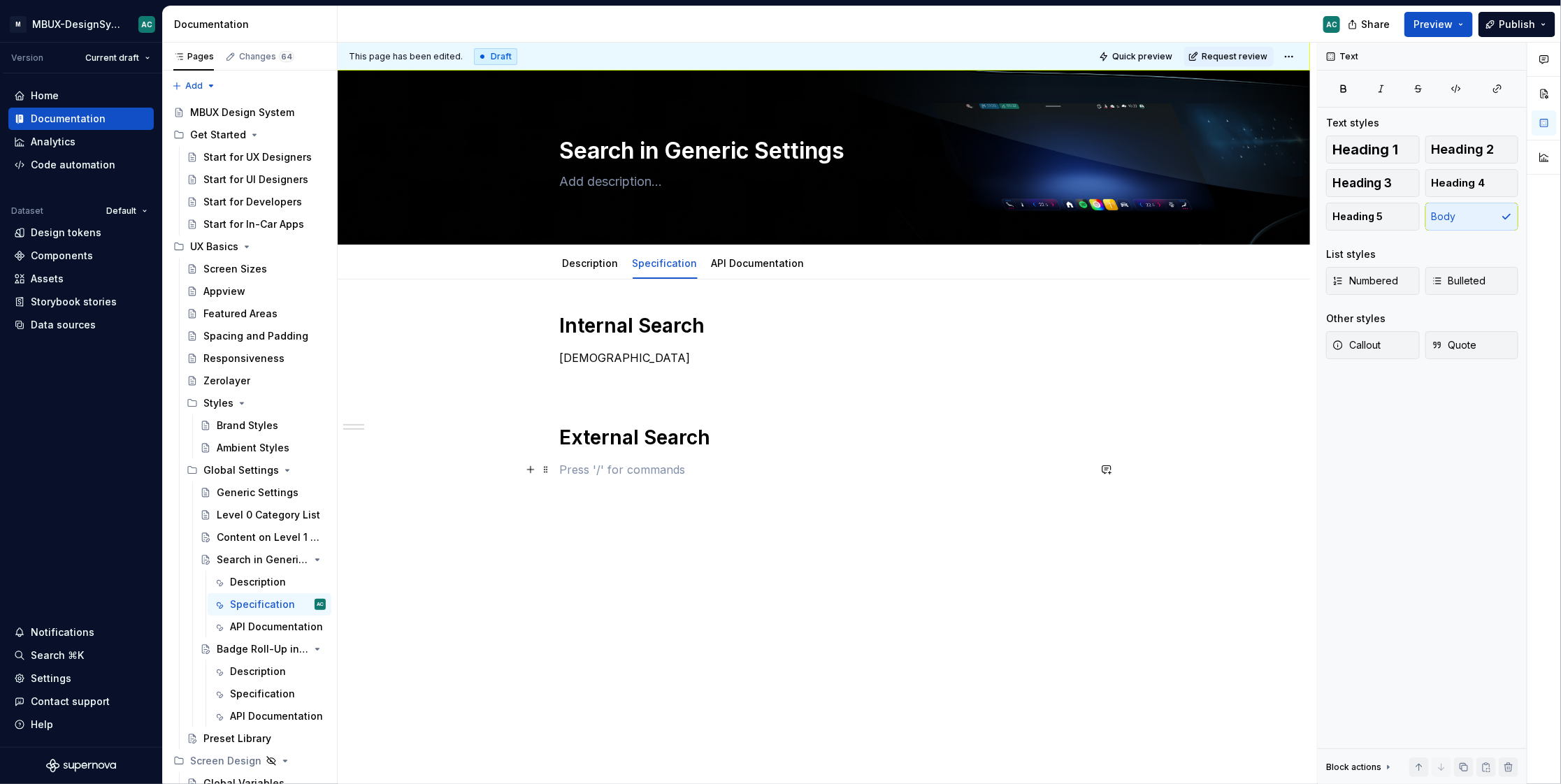
click at [613, 476] on p at bounding box center [823, 469] width 528 height 17
click at [581, 355] on p "dsfdfs" at bounding box center [823, 358] width 528 height 17
click at [583, 257] on link "Description" at bounding box center [590, 263] width 56 height 12
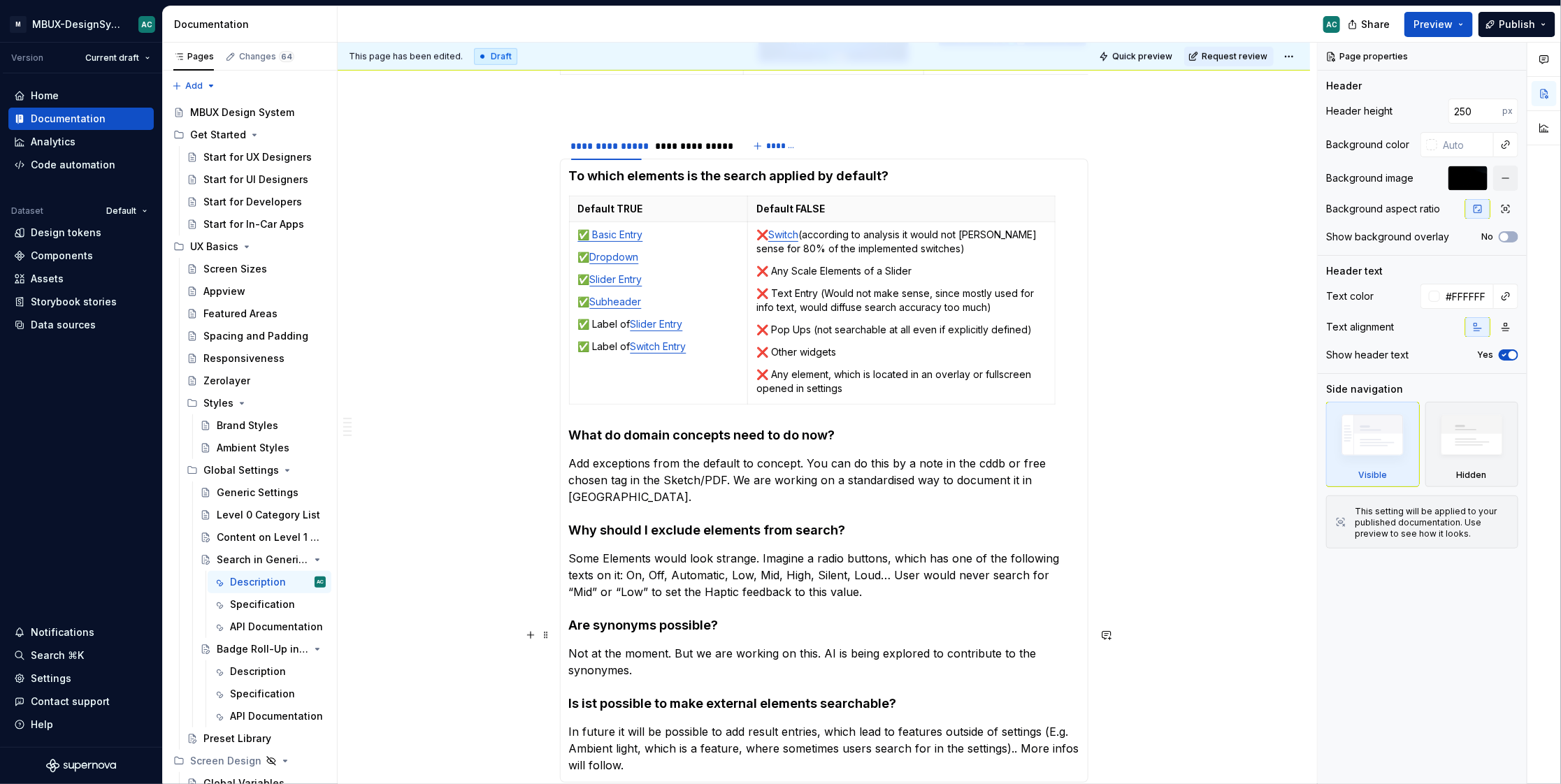
scroll to position [674, 0]
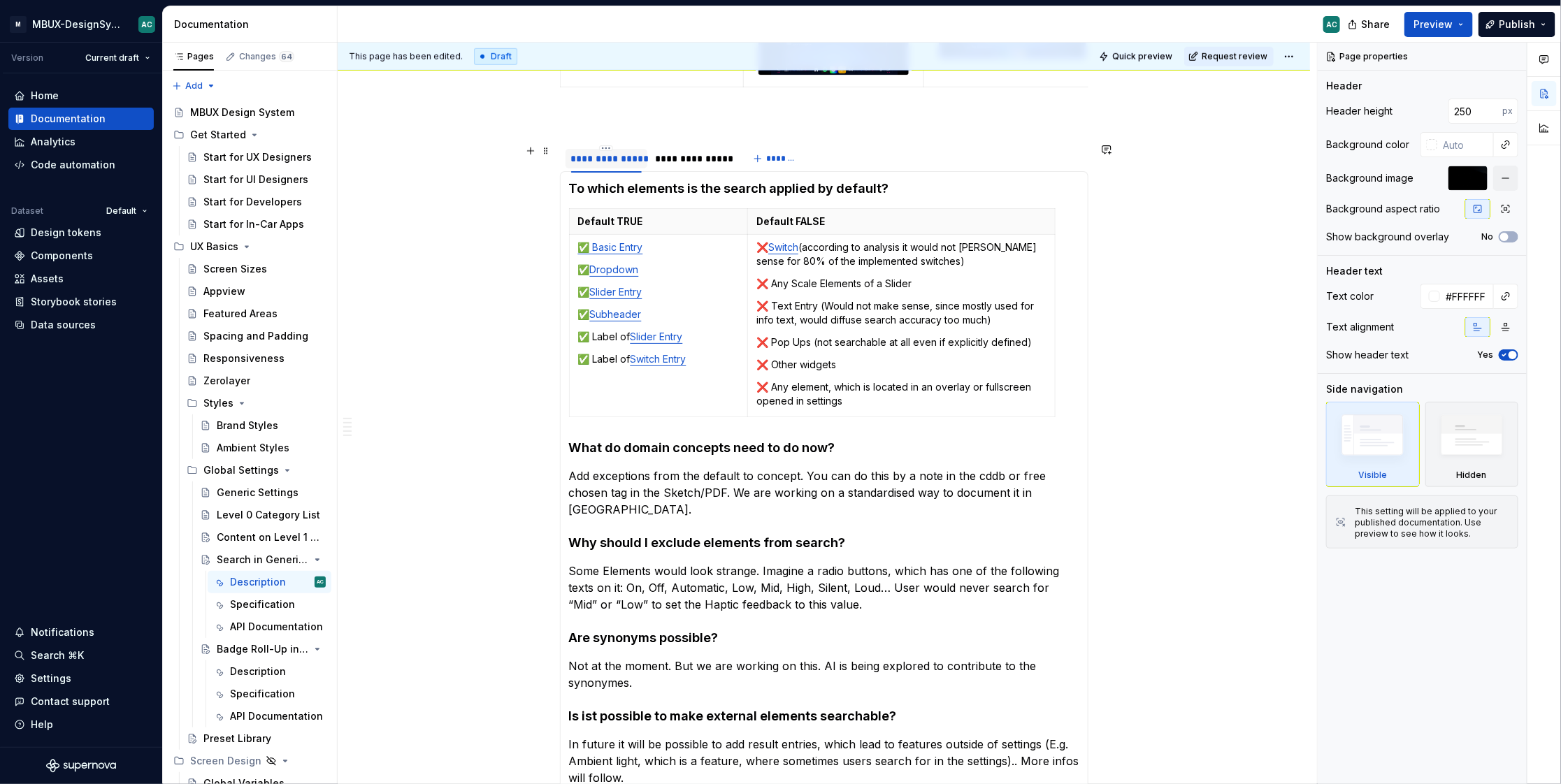
click at [607, 164] on div "**********" at bounding box center [605, 159] width 81 height 20
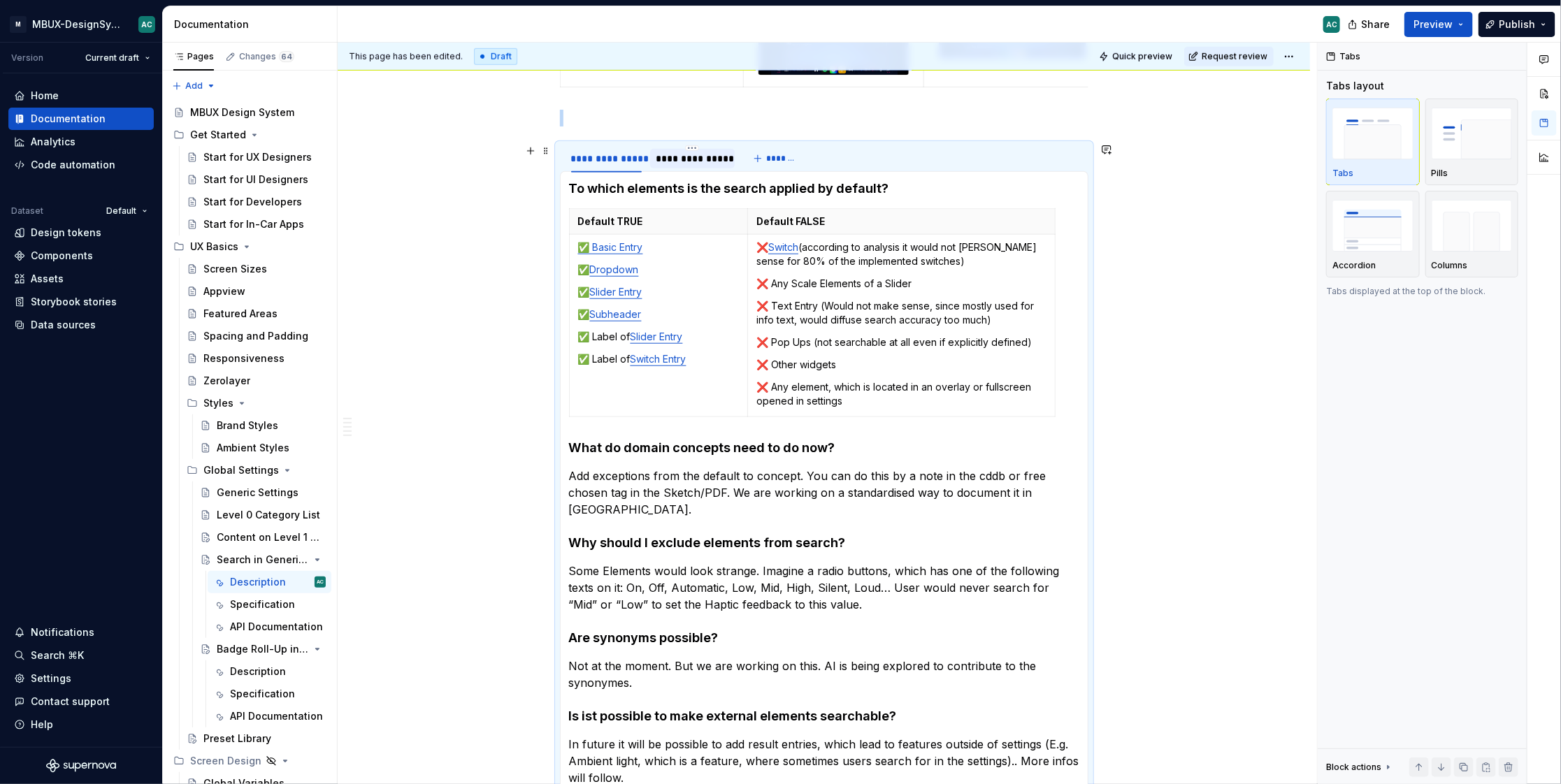
click at [688, 166] on div "**********" at bounding box center [692, 158] width 85 height 22
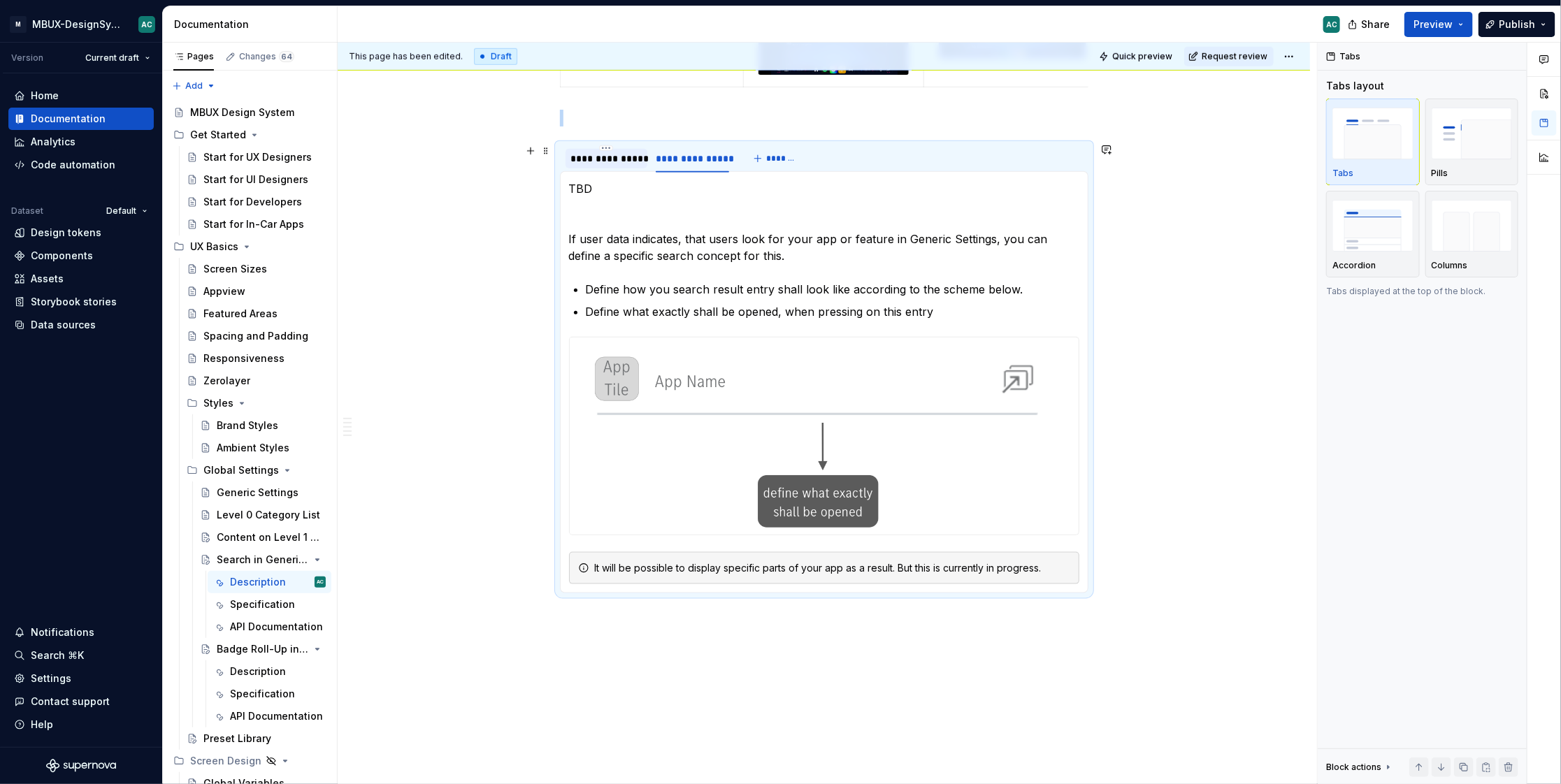
click at [617, 152] on div "**********" at bounding box center [606, 159] width 71 height 14
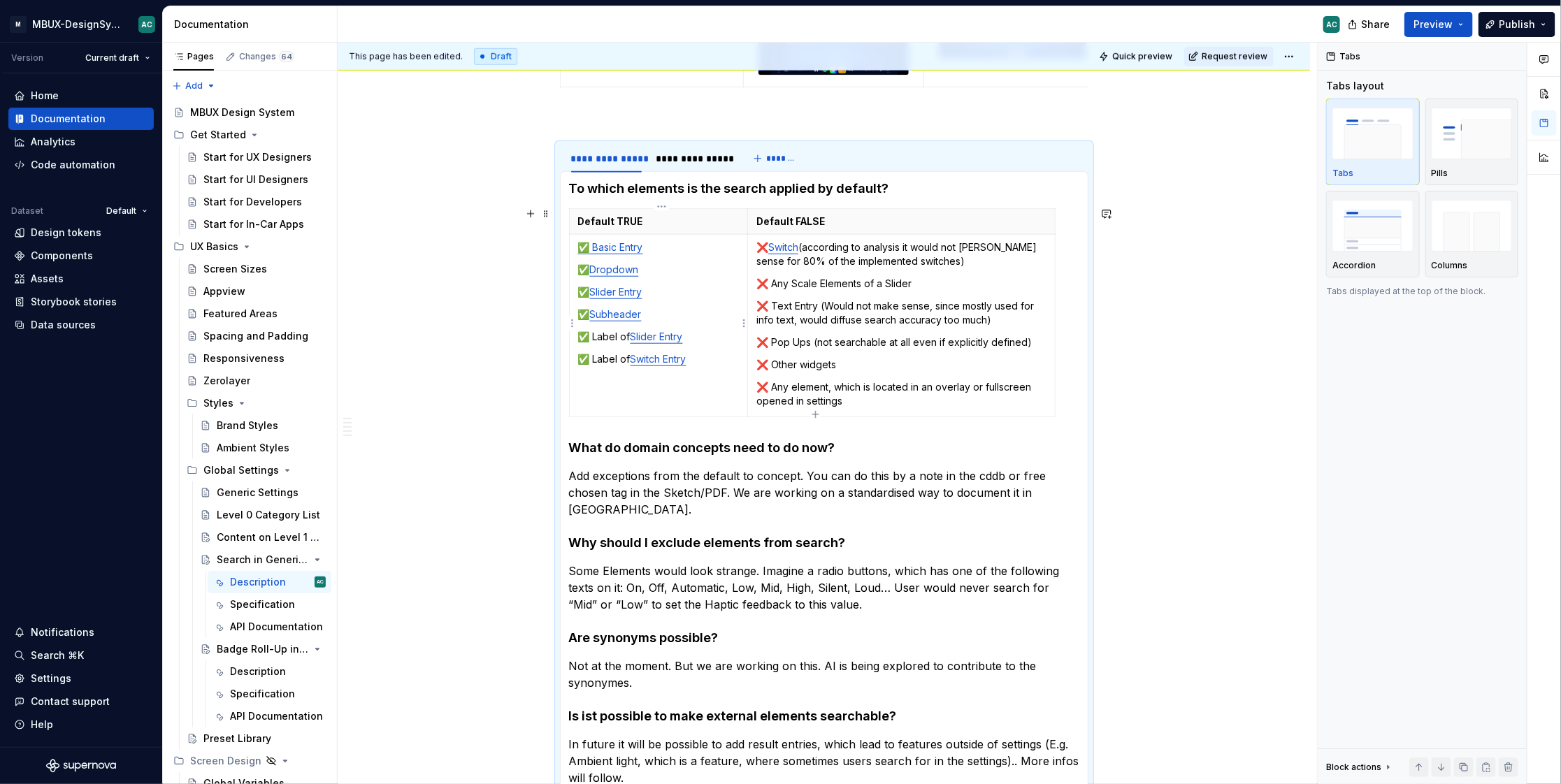
type textarea "*"
